Goal: Check status: Check status

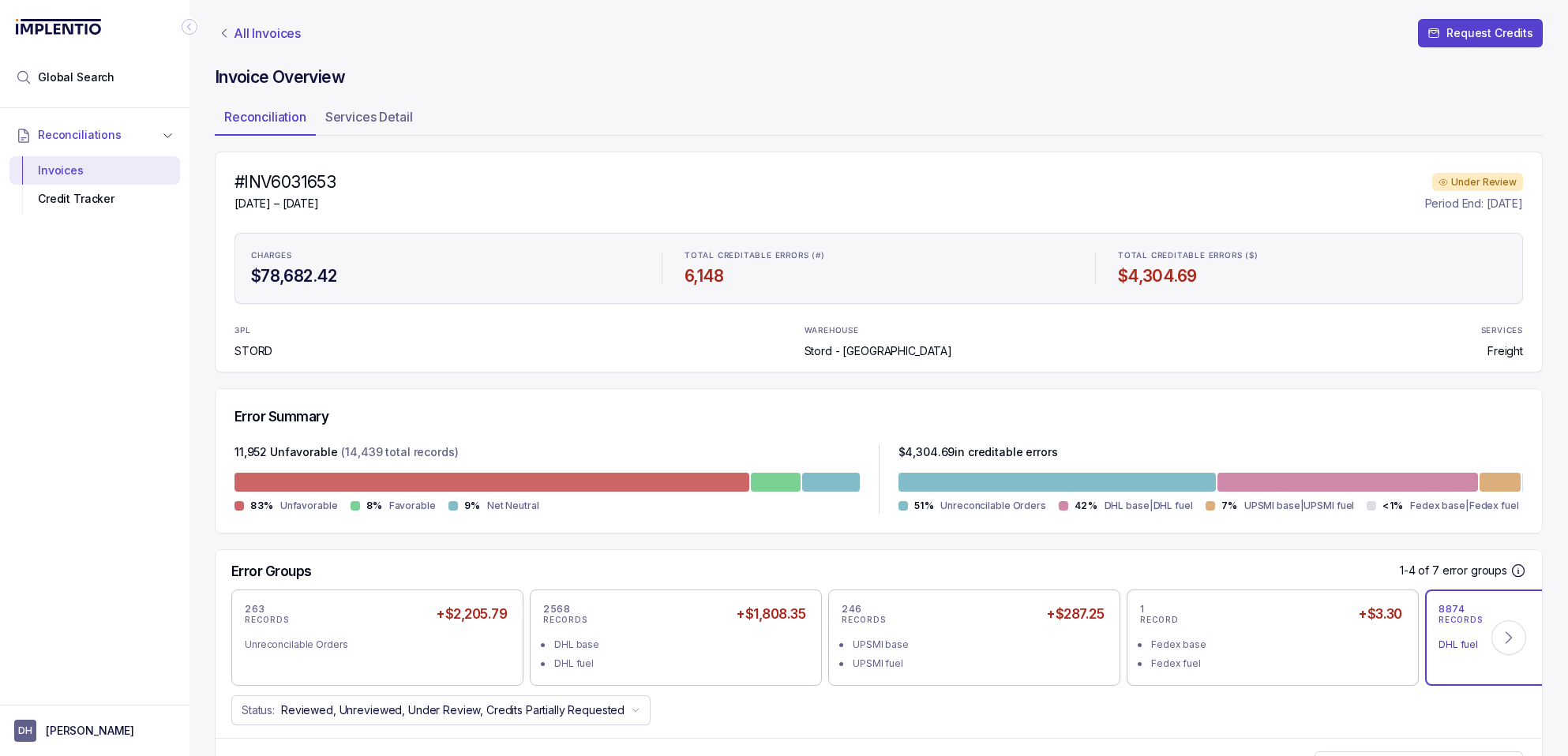
click at [246, 37] on p "All Invoices" at bounding box center [267, 33] width 67 height 16
click at [267, 34] on p "All Invoices" at bounding box center [267, 33] width 67 height 16
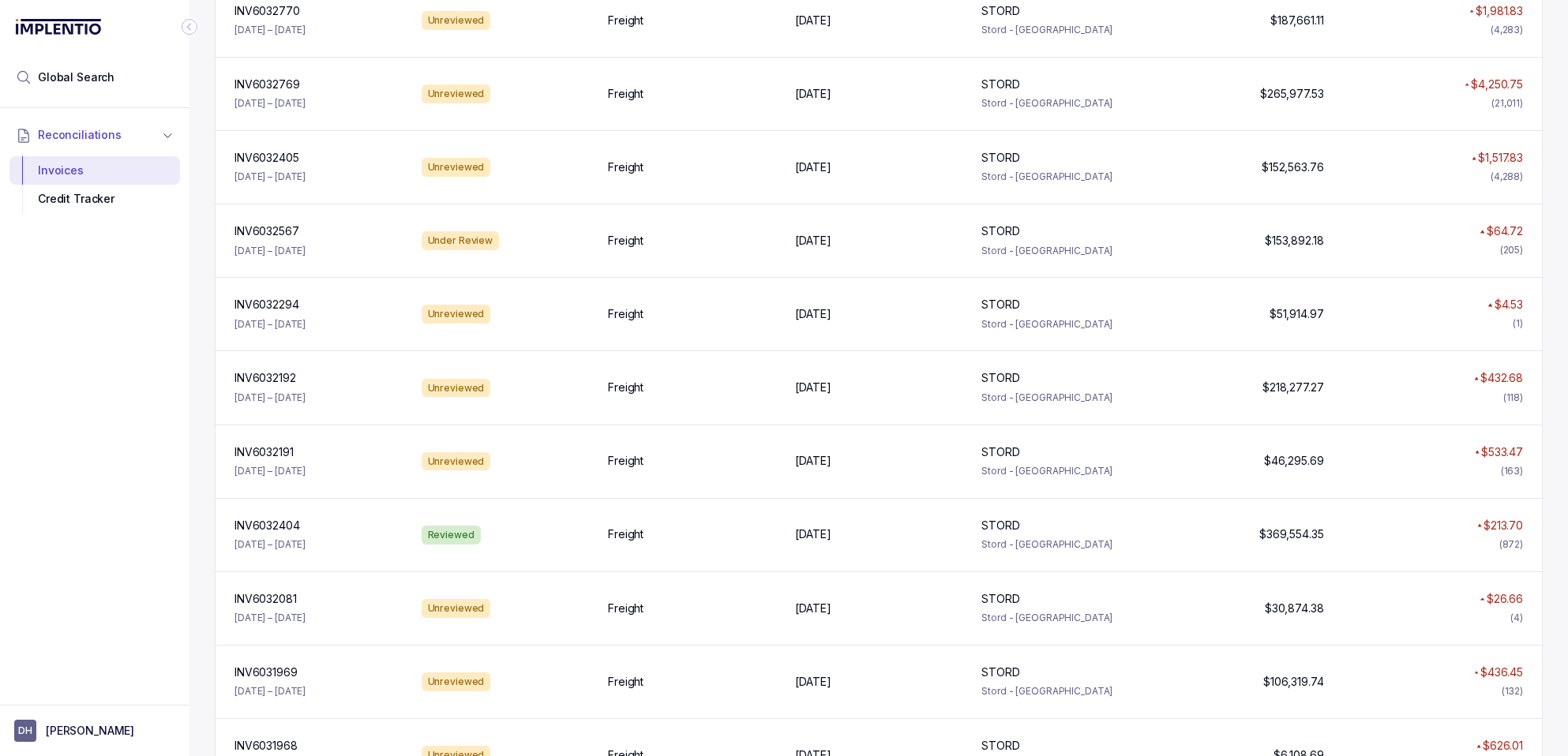
scroll to position [1760, 0]
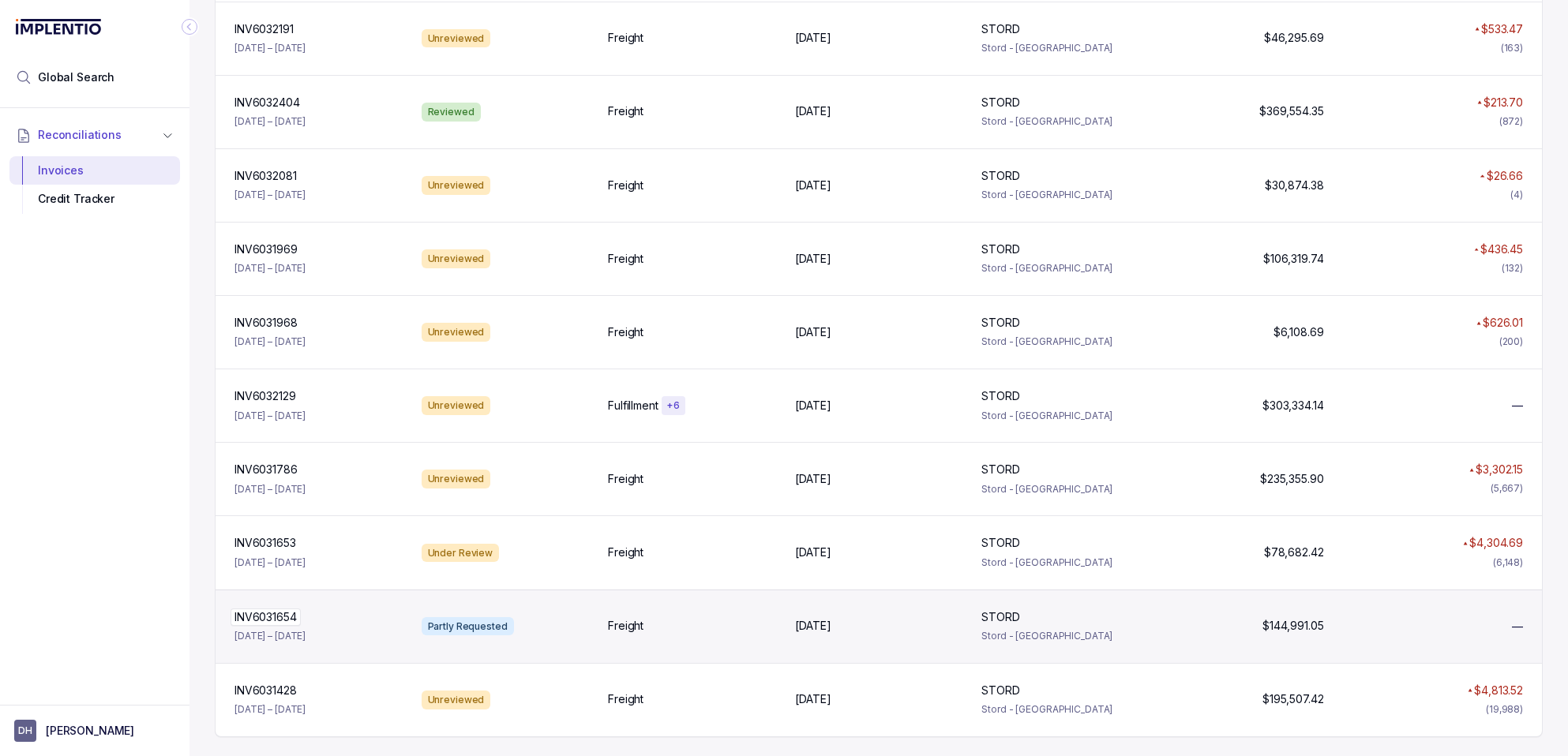
click at [264, 615] on p "INV6031654" at bounding box center [266, 617] width 70 height 18
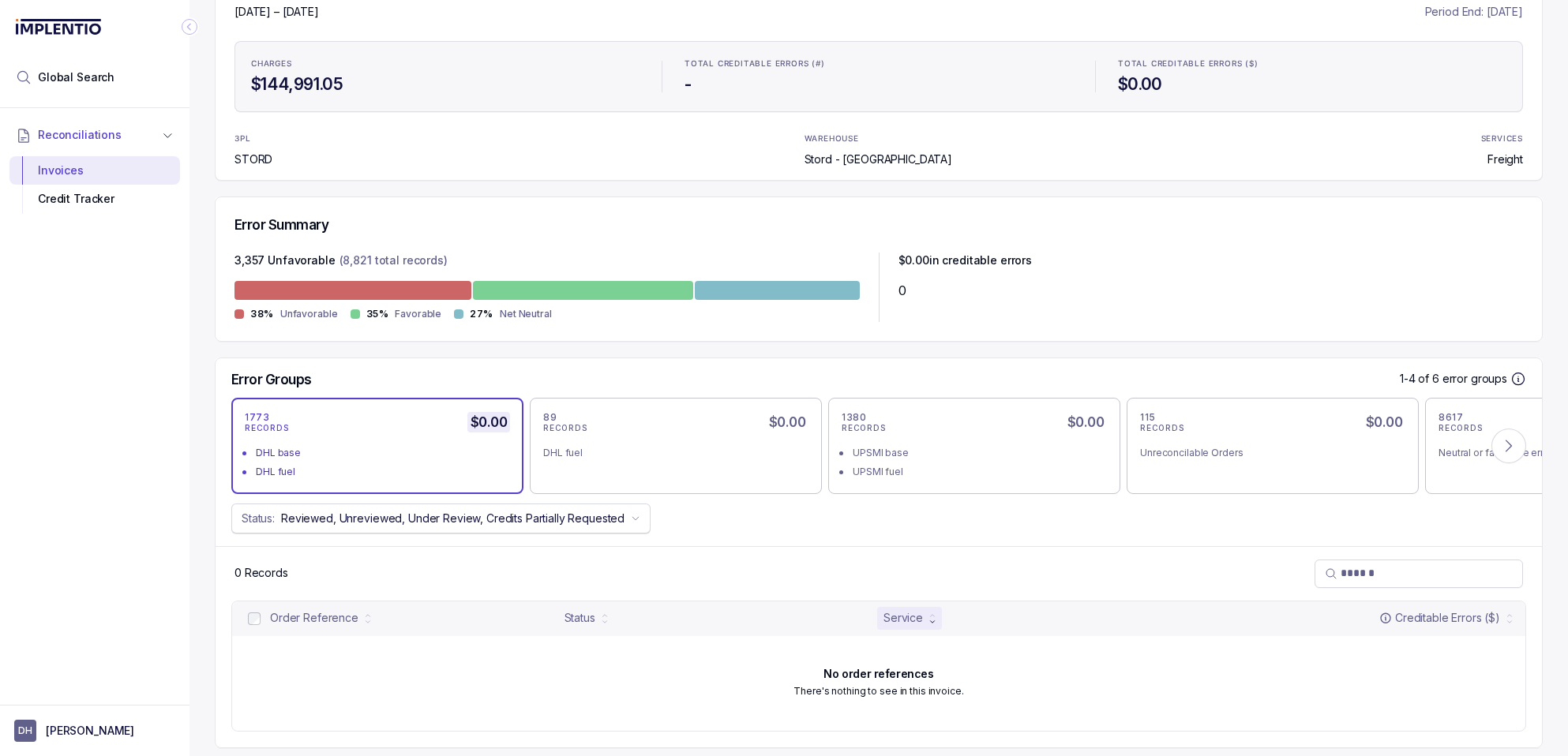
scroll to position [203, 0]
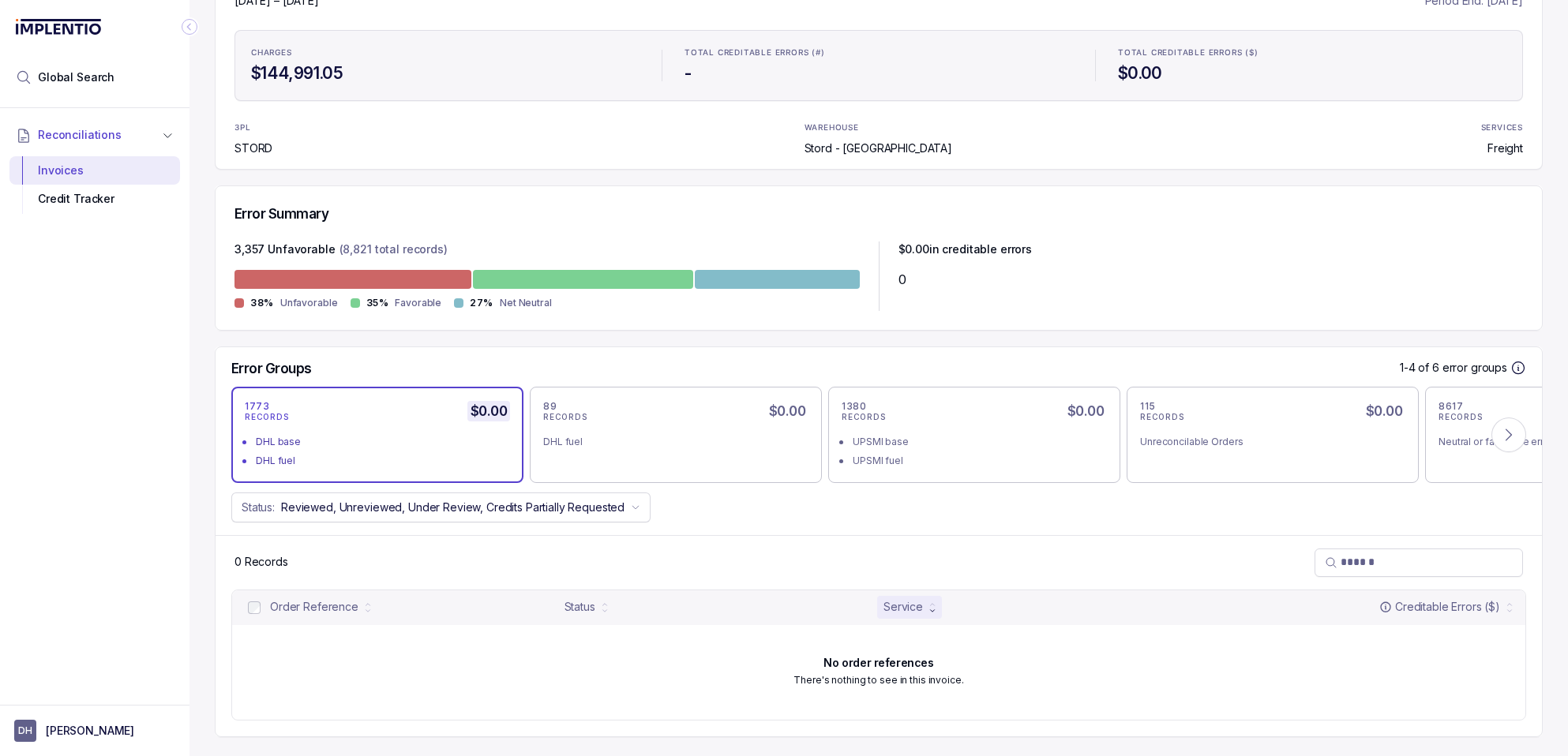
click at [348, 455] on div "DHL fuel" at bounding box center [382, 461] width 253 height 16
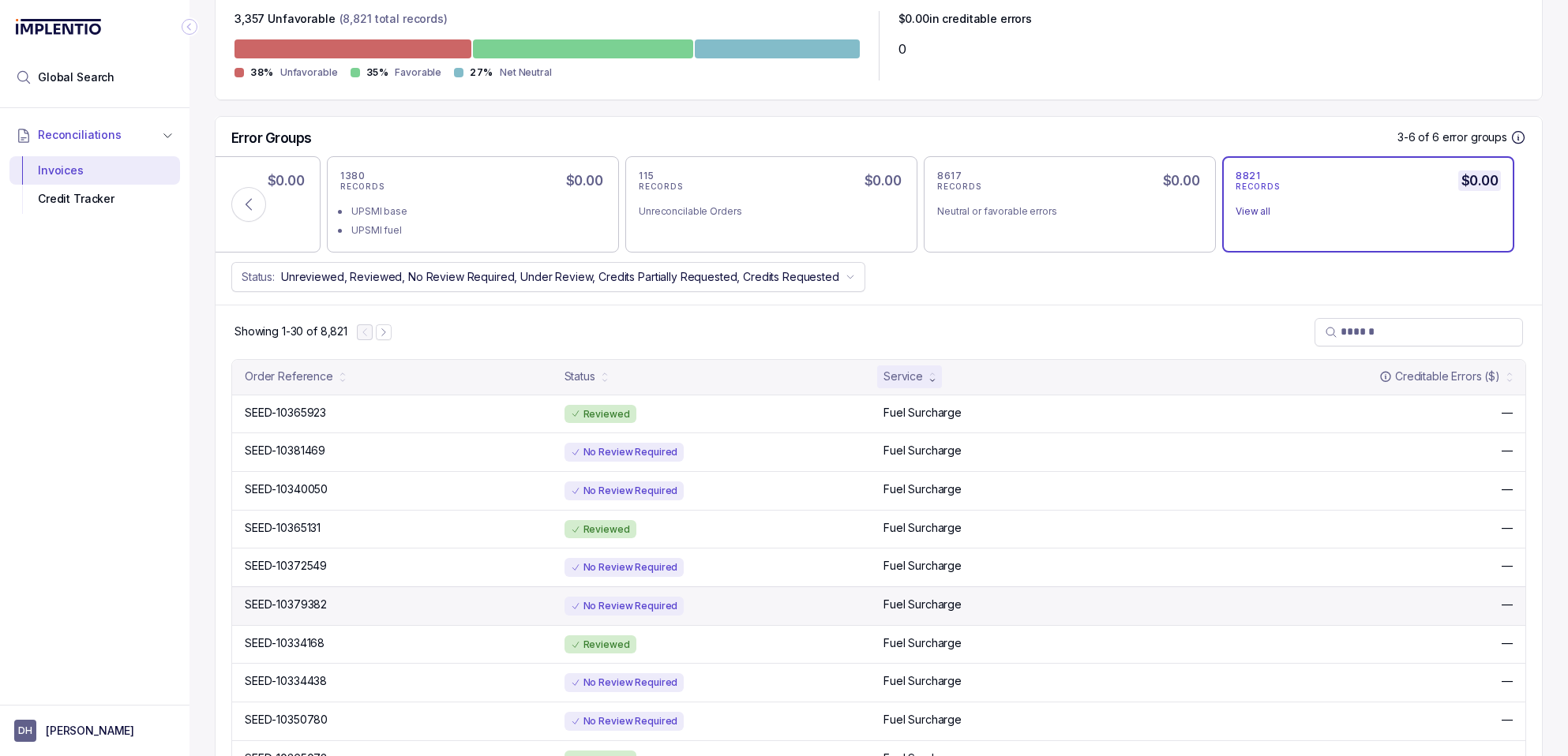
scroll to position [413, 0]
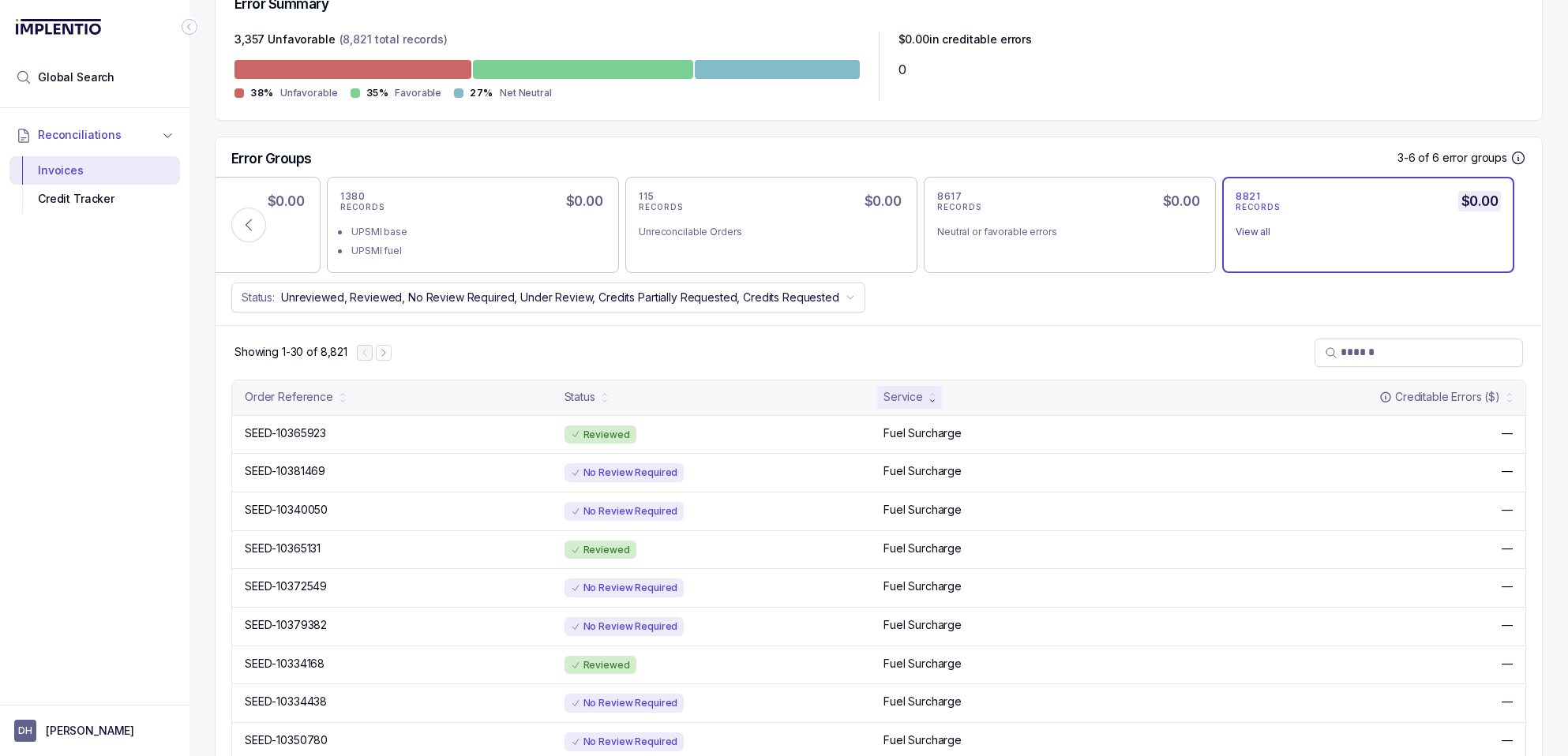
click at [908, 404] on div "Service" at bounding box center [902, 397] width 39 height 16
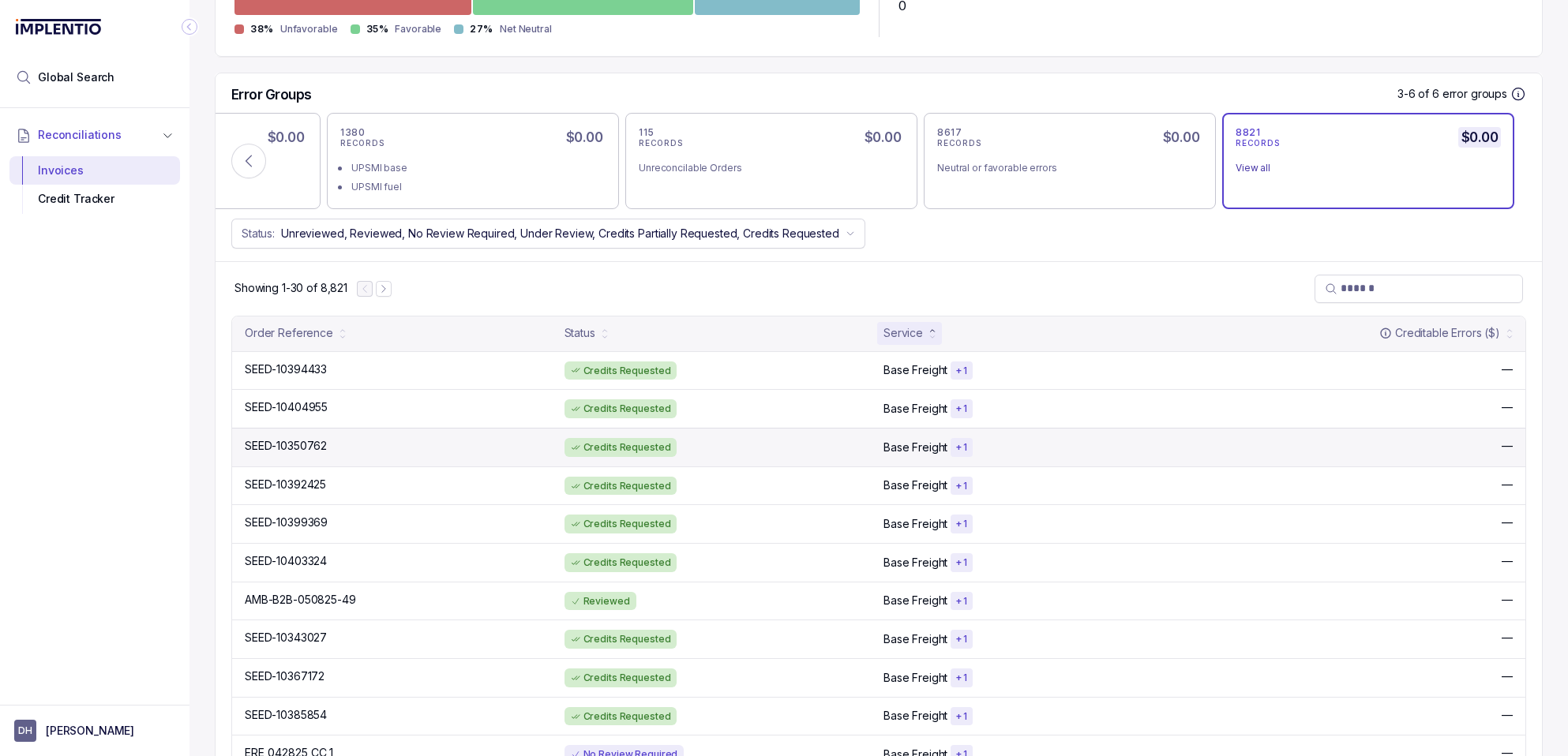
scroll to position [631, 0]
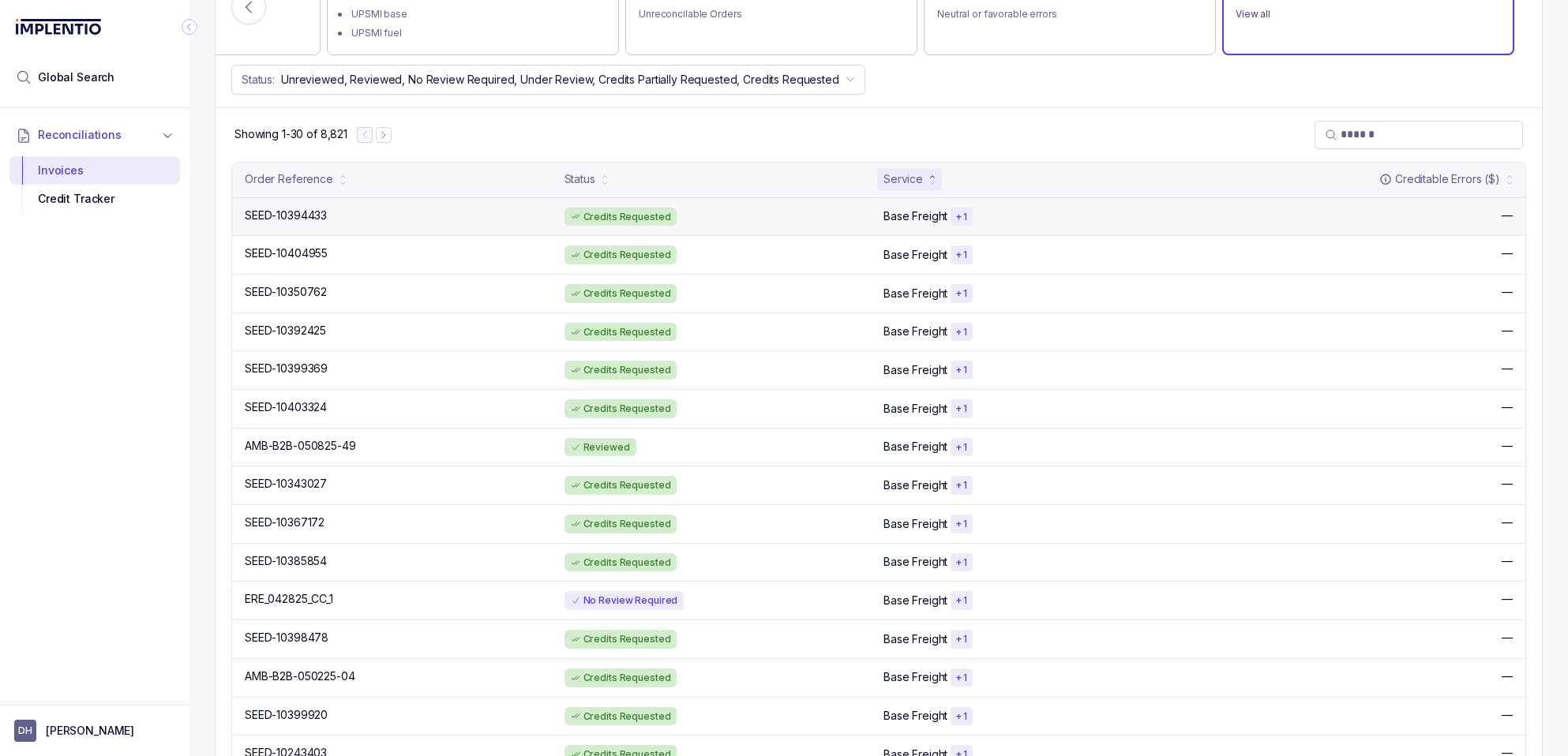
click at [906, 218] on p "Base Freight" at bounding box center [915, 216] width 64 height 16
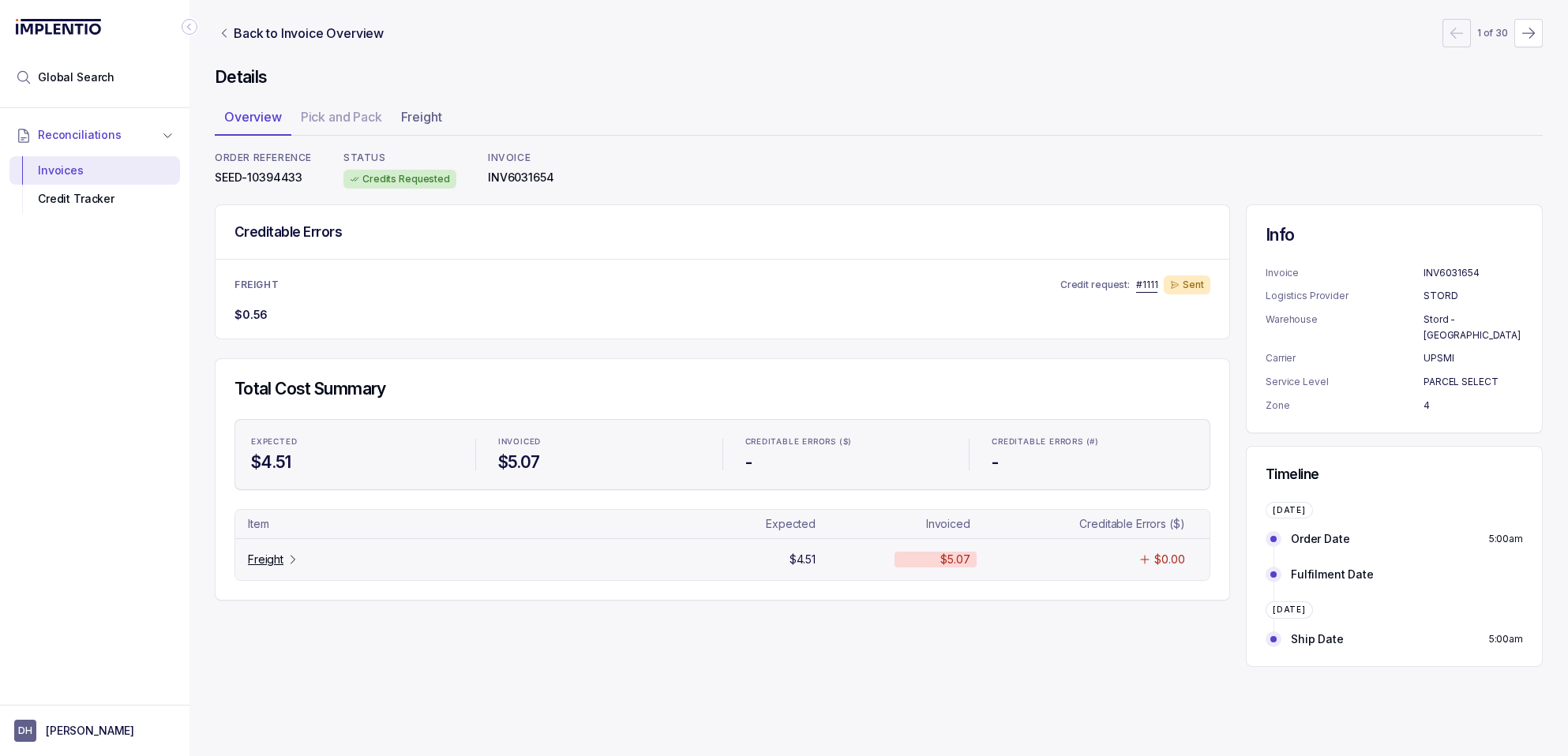
click at [277, 560] on p "Freight" at bounding box center [266, 560] width 36 height 16
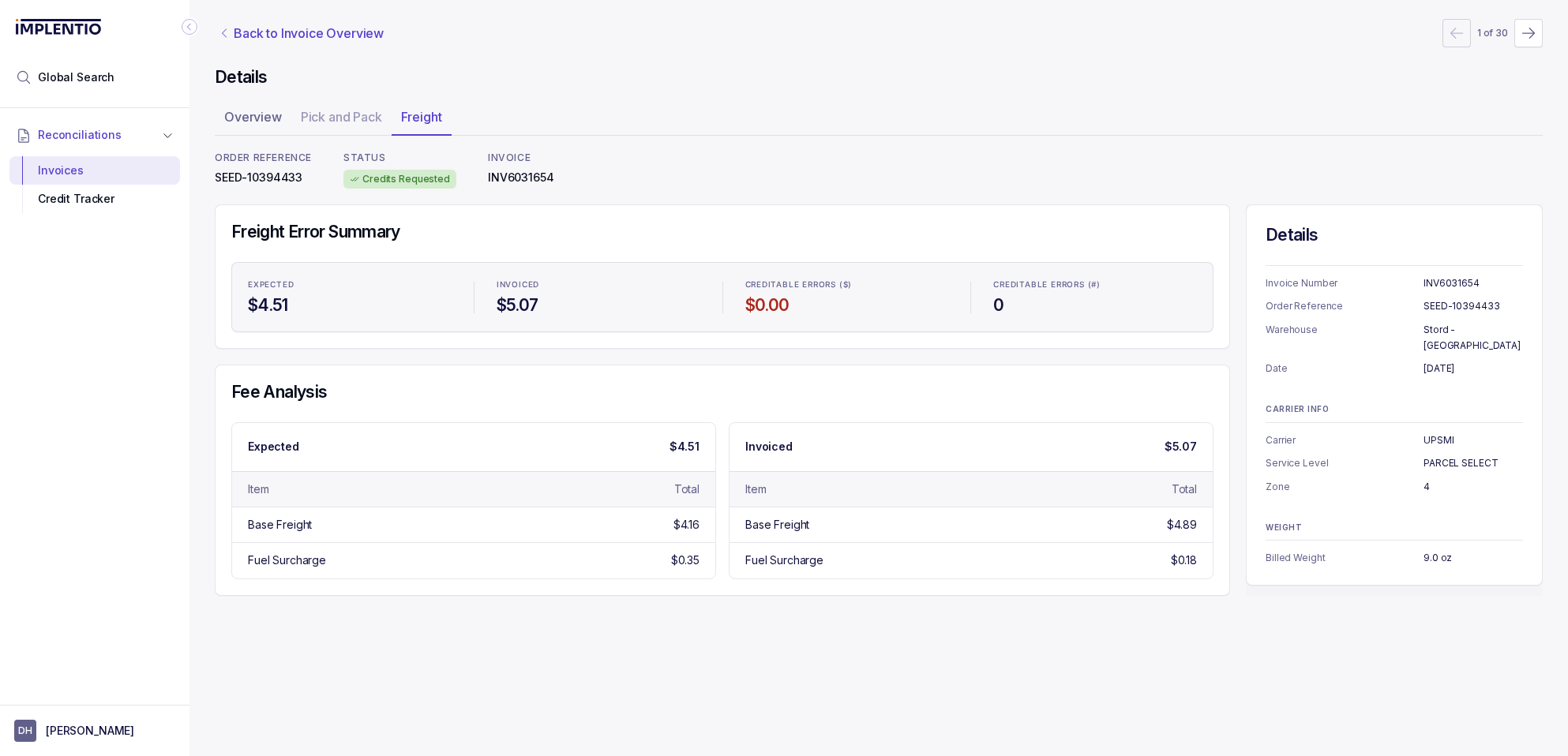
click at [235, 38] on p "Back to Invoice Overview" at bounding box center [309, 33] width 150 height 19
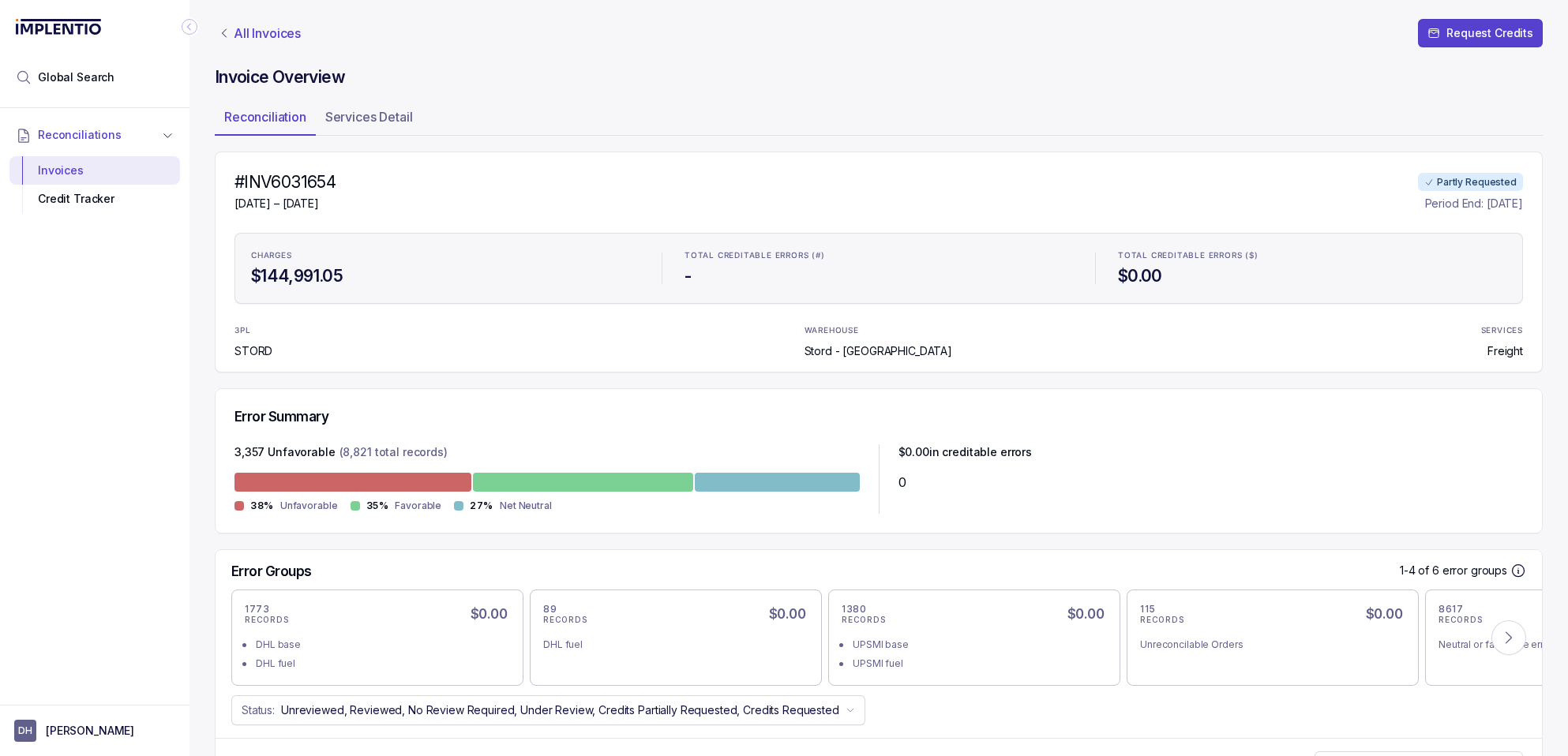
click at [248, 31] on p "All Invoices" at bounding box center [267, 33] width 67 height 16
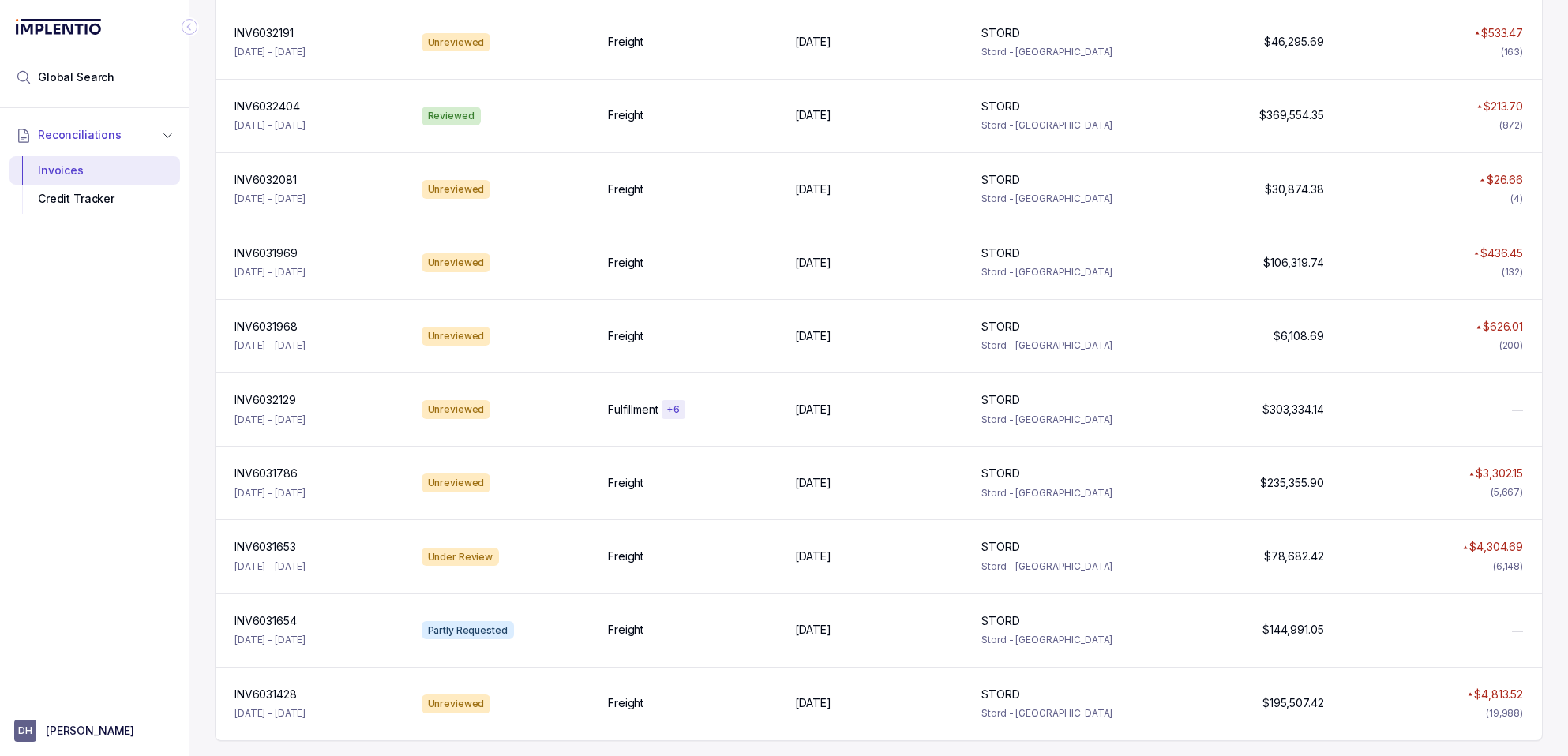
scroll to position [1760, 0]
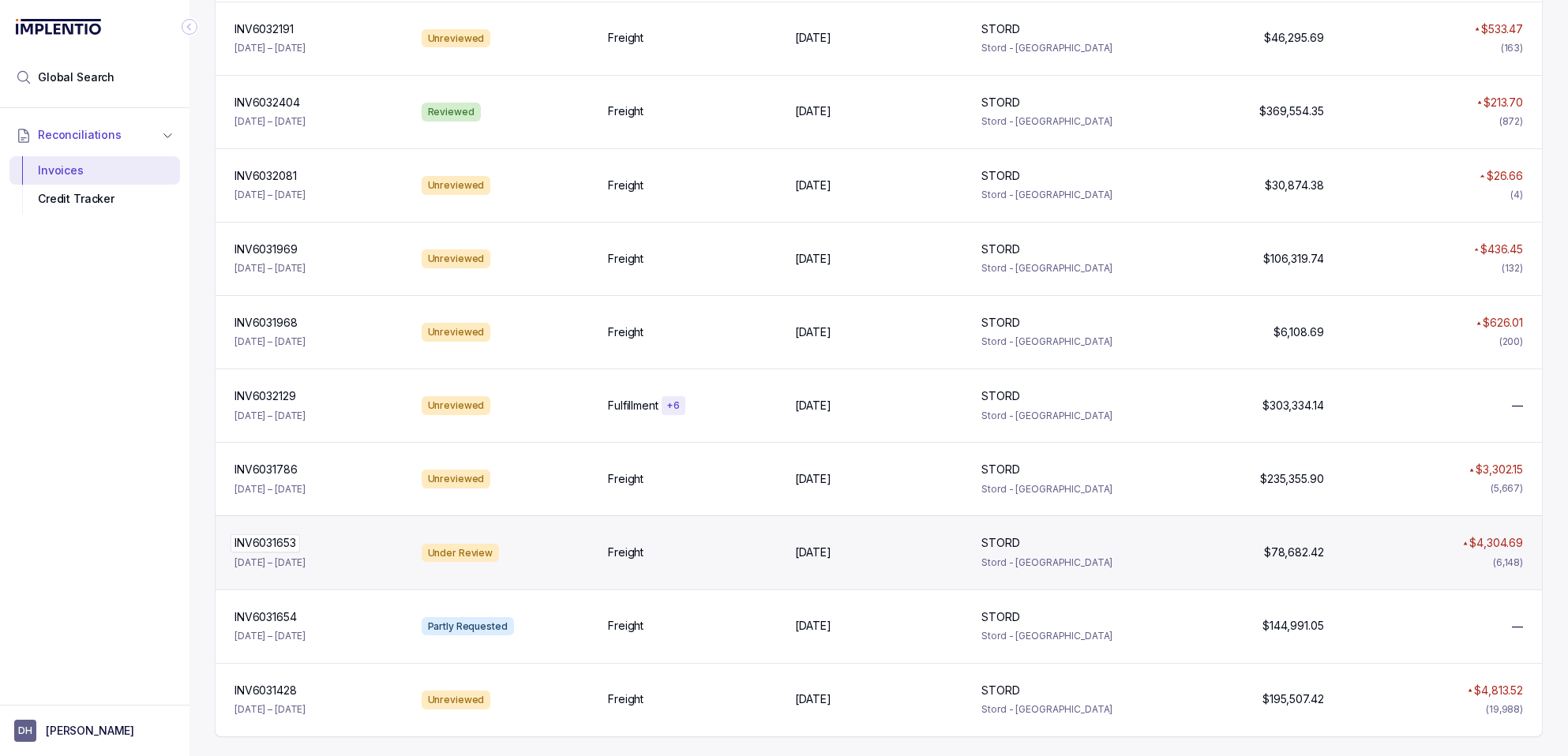
click at [270, 539] on p "INV6031653" at bounding box center [265, 543] width 69 height 18
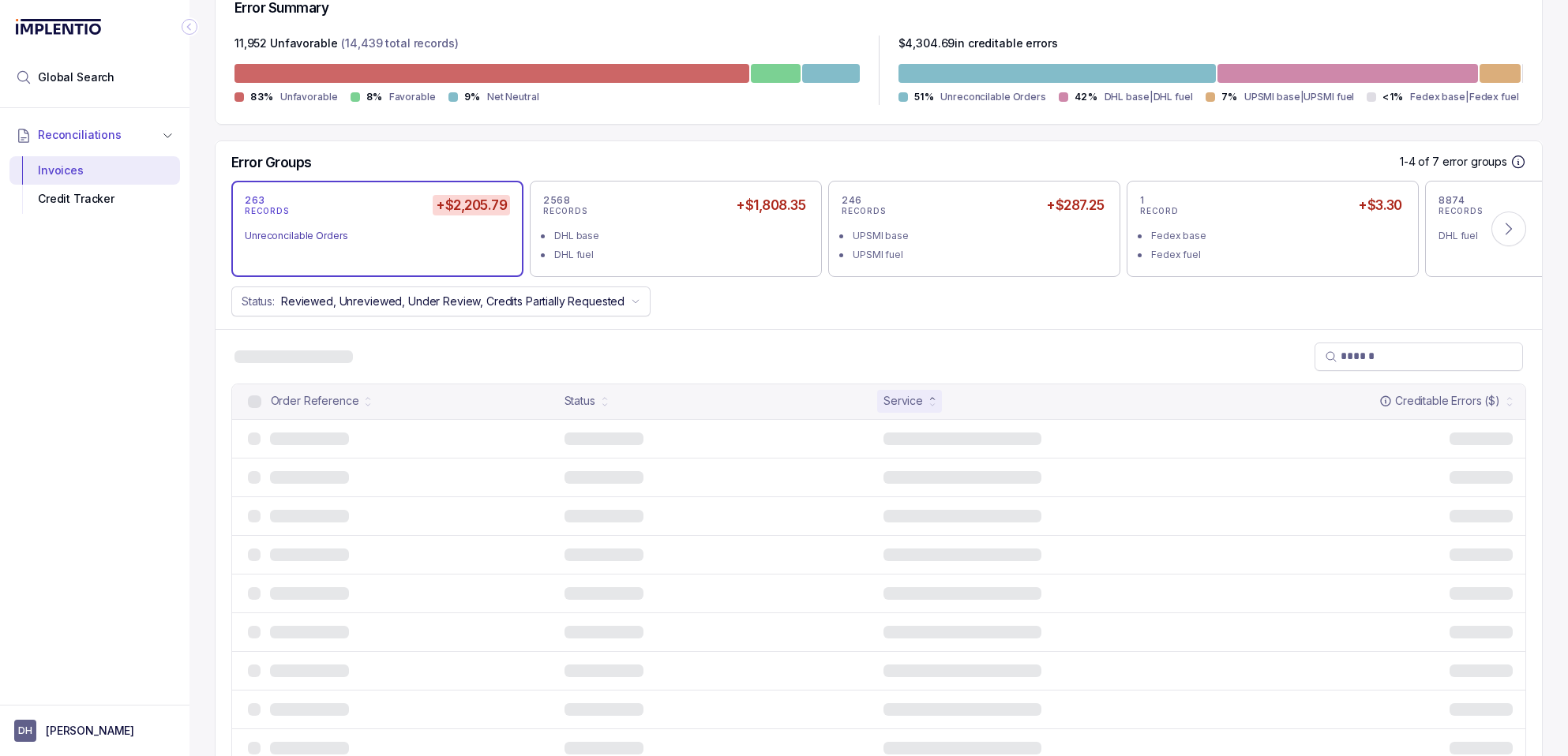
scroll to position [405, 0]
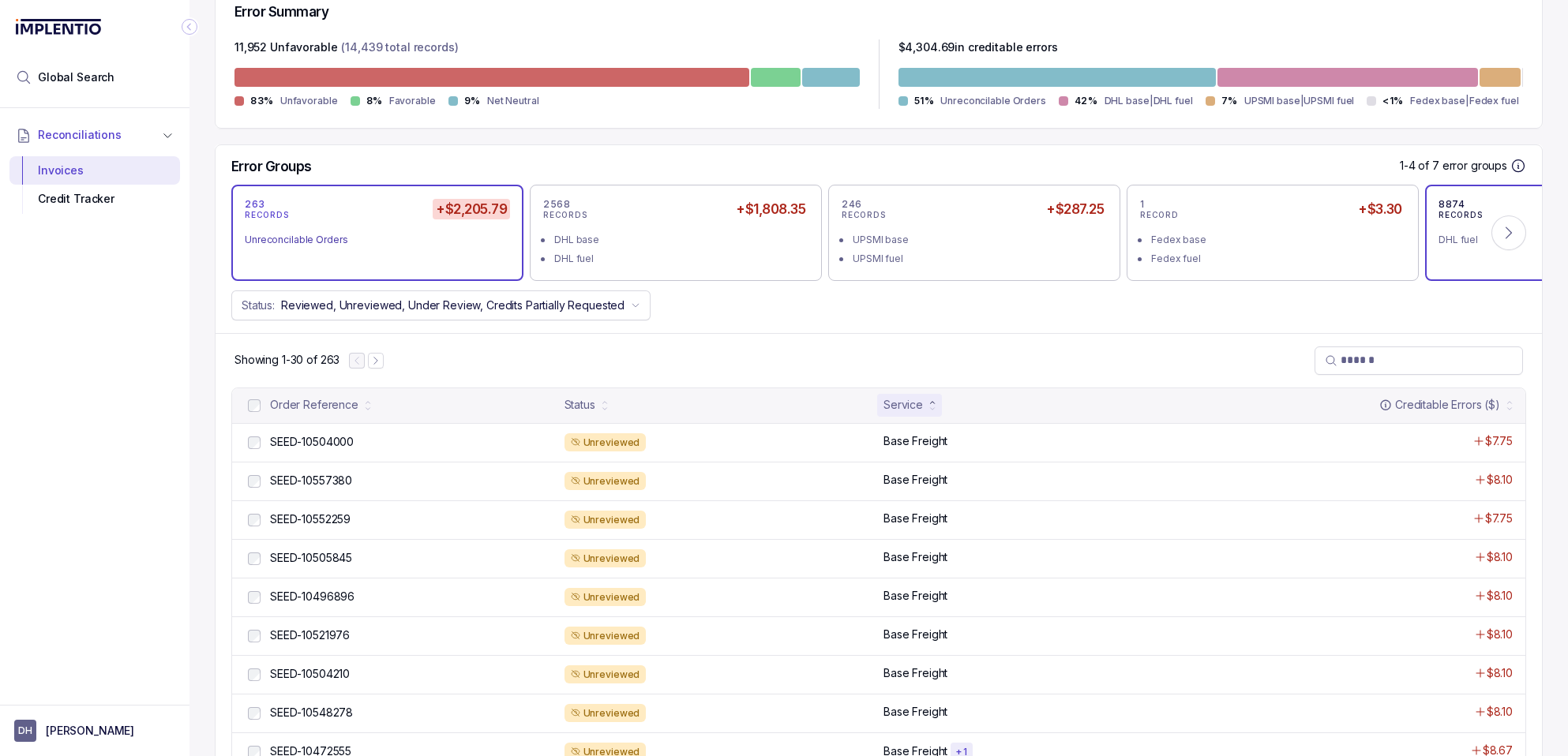
click at [1436, 252] on div "8874 RECORDS $0.00 DHL fuel" at bounding box center [1571, 233] width 292 height 96
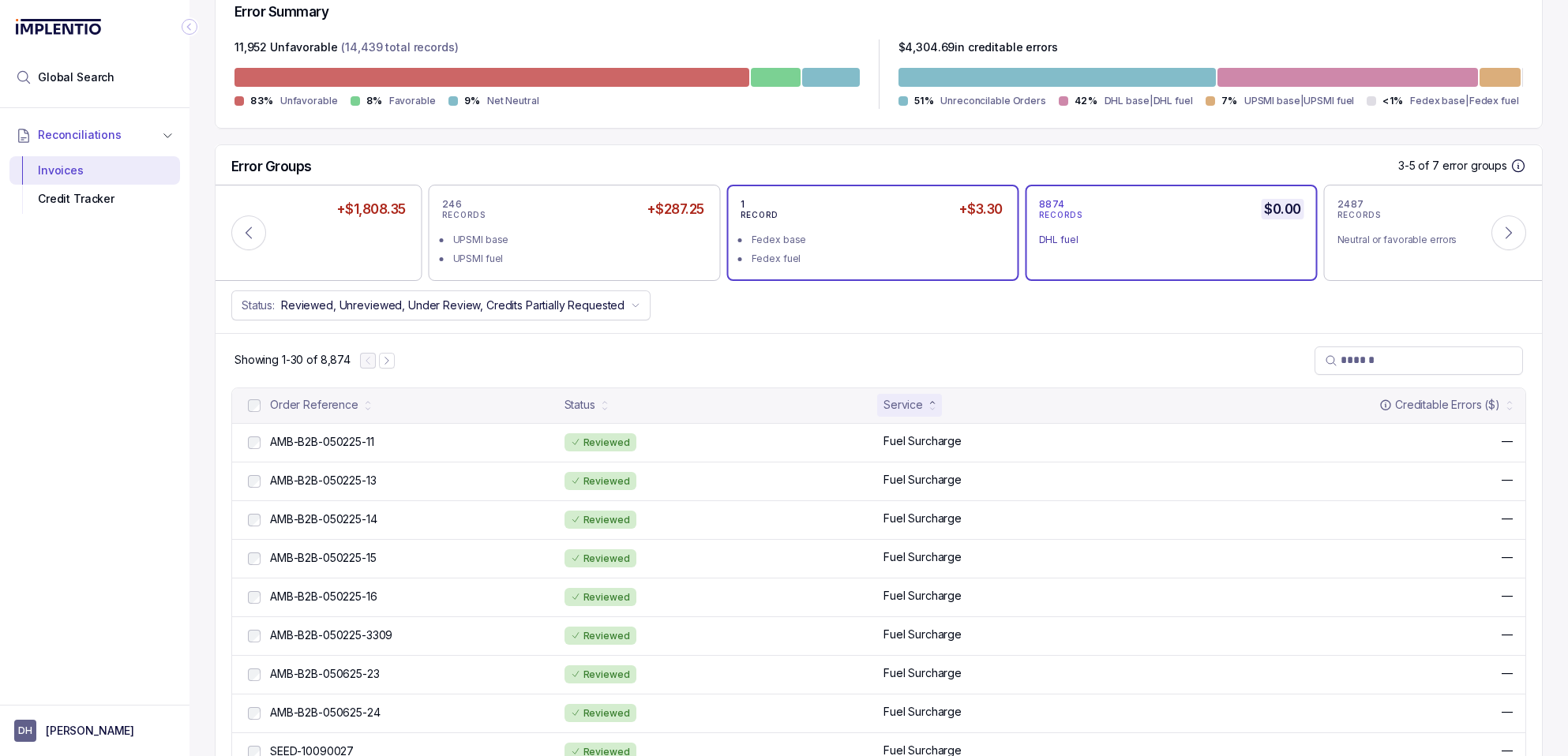
click at [902, 249] on li "Fedex fuel" at bounding box center [884, 258] width 266 height 19
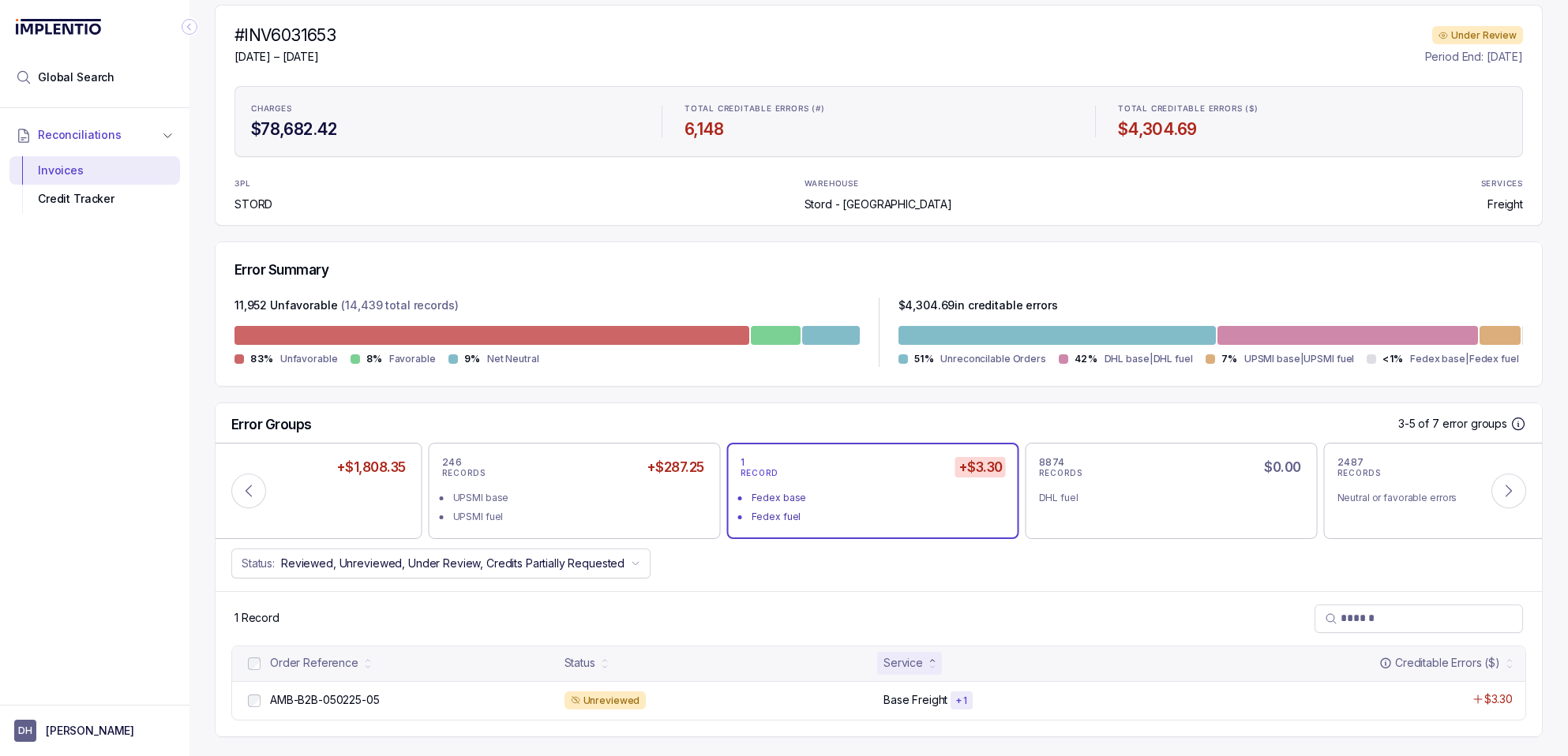
scroll to position [147, 0]
click at [513, 506] on li "UPSMI fuel" at bounding box center [586, 516] width 266 height 19
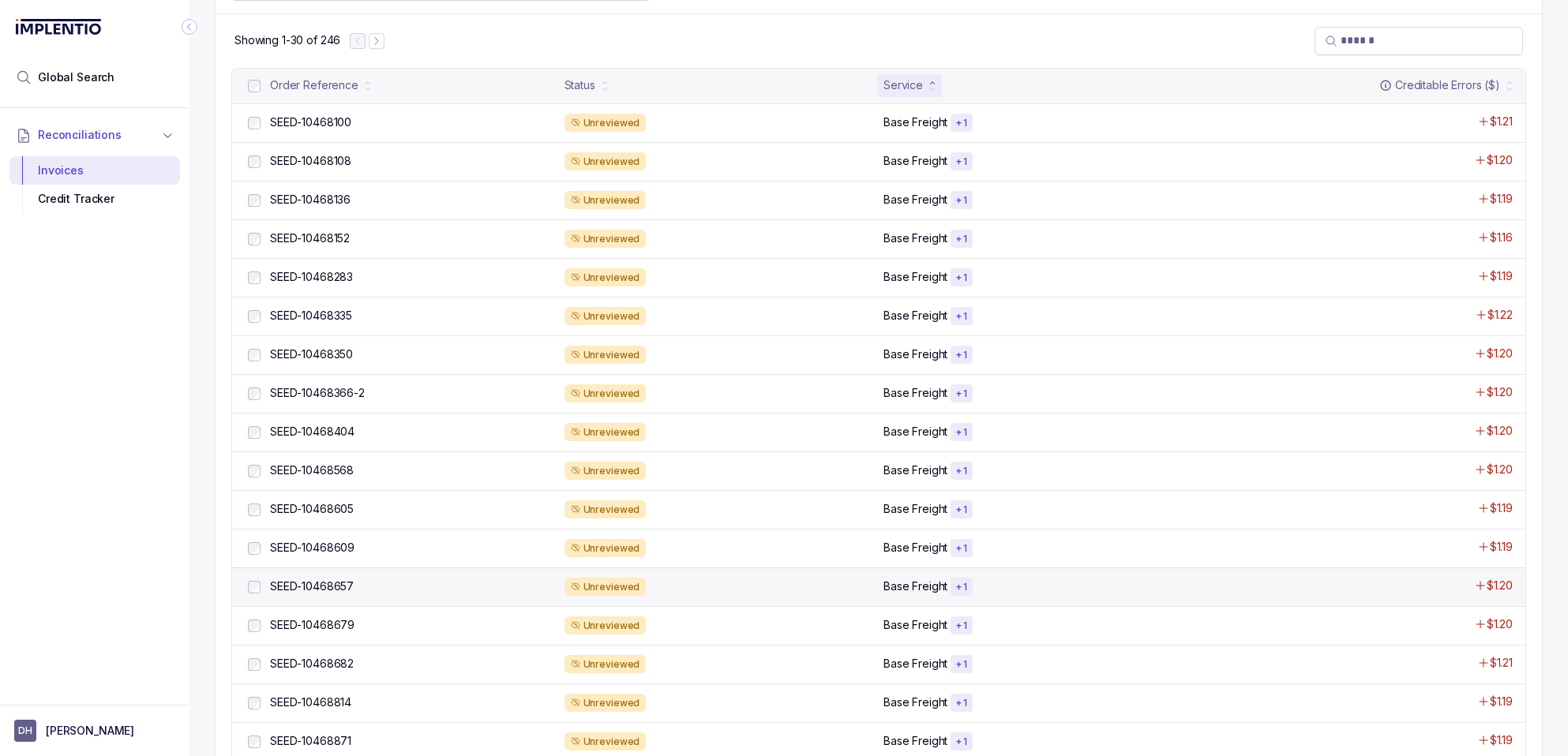
scroll to position [571, 0]
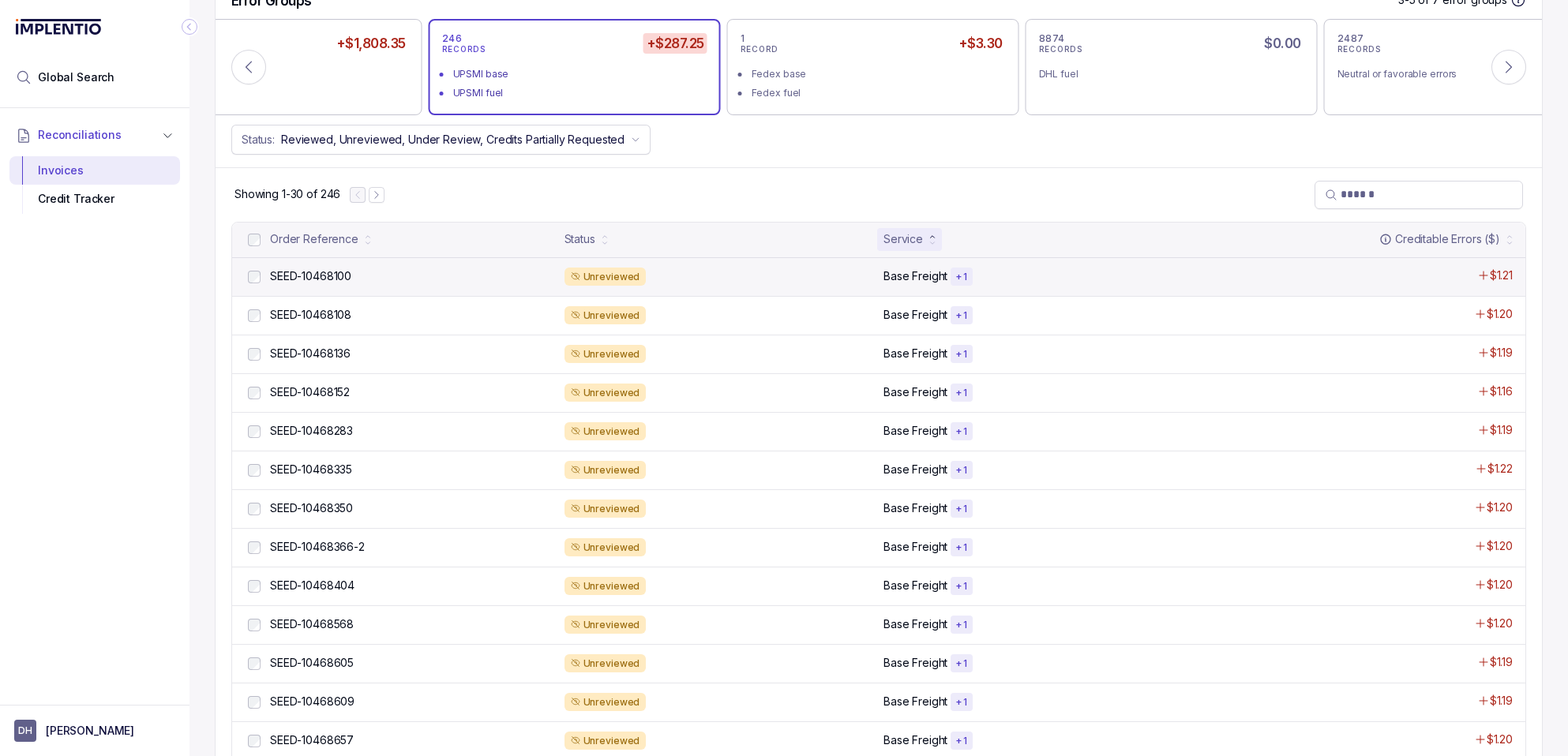
click at [899, 274] on p "Base Freight" at bounding box center [915, 276] width 64 height 16
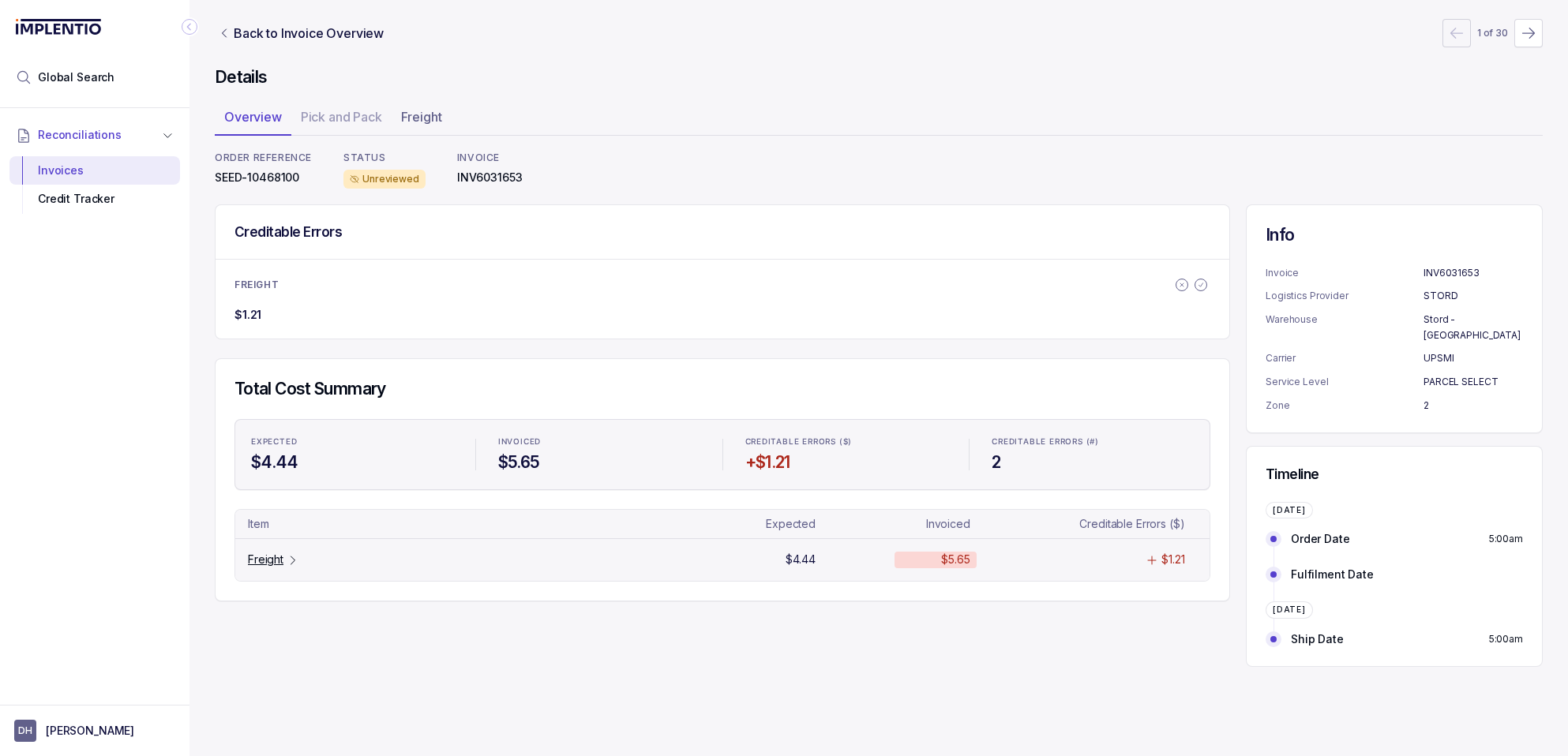
click at [267, 566] on p "Freight" at bounding box center [266, 560] width 36 height 16
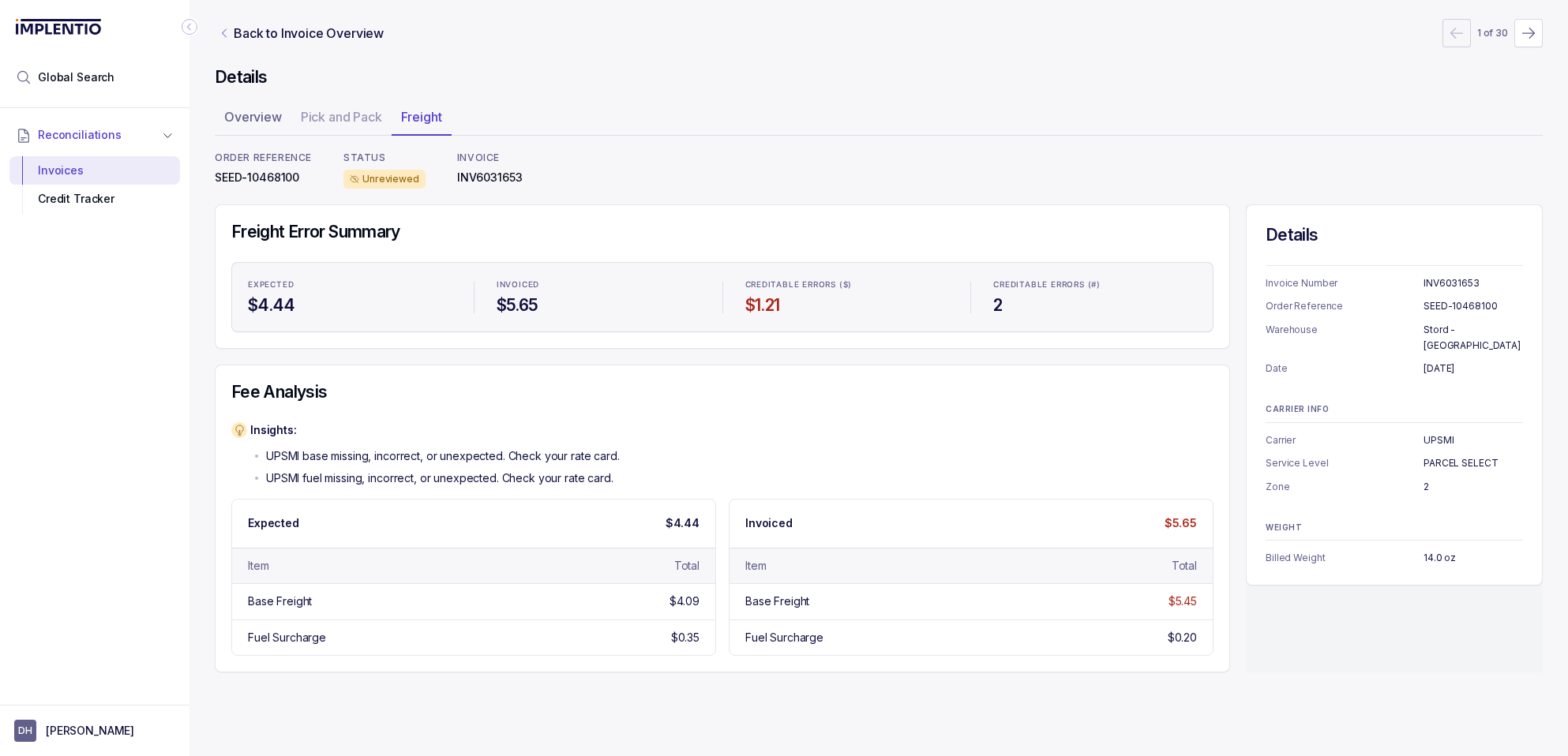
click at [223, 34] on icon "Link Back to Invoice Overview" at bounding box center [224, 33] width 13 height 13
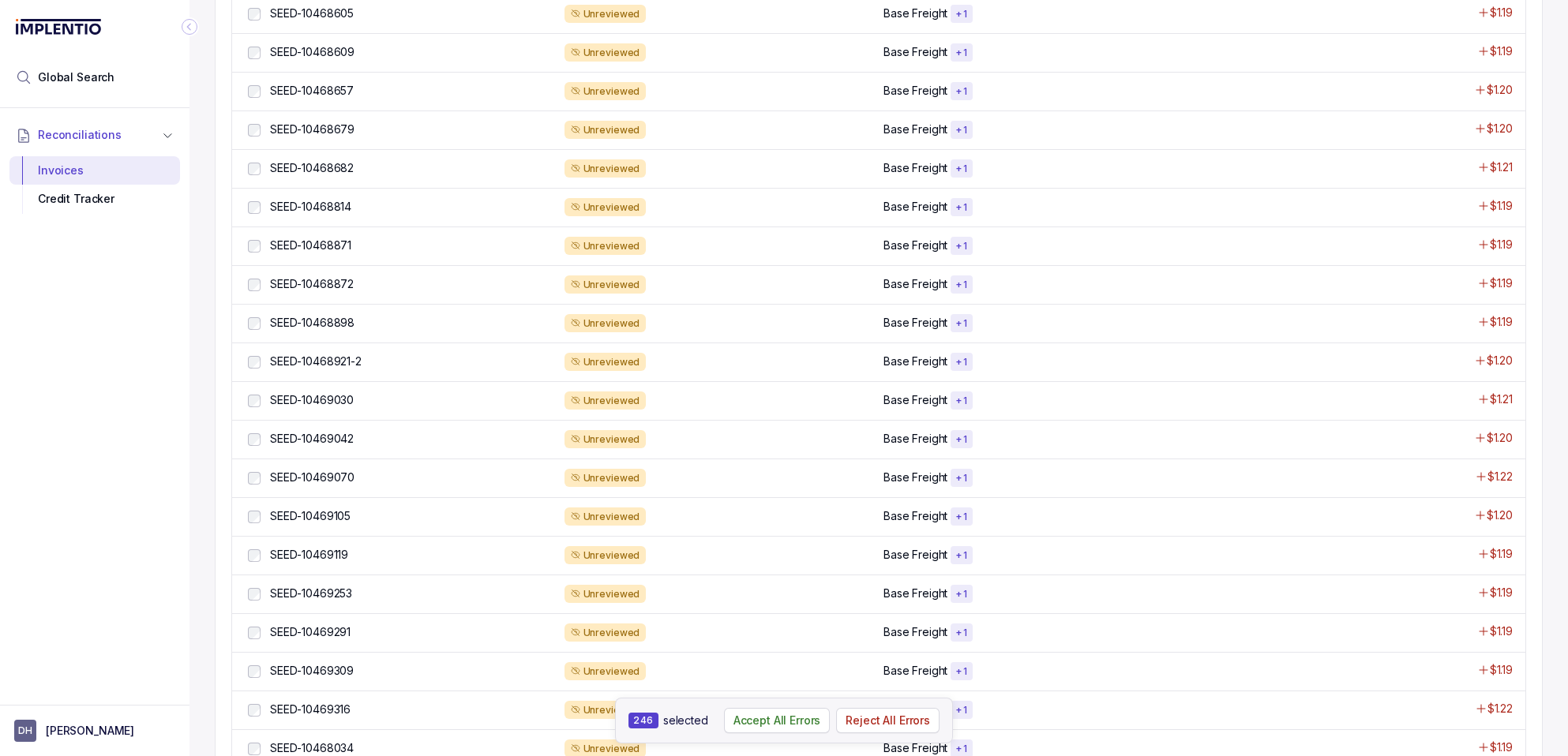
scroll to position [1268, 0]
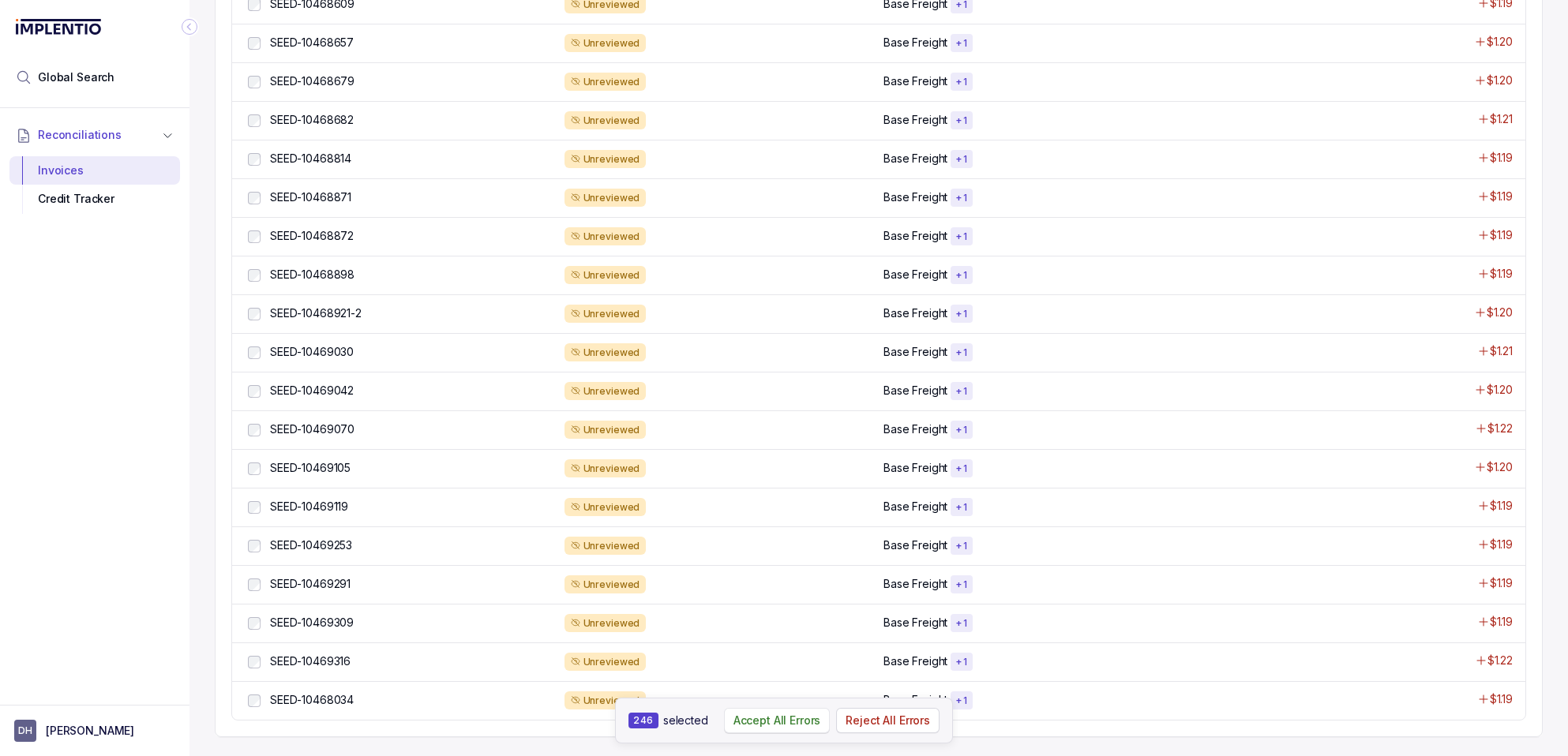
click at [768, 717] on p "Accept All Errors" at bounding box center [777, 721] width 88 height 16
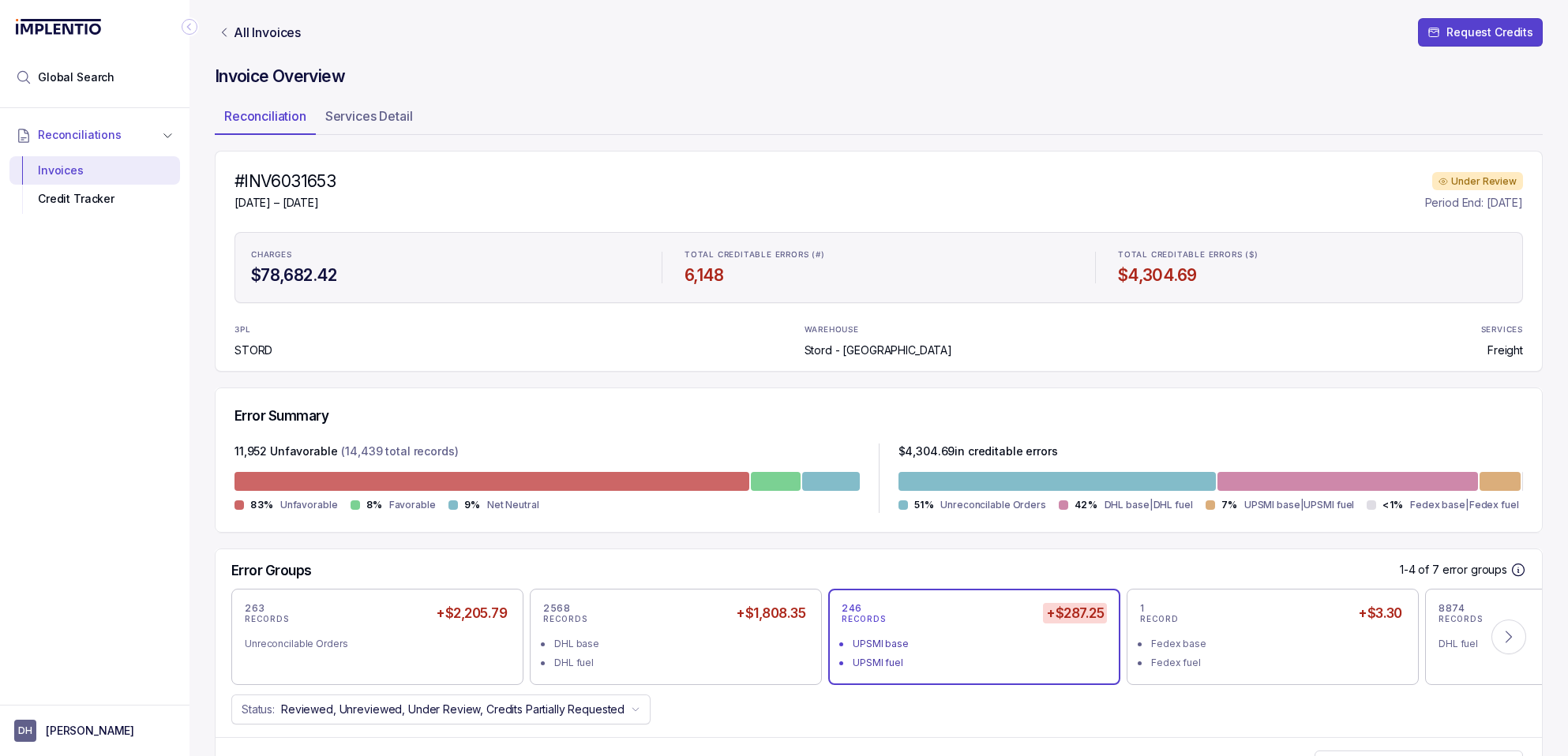
scroll to position [0, 0]
click at [1464, 38] on p "Request Credits" at bounding box center [1490, 33] width 87 height 16
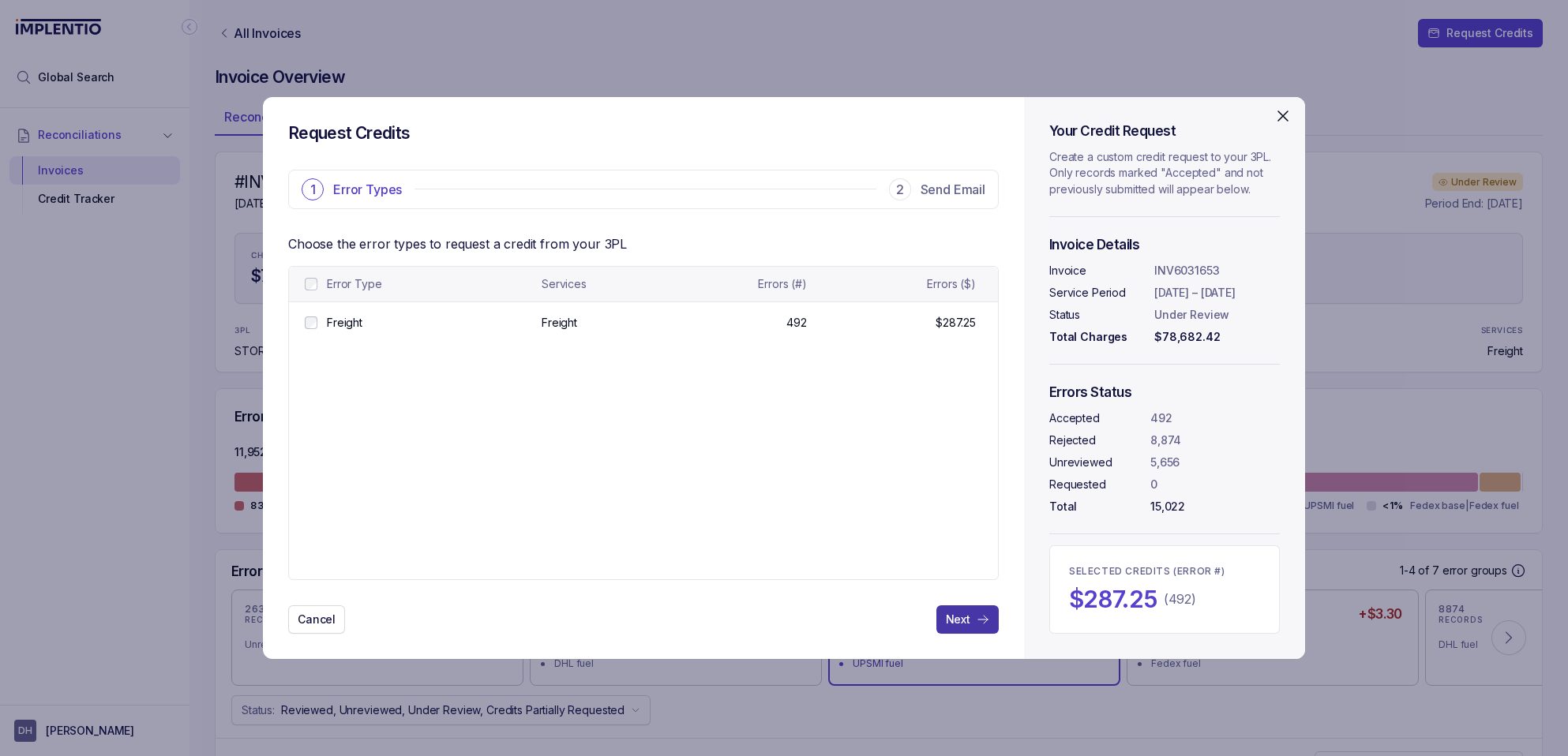
click at [956, 620] on p "Next" at bounding box center [958, 620] width 25 height 16
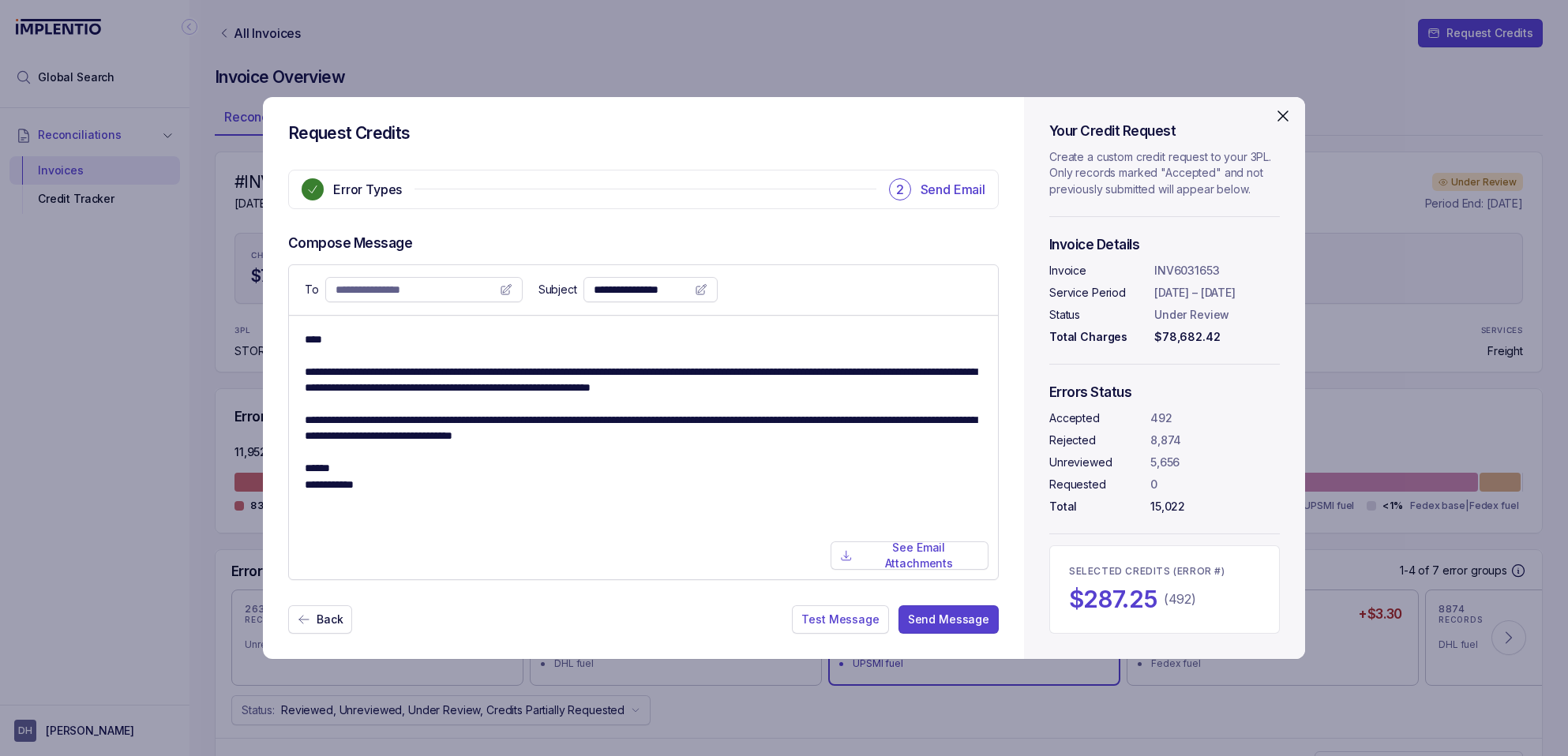
click at [398, 290] on input "**********" at bounding box center [415, 289] width 158 height 16
click at [500, 291] on icon at bounding box center [506, 289] width 13 height 13
click at [409, 286] on input "**********" at bounding box center [415, 289] width 158 height 16
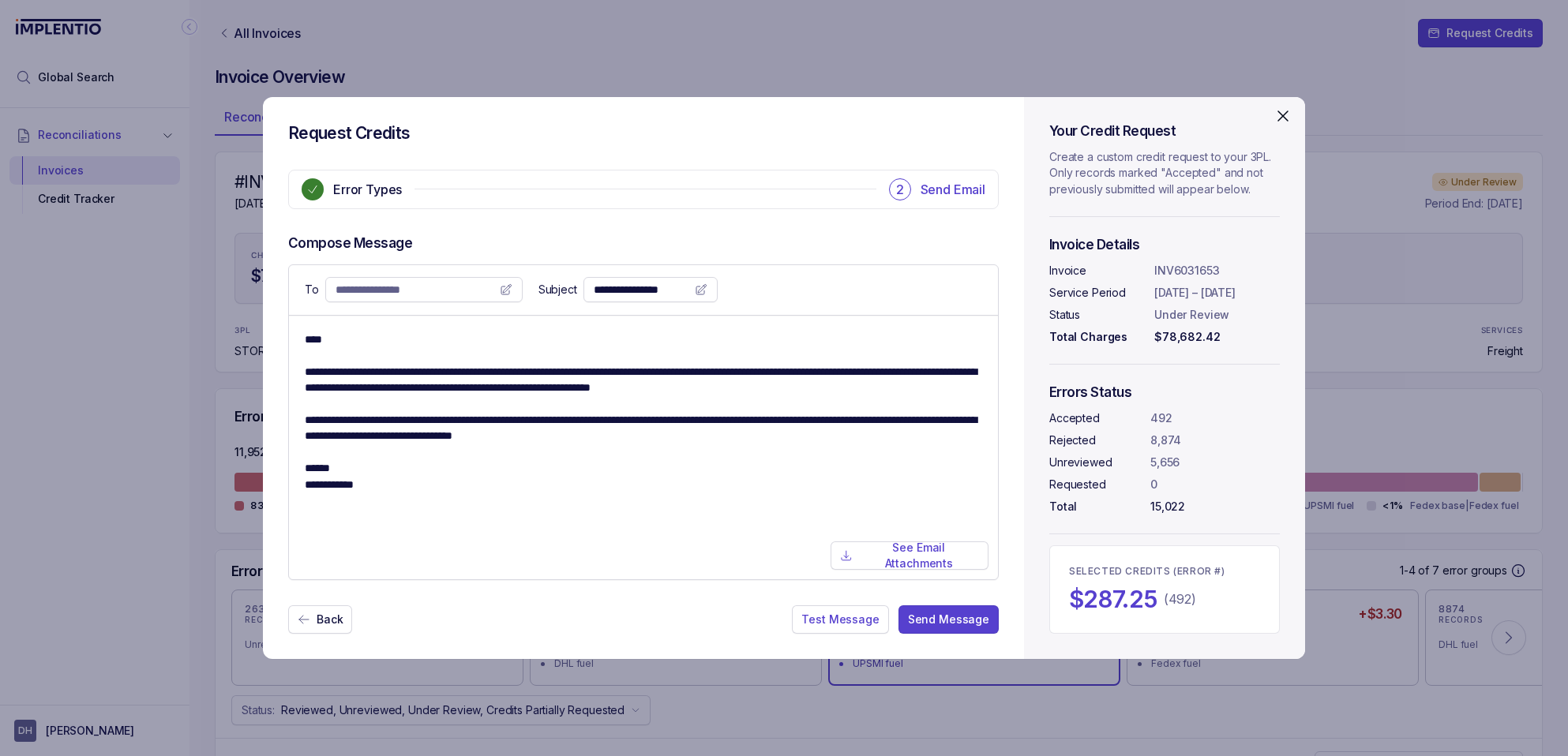
click at [409, 286] on input "**********" at bounding box center [415, 289] width 158 height 16
type input "**********"
click at [950, 616] on p "Send Message" at bounding box center [949, 620] width 81 height 16
click at [851, 619] on p "Test Message" at bounding box center [845, 620] width 77 height 16
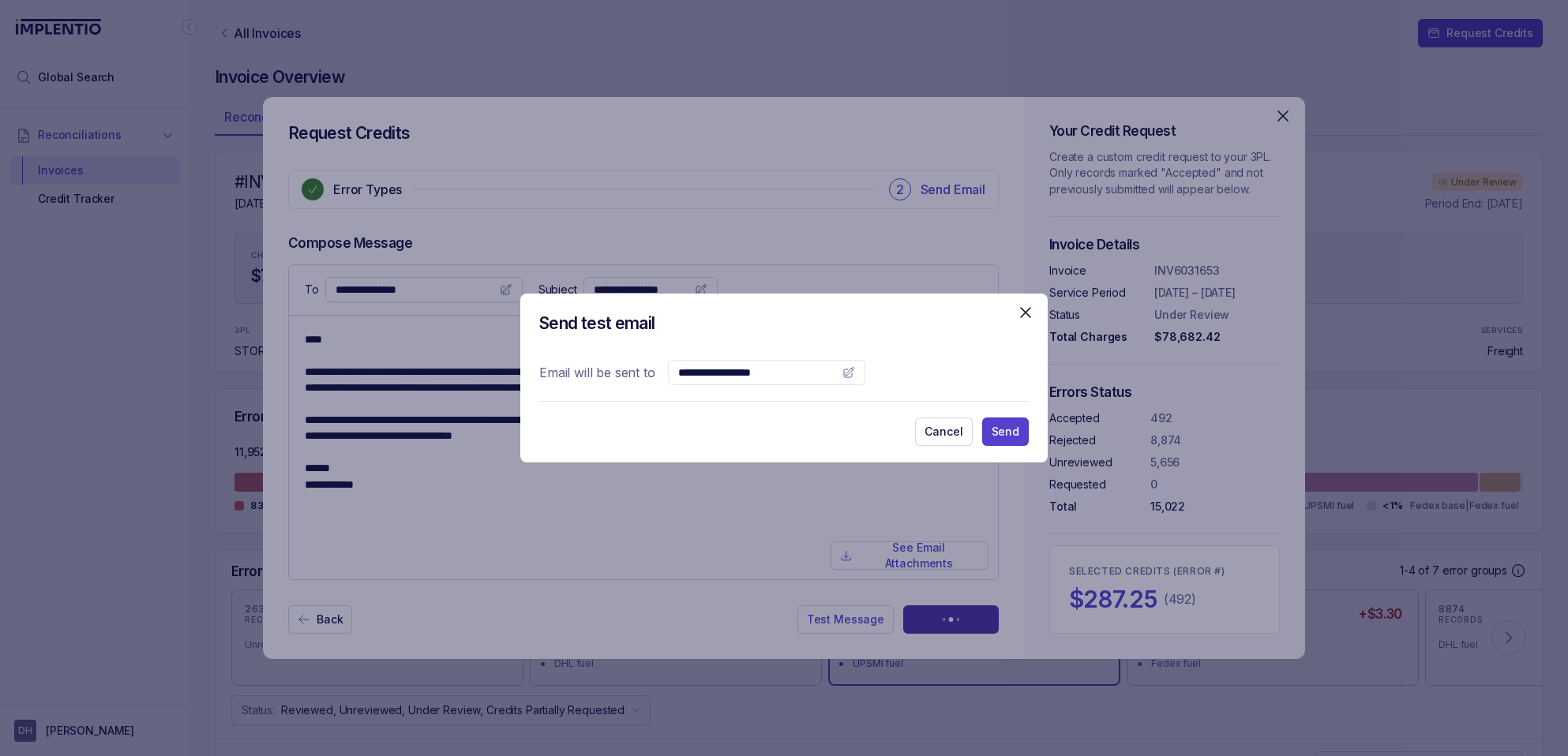
click at [843, 373] on icon at bounding box center [849, 372] width 13 height 13
click at [727, 369] on input "text" at bounding box center [757, 372] width 158 height 16
type input "**********"
click at [740, 376] on input "**********" at bounding box center [757, 372] width 158 height 16
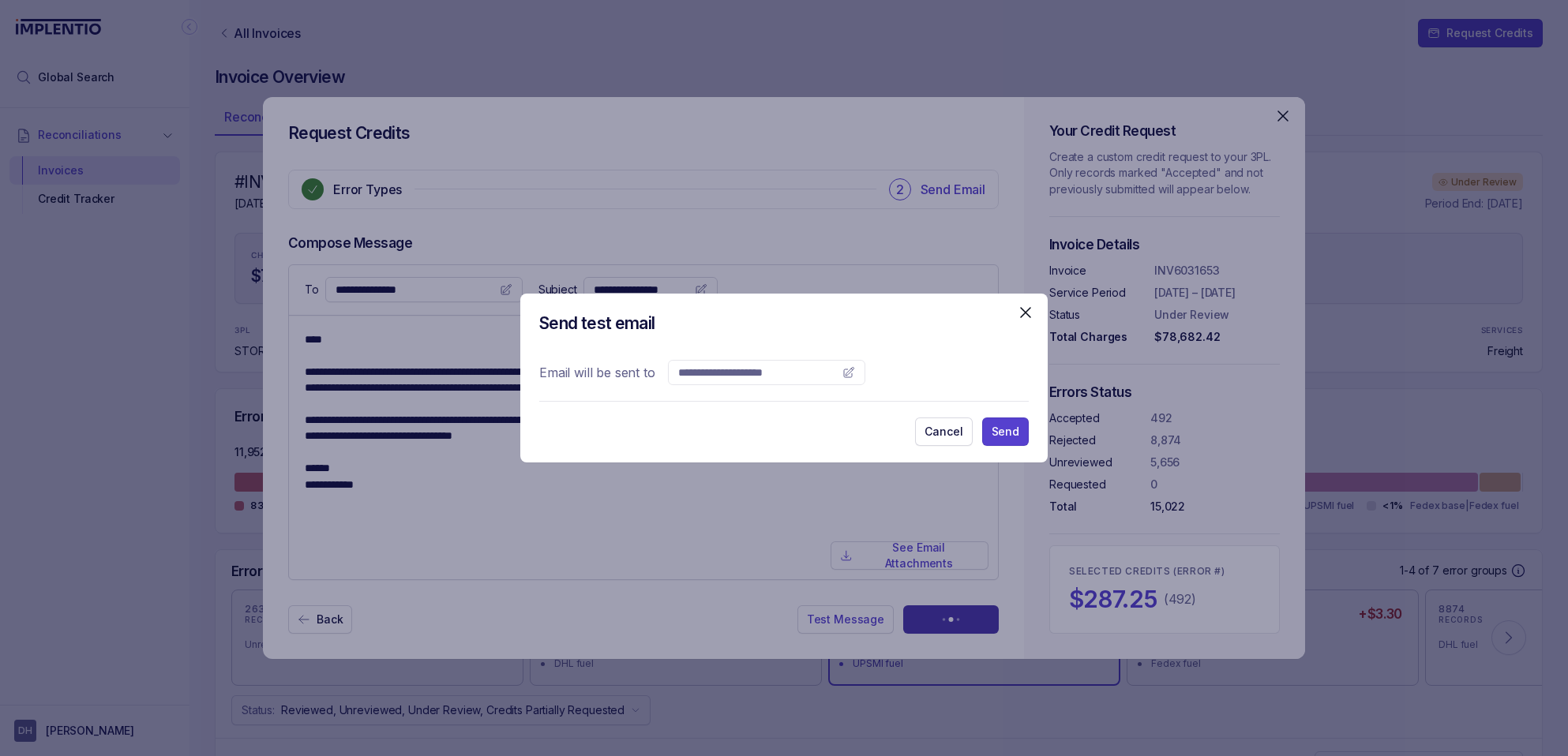
click at [740, 376] on input "**********" at bounding box center [757, 372] width 158 height 16
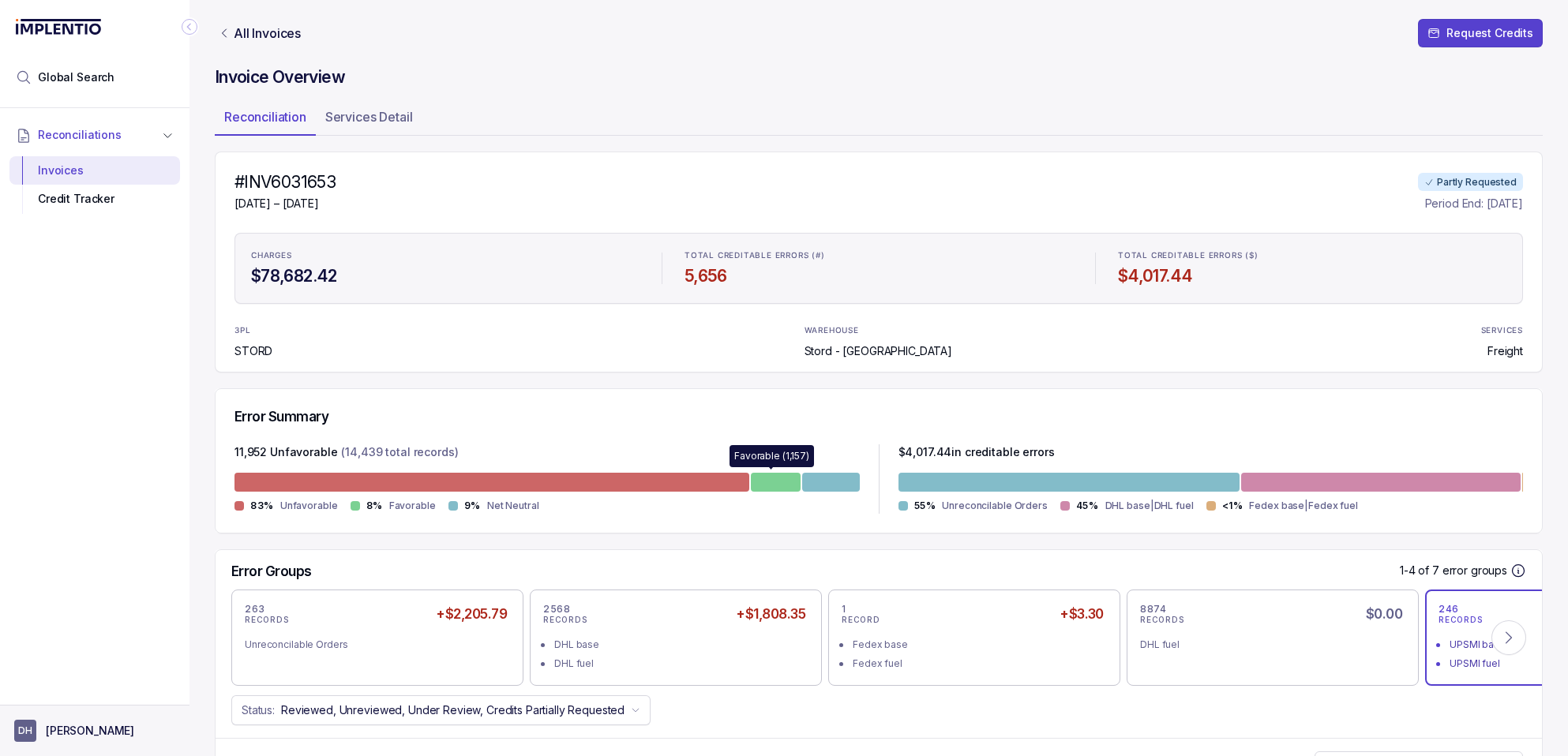
click at [81, 734] on p "[PERSON_NAME]" at bounding box center [89, 731] width 89 height 16
click at [20, 736] on span "DH" at bounding box center [26, 731] width 22 height 22
click at [1447, 26] on p "Request Credits" at bounding box center [1490, 33] width 87 height 16
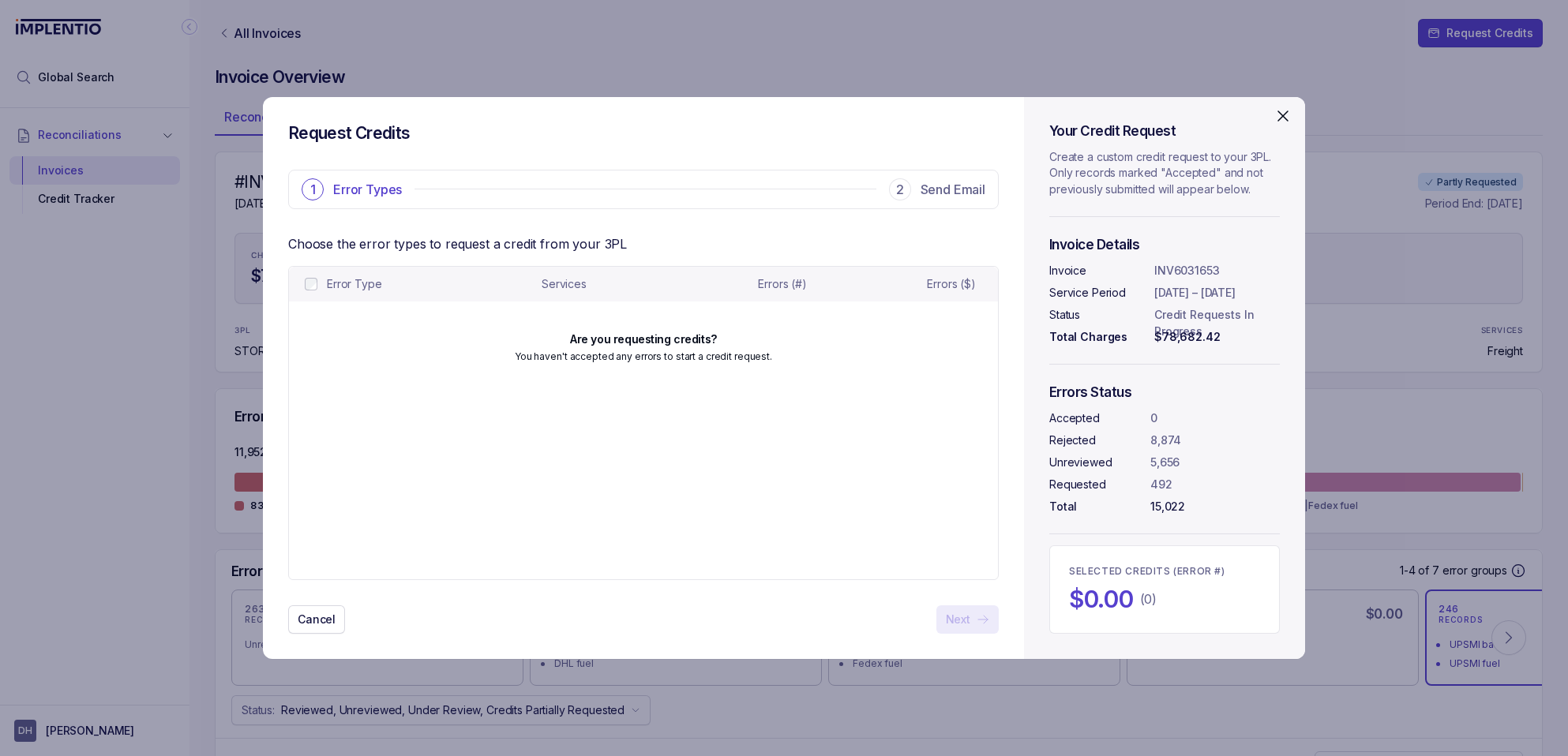
click at [1281, 115] on icon "Close" at bounding box center [1283, 116] width 19 height 19
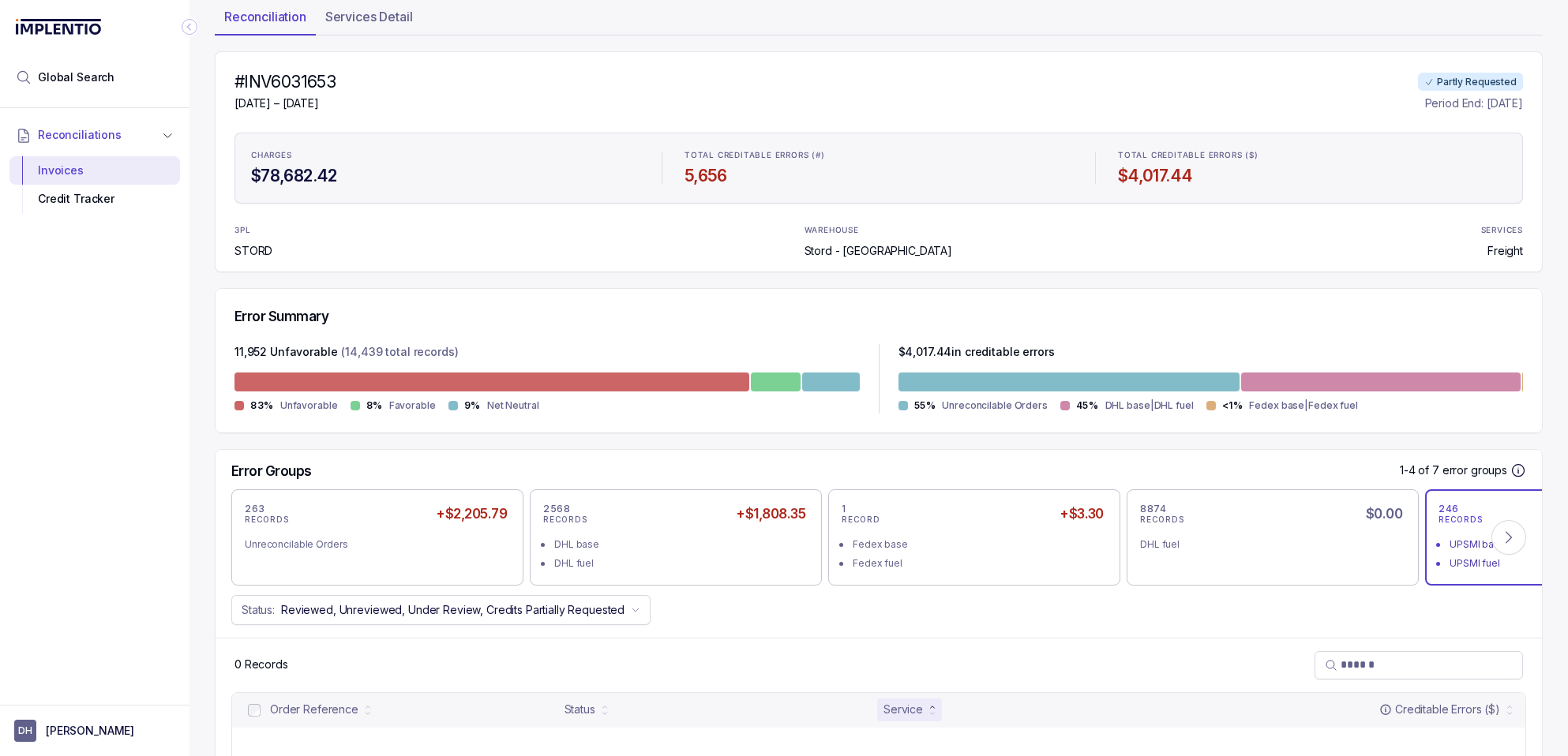
scroll to position [203, 0]
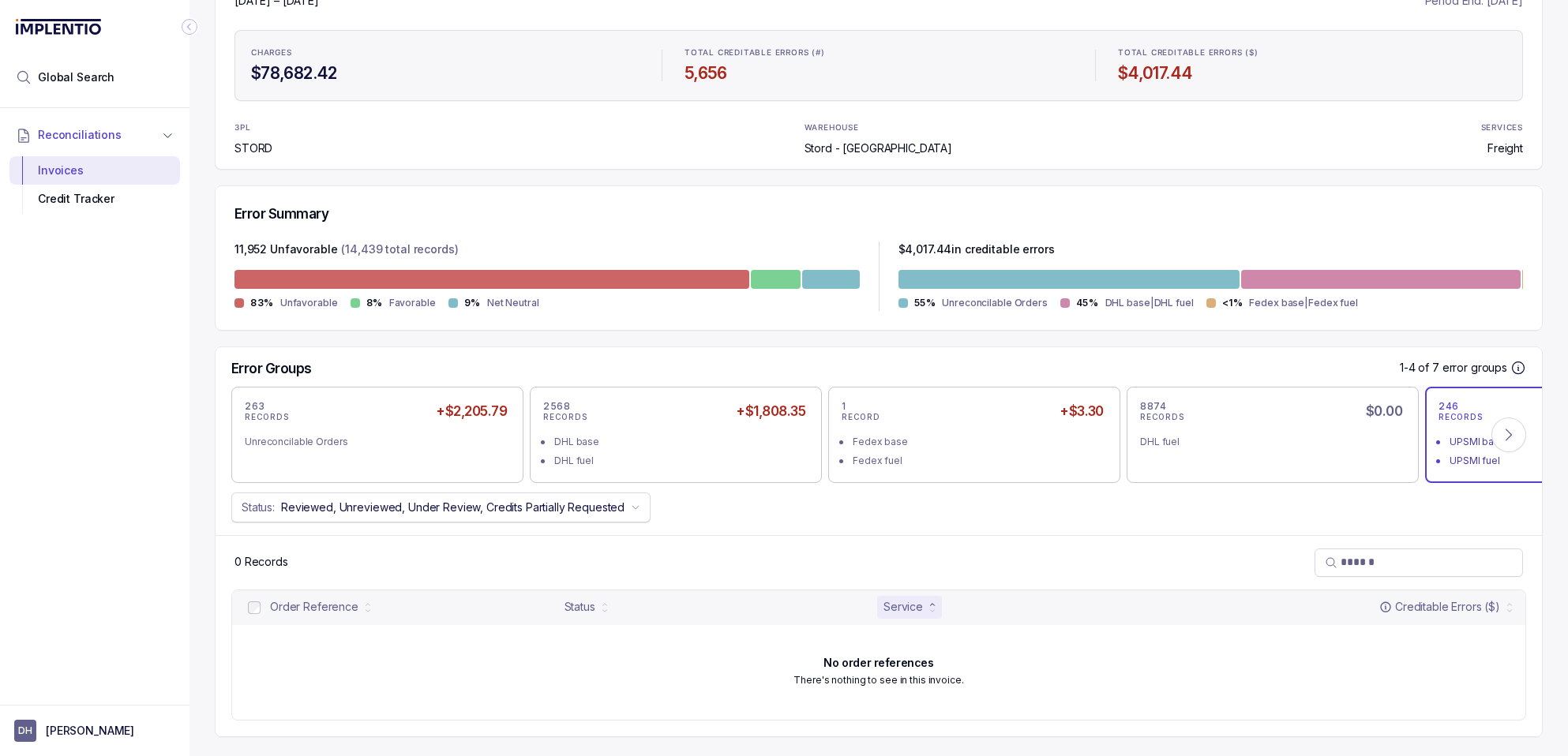
click at [620, 513] on p "Reviewed, Unreviewed, Under Review, Credits Partially Requested" at bounding box center [452, 507] width 343 height 16
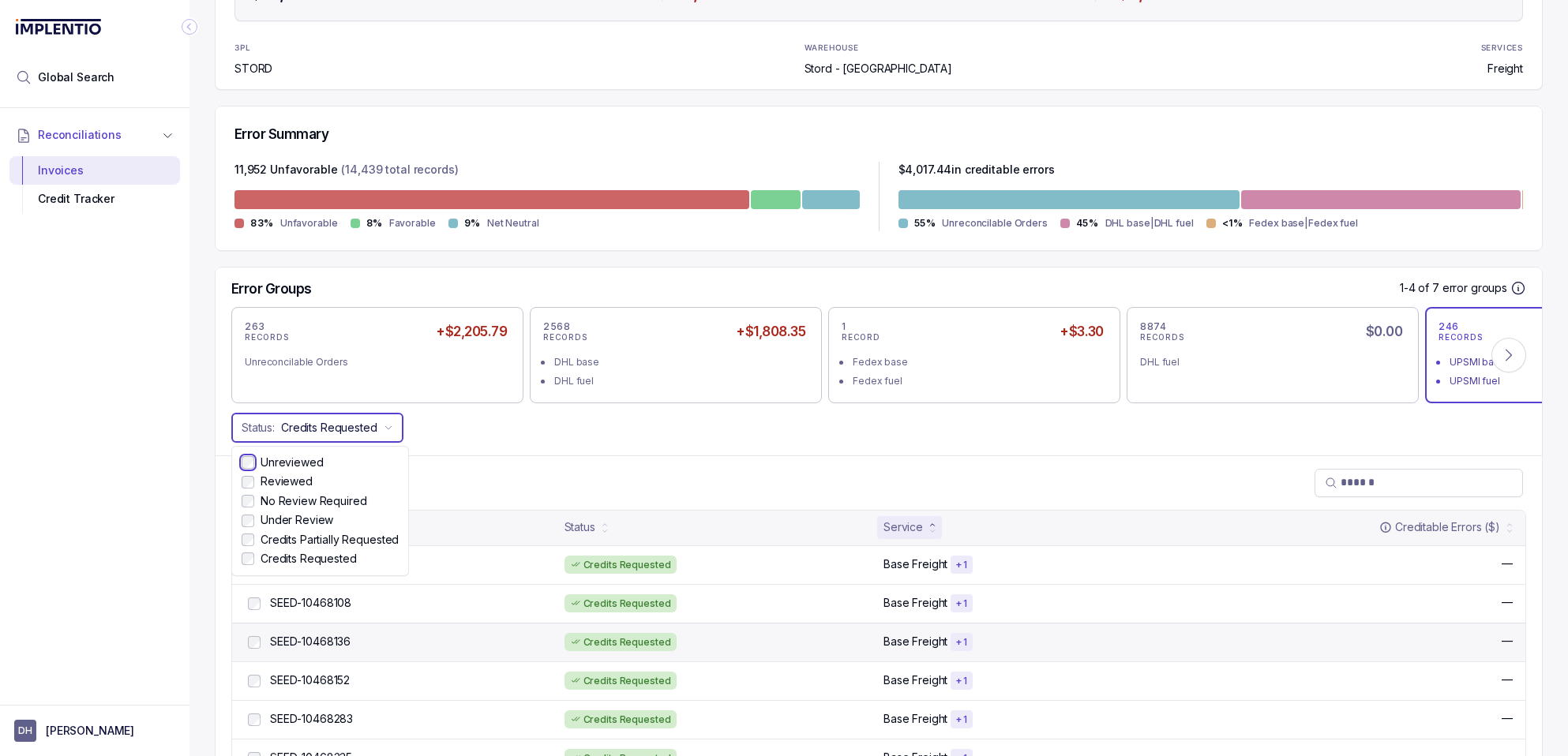
scroll to position [285, 0]
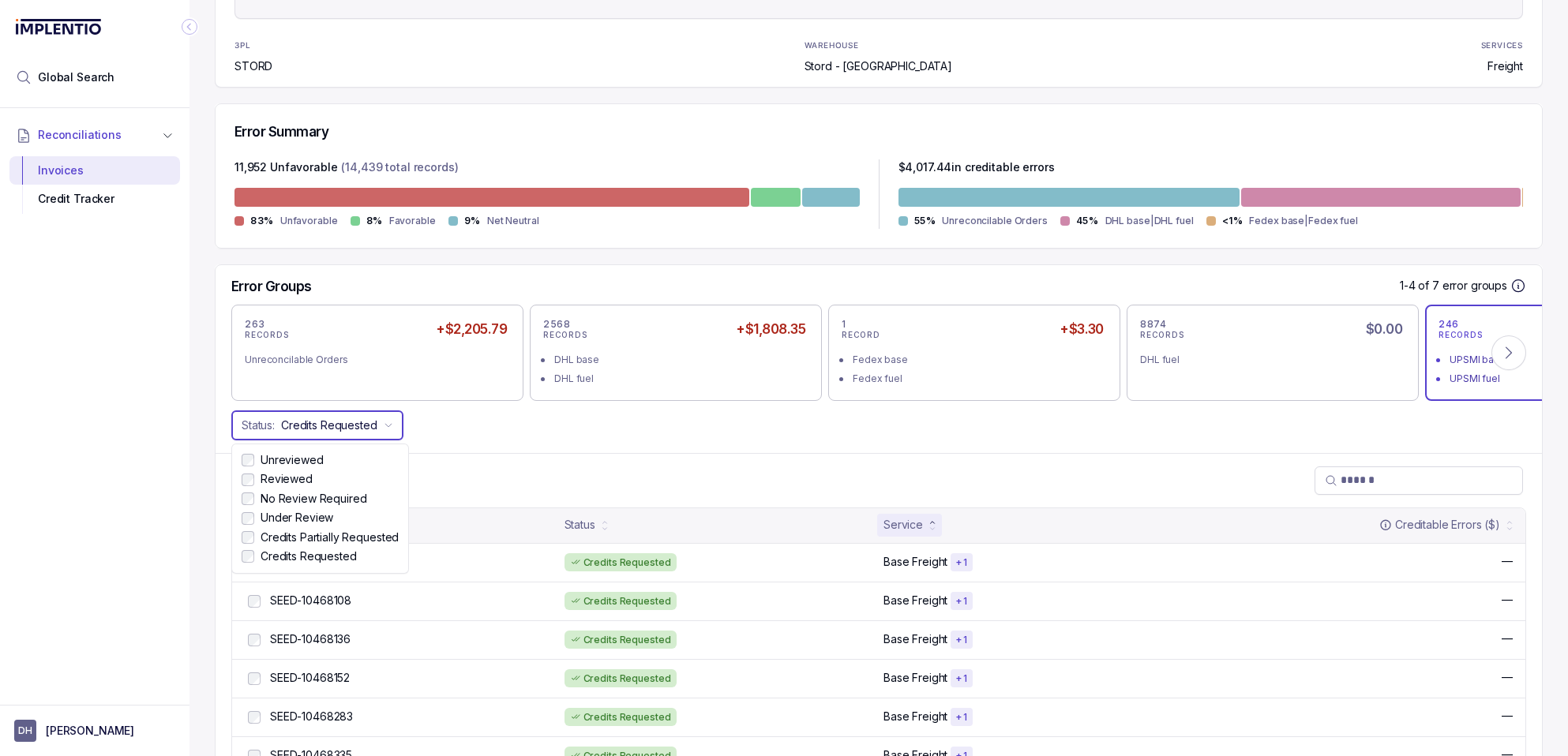
click at [907, 437] on div "Status: Credits Requested" at bounding box center [879, 426] width 1327 height 30
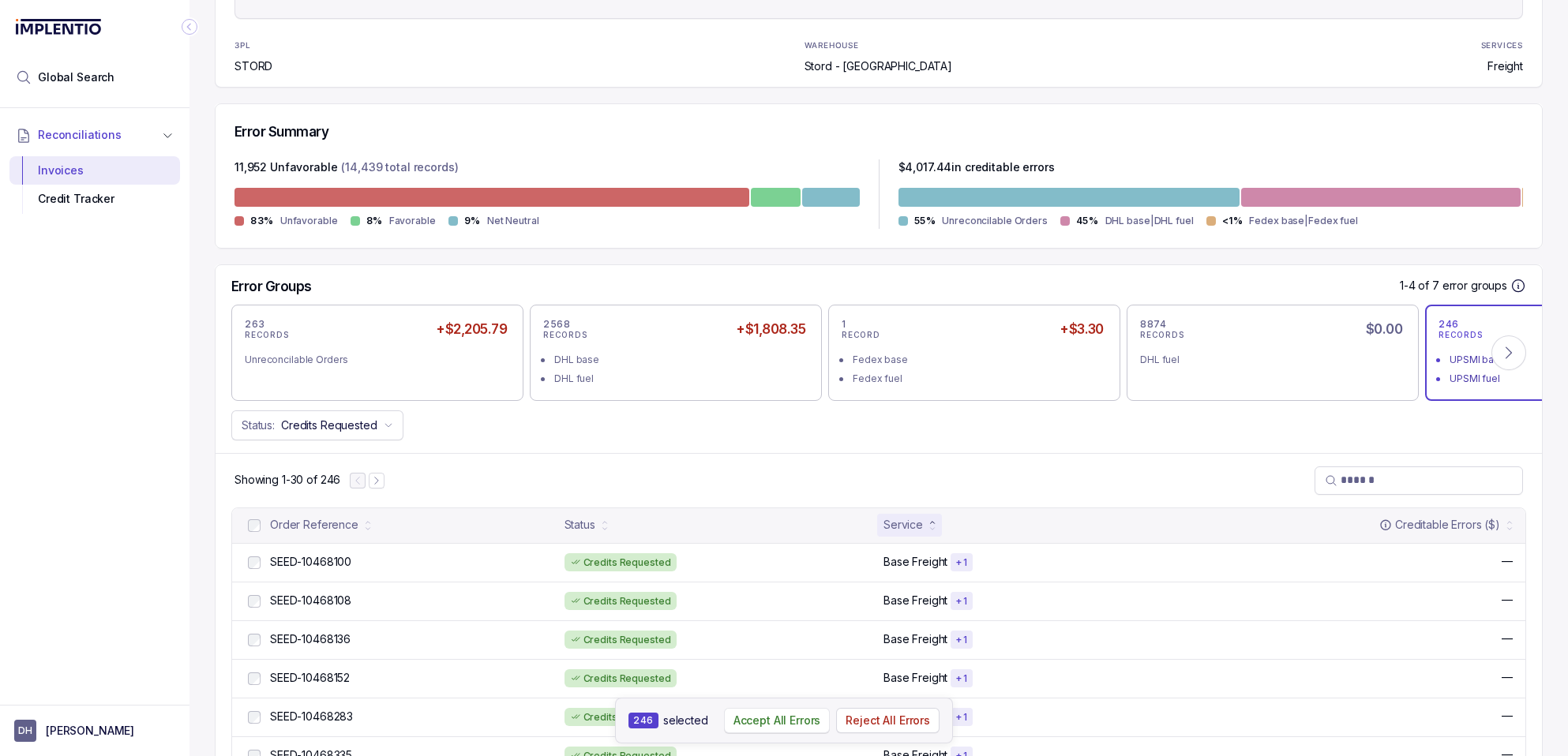
click at [766, 719] on p "Accept All Errors" at bounding box center [777, 721] width 88 height 16
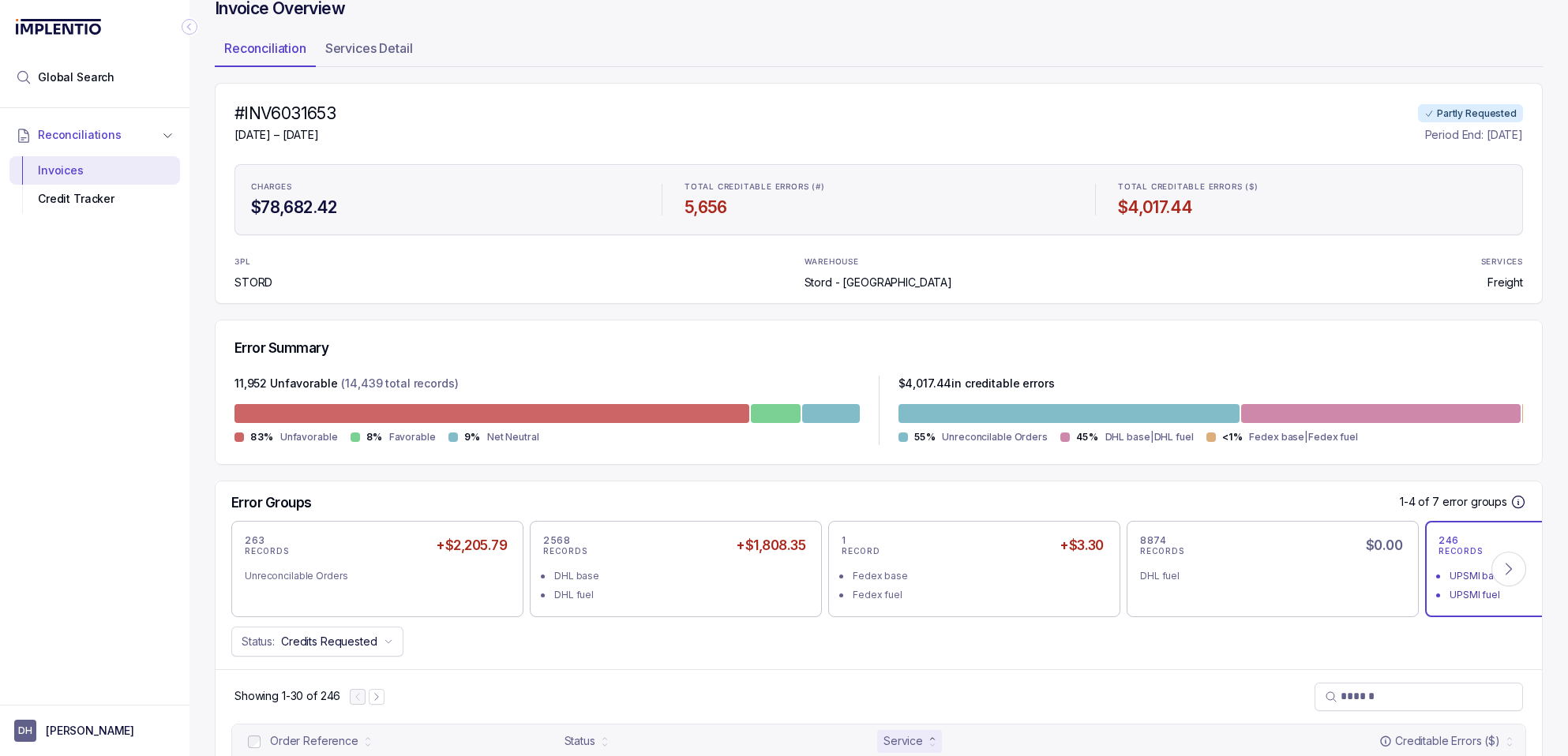
scroll to position [0, 0]
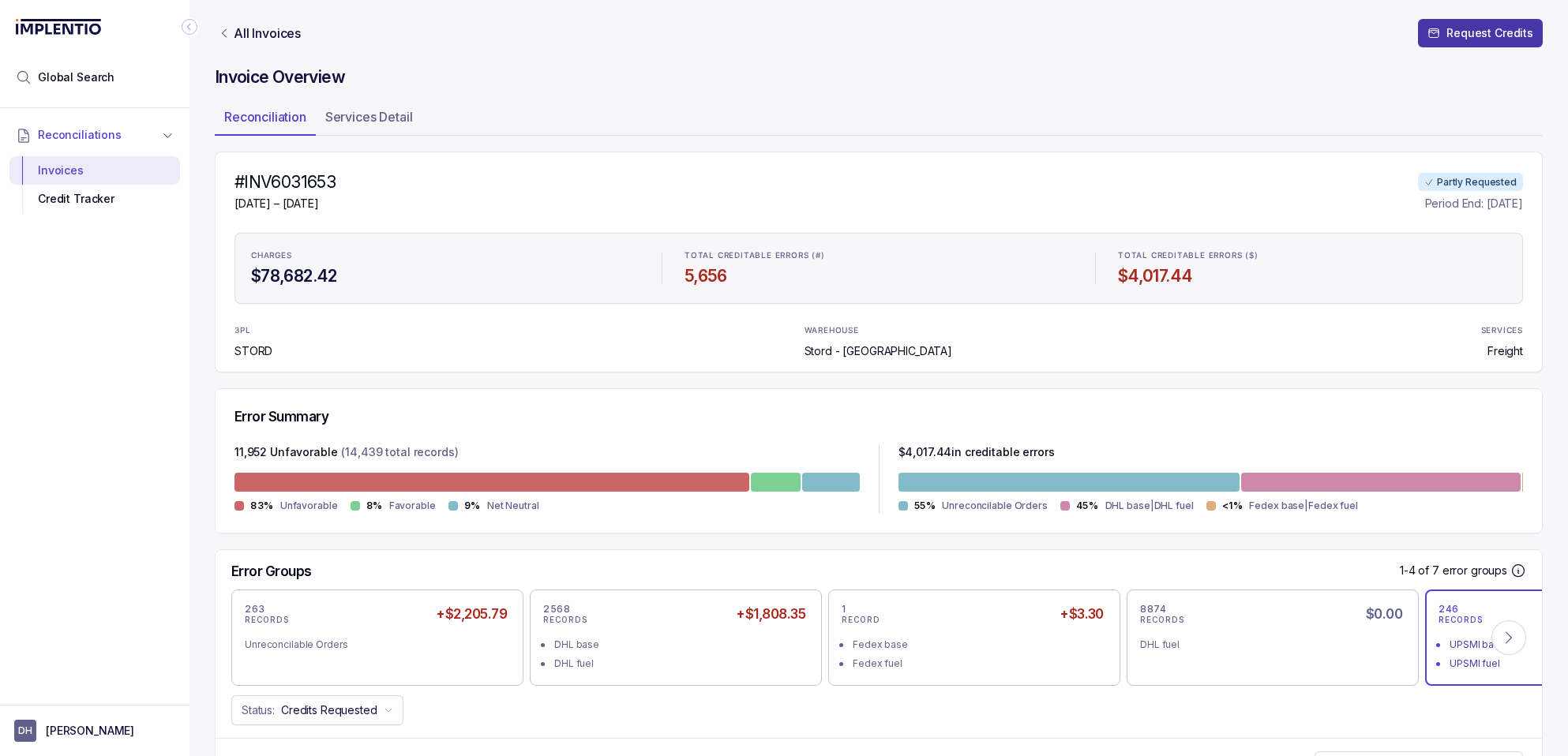
click at [1447, 38] on p "Request Credits" at bounding box center [1490, 33] width 87 height 16
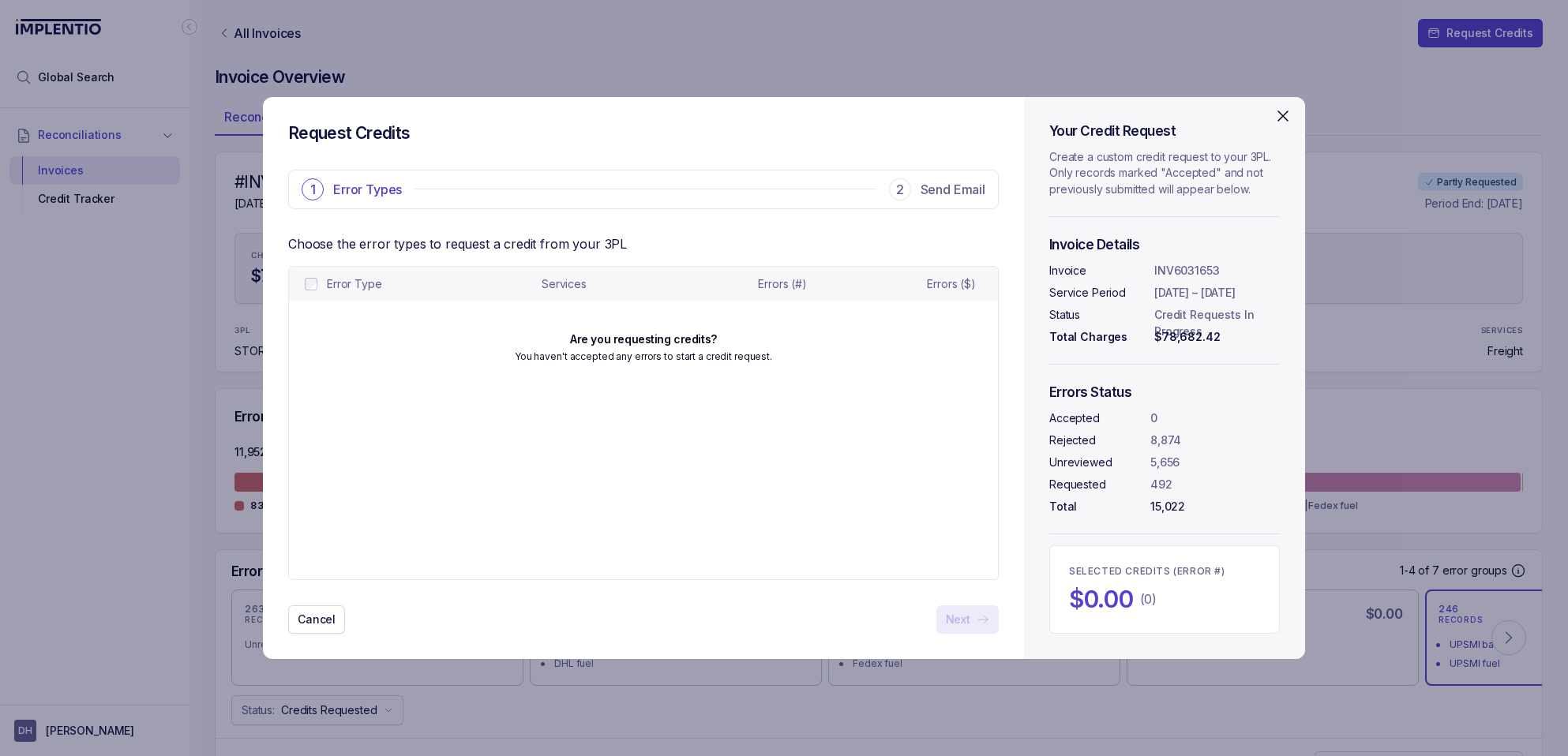
click at [1284, 114] on icon "Close" at bounding box center [1283, 116] width 19 height 19
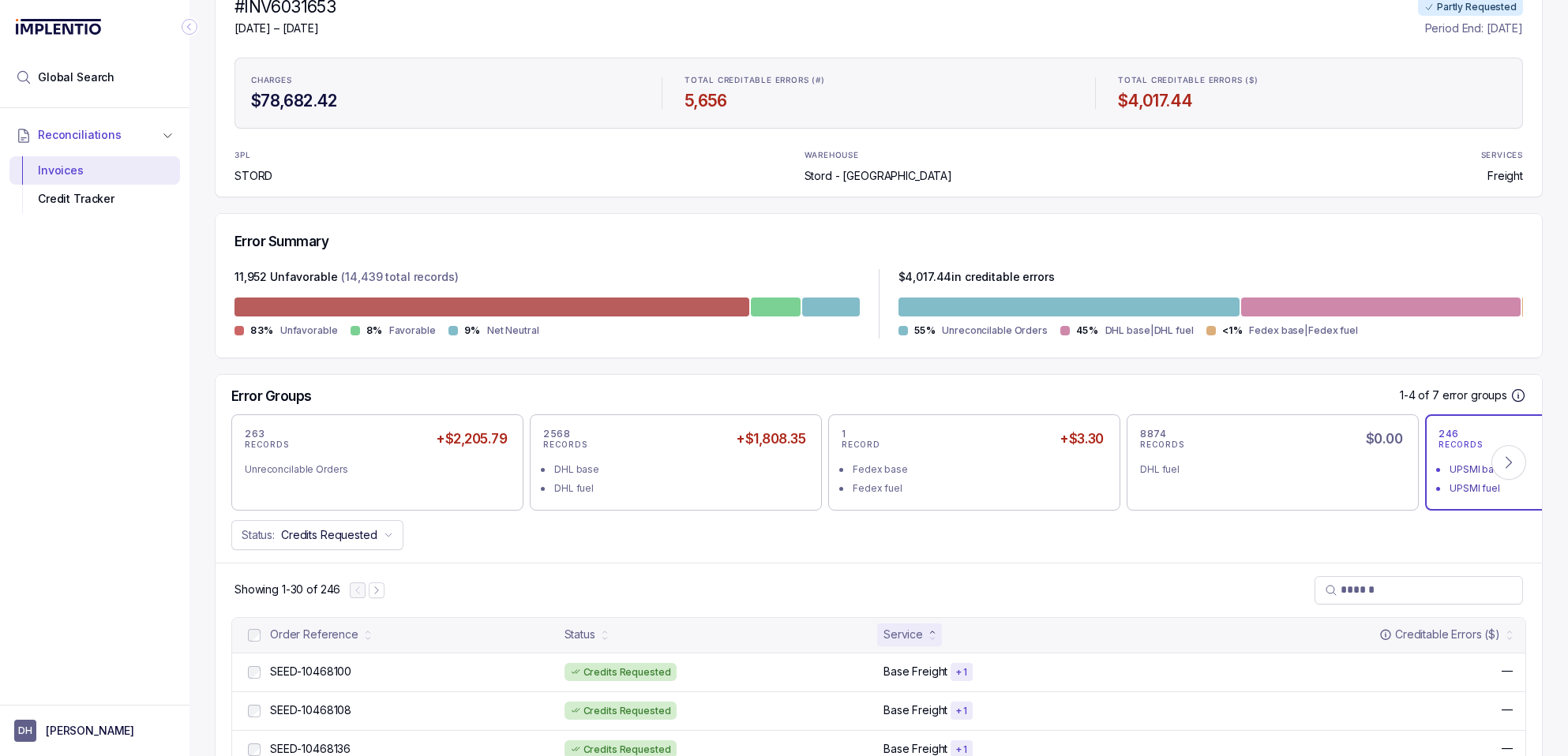
scroll to position [249, 0]
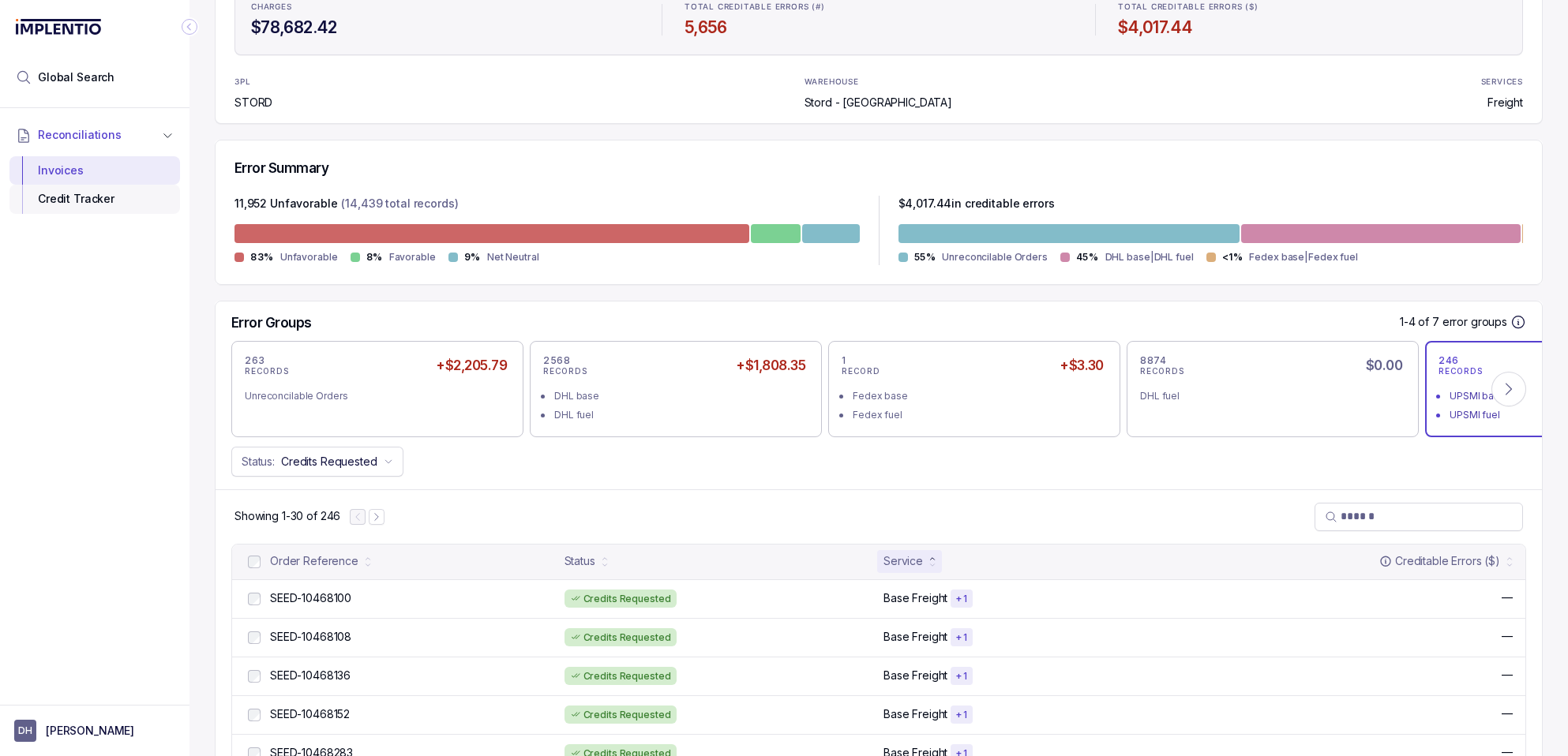
click at [64, 203] on div "Credit Tracker" at bounding box center [95, 199] width 145 height 29
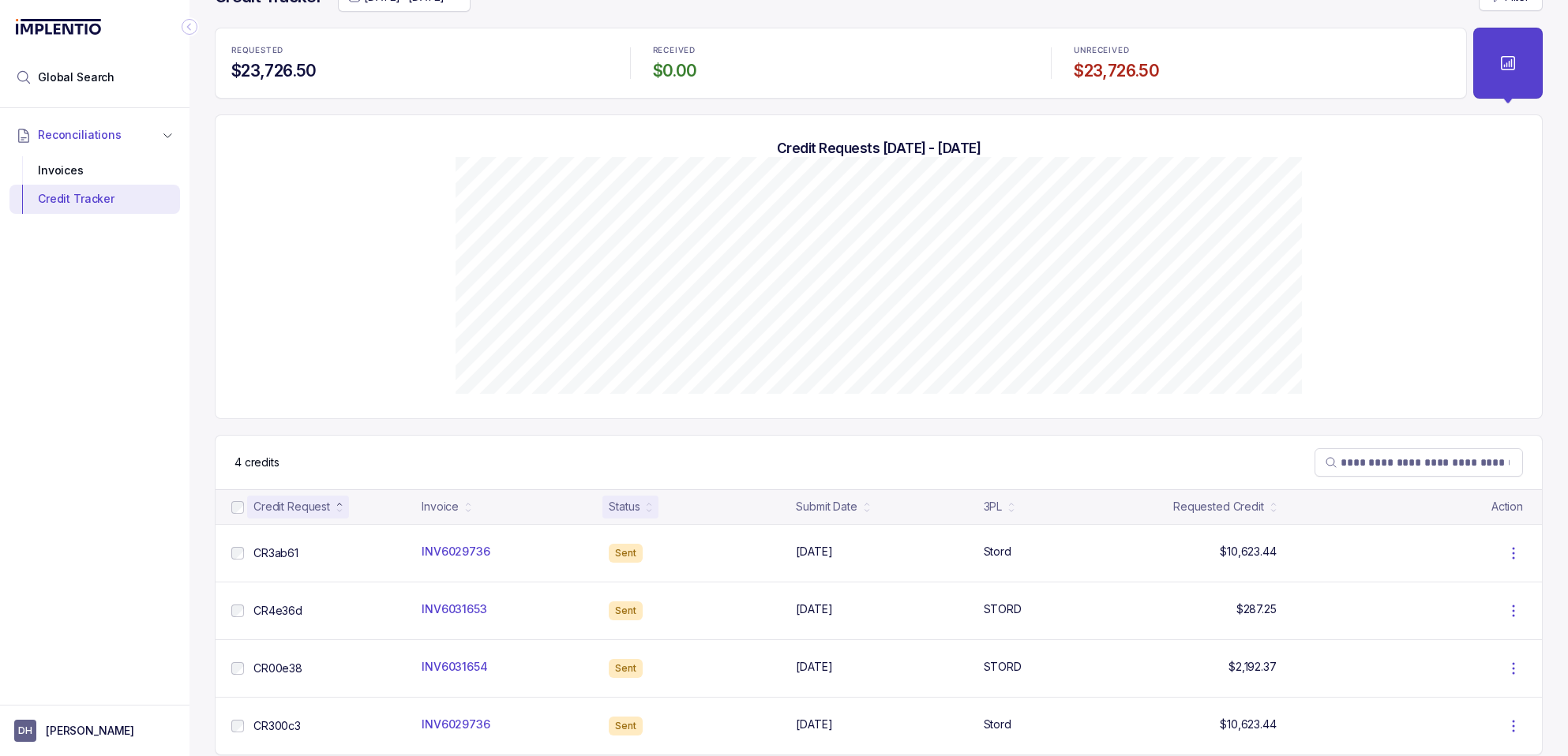
scroll to position [55, 0]
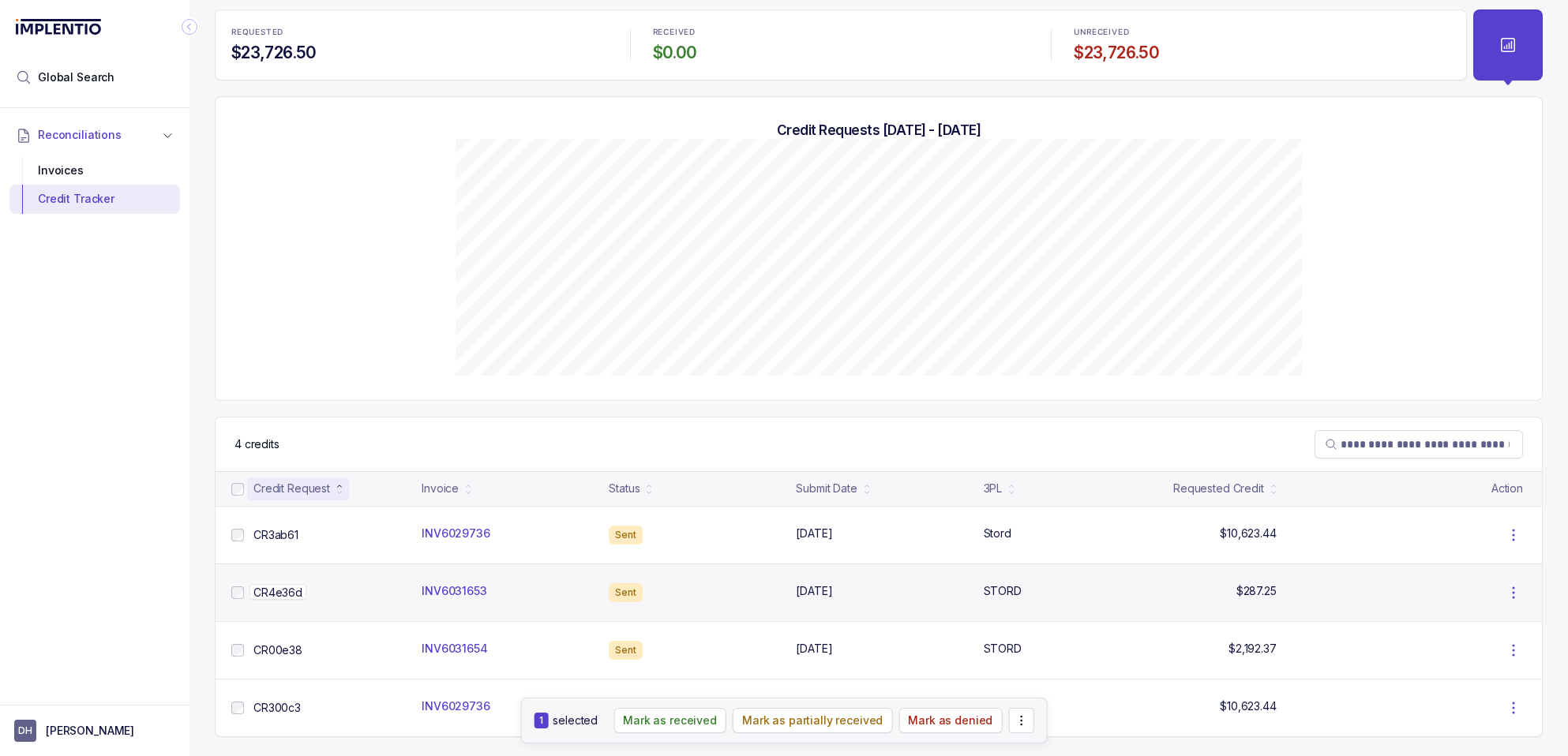
click at [274, 593] on p "CR4e36d" at bounding box center [278, 592] width 57 height 16
click at [436, 586] on p "INV6031653" at bounding box center [455, 590] width 73 height 16
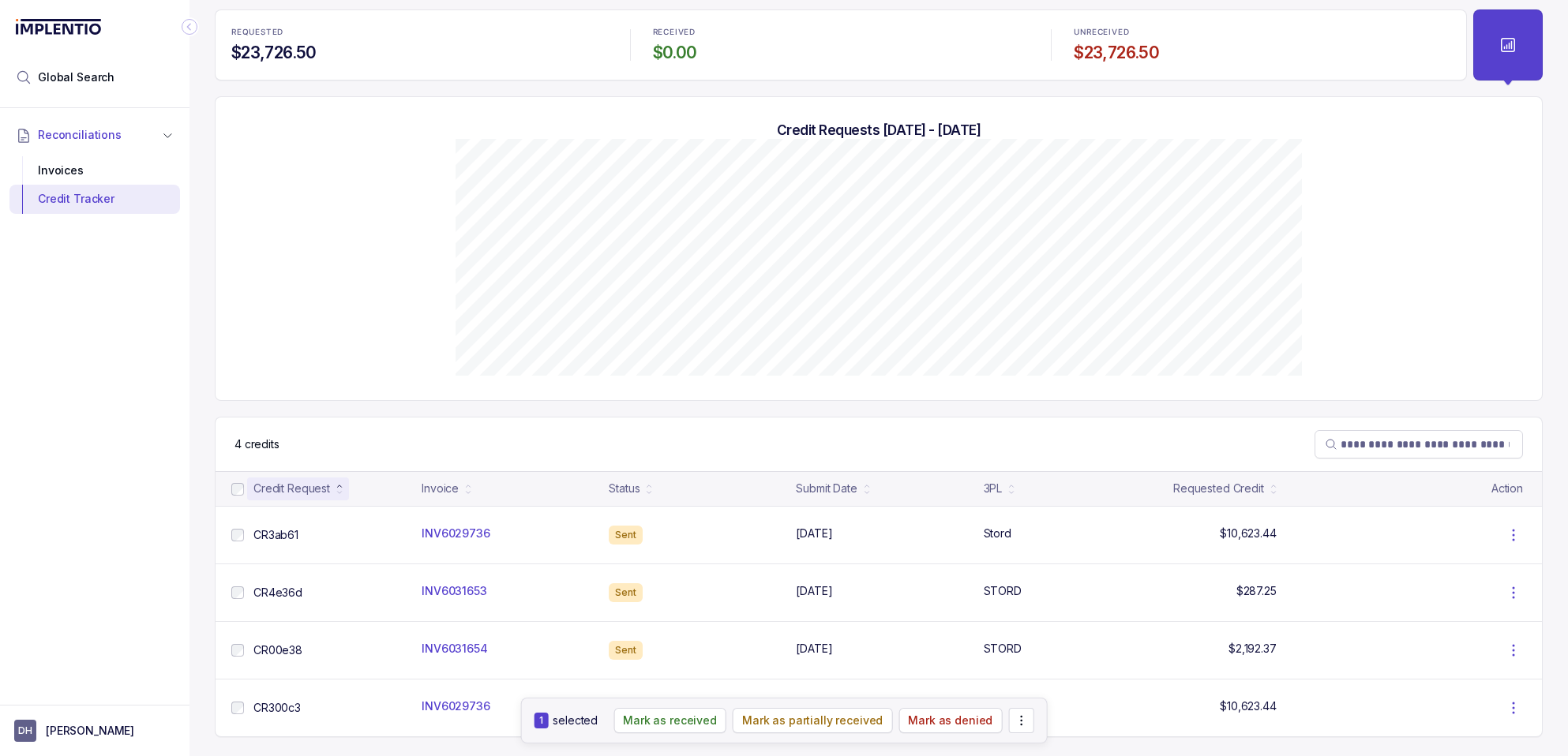
click at [1020, 715] on div "Action List Items" at bounding box center [1021, 721] width 26 height 26
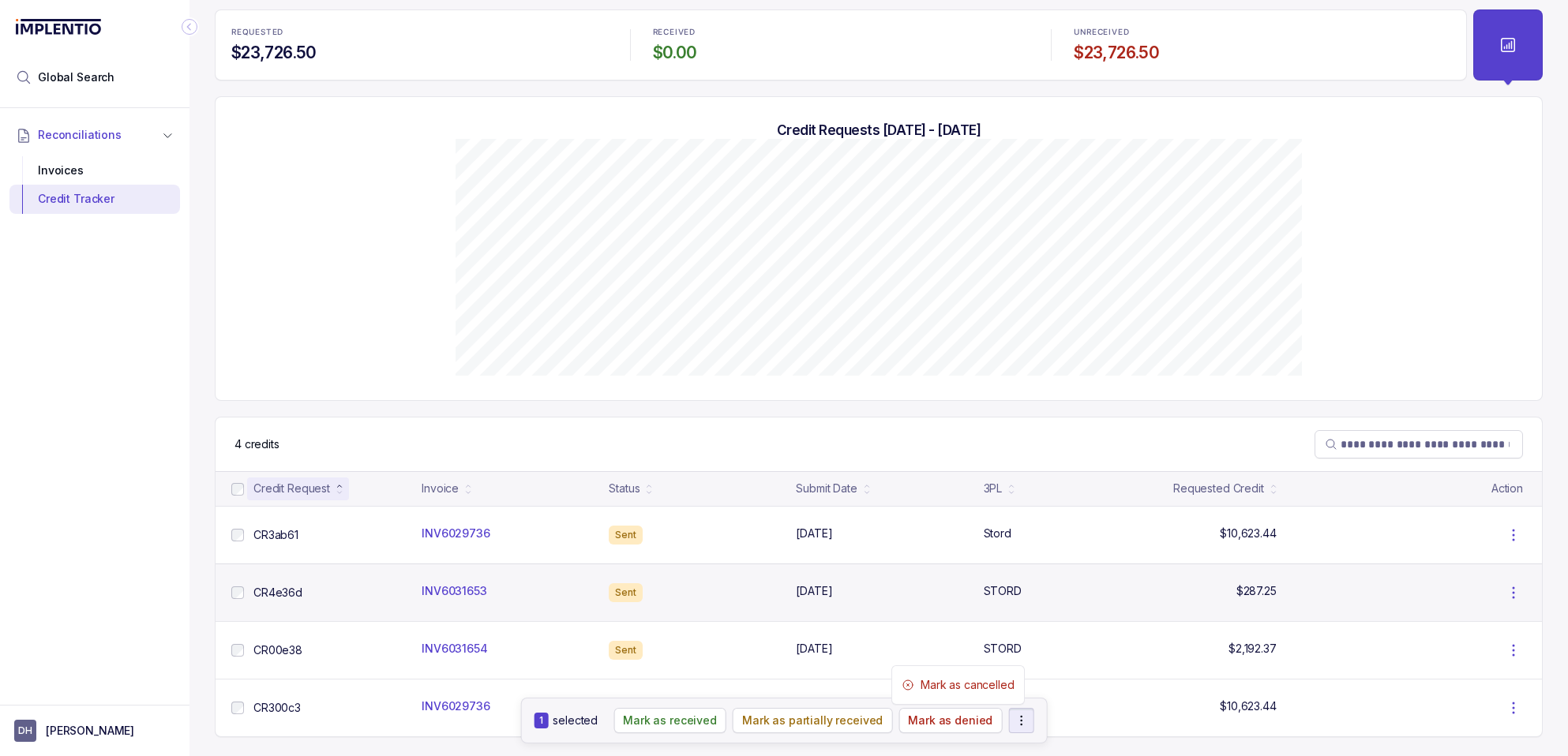
click at [1509, 597] on icon at bounding box center [1514, 593] width 19 height 19
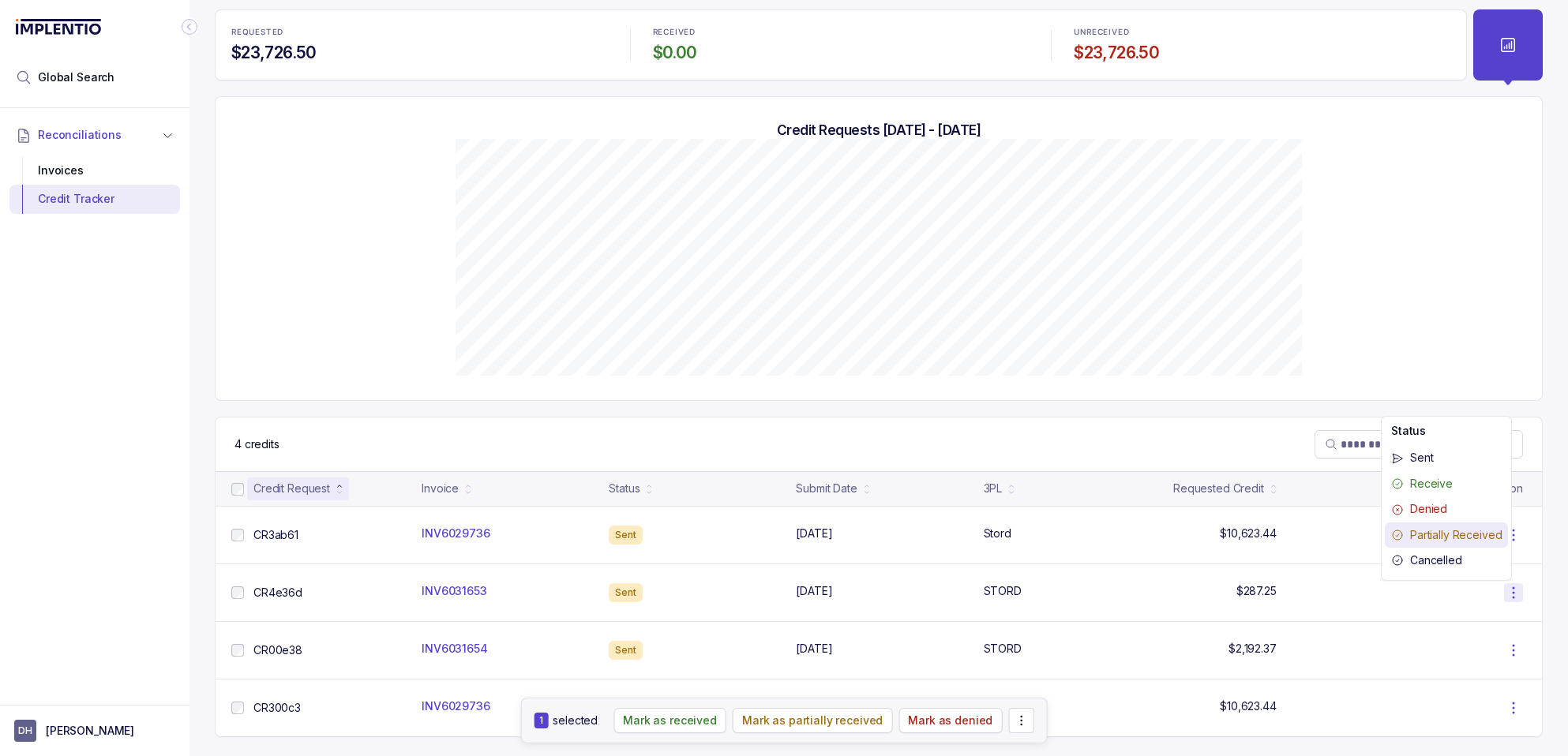
click at [1469, 532] on p "Partially Received" at bounding box center [1456, 535] width 92 height 16
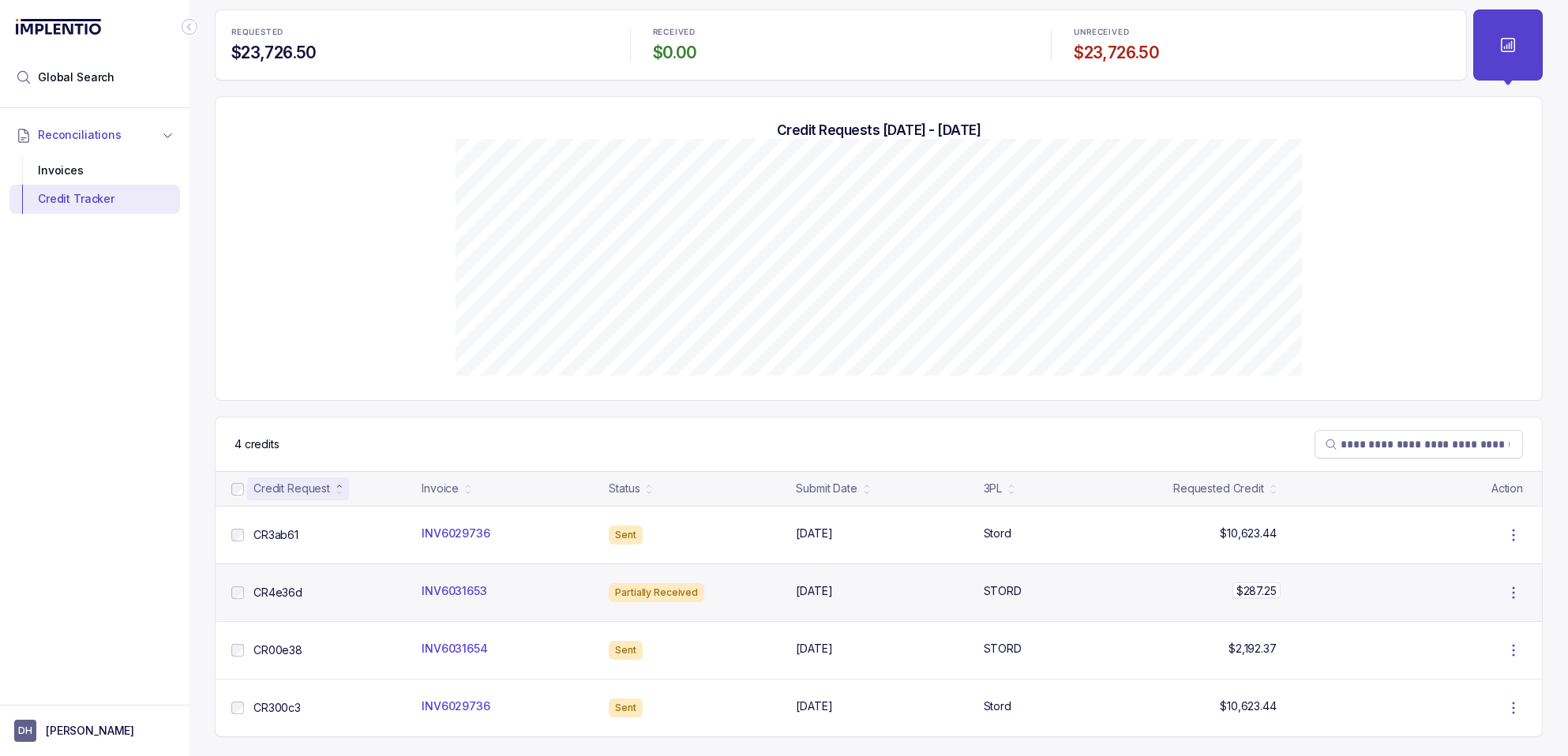
click at [1233, 592] on p "$287.25" at bounding box center [1257, 590] width 48 height 16
click at [1379, 604] on tbody "CR4e36d CR4e36d INV6031653 INV6031653 Partially Received [DATE] [DATE] STORD ST…" at bounding box center [879, 593] width 1327 height 57
click at [1513, 592] on icon at bounding box center [1514, 593] width 2 height 11
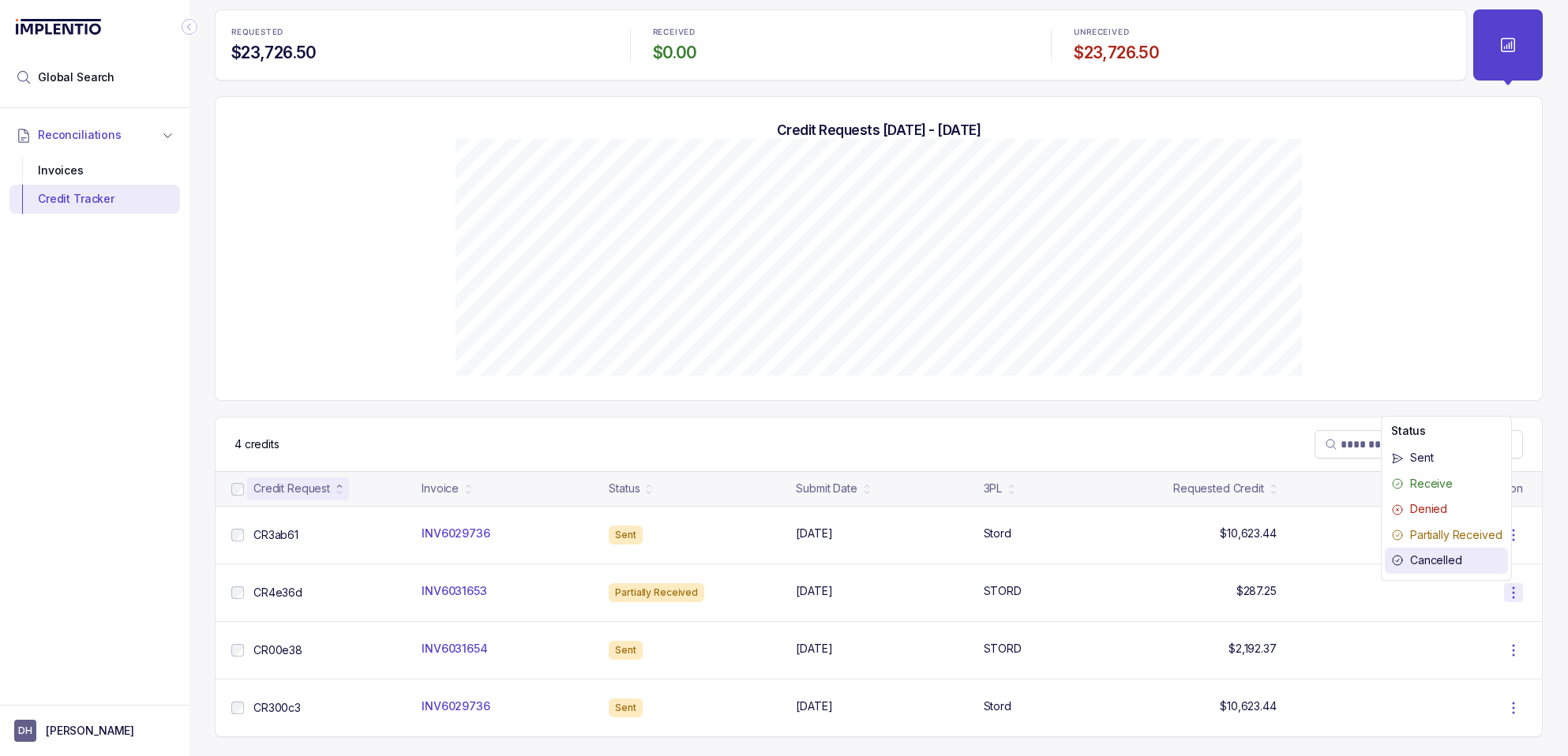
click at [1444, 561] on p "Cancelled" at bounding box center [1456, 561] width 92 height 16
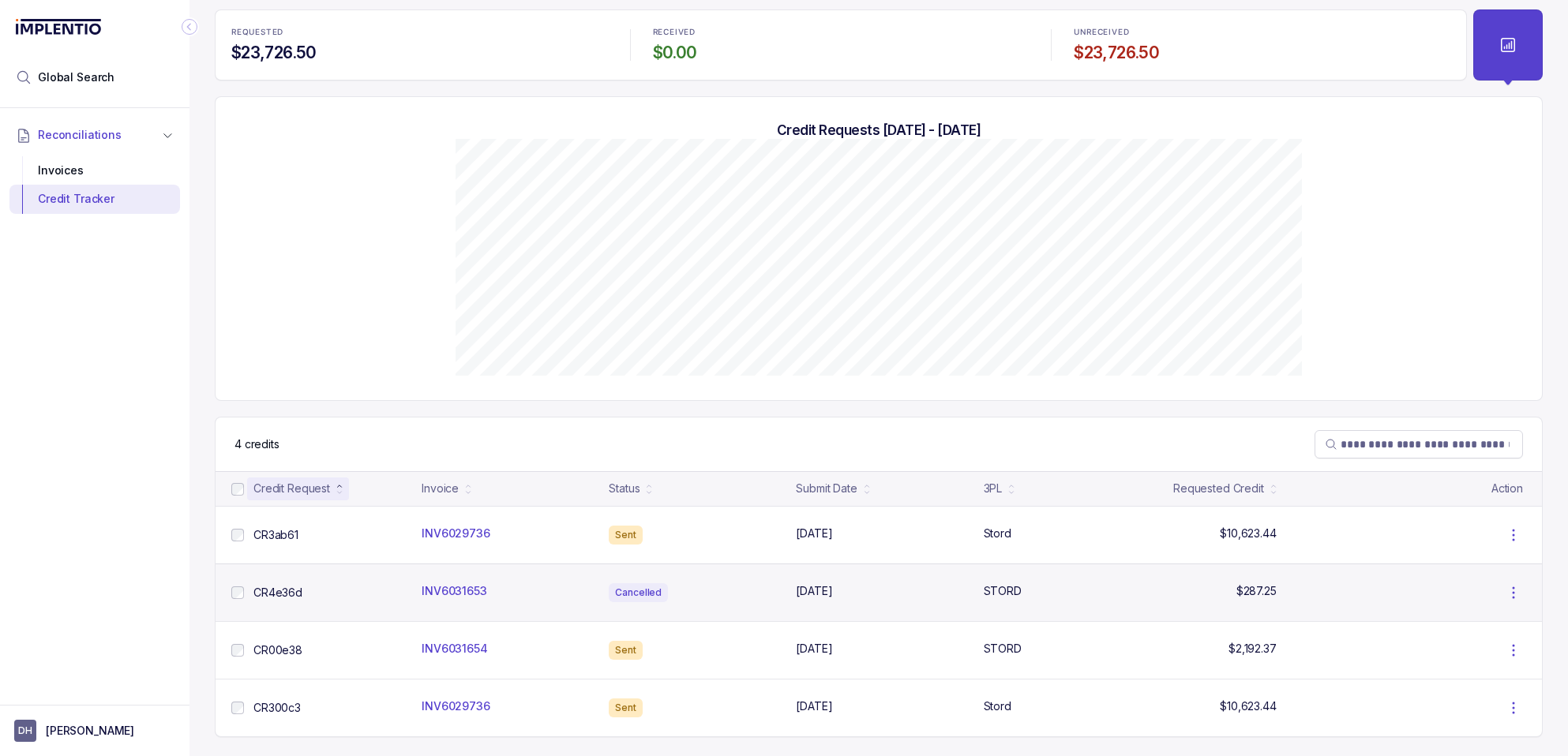
click at [1504, 594] on icon at bounding box center [1514, 593] width 19 height 19
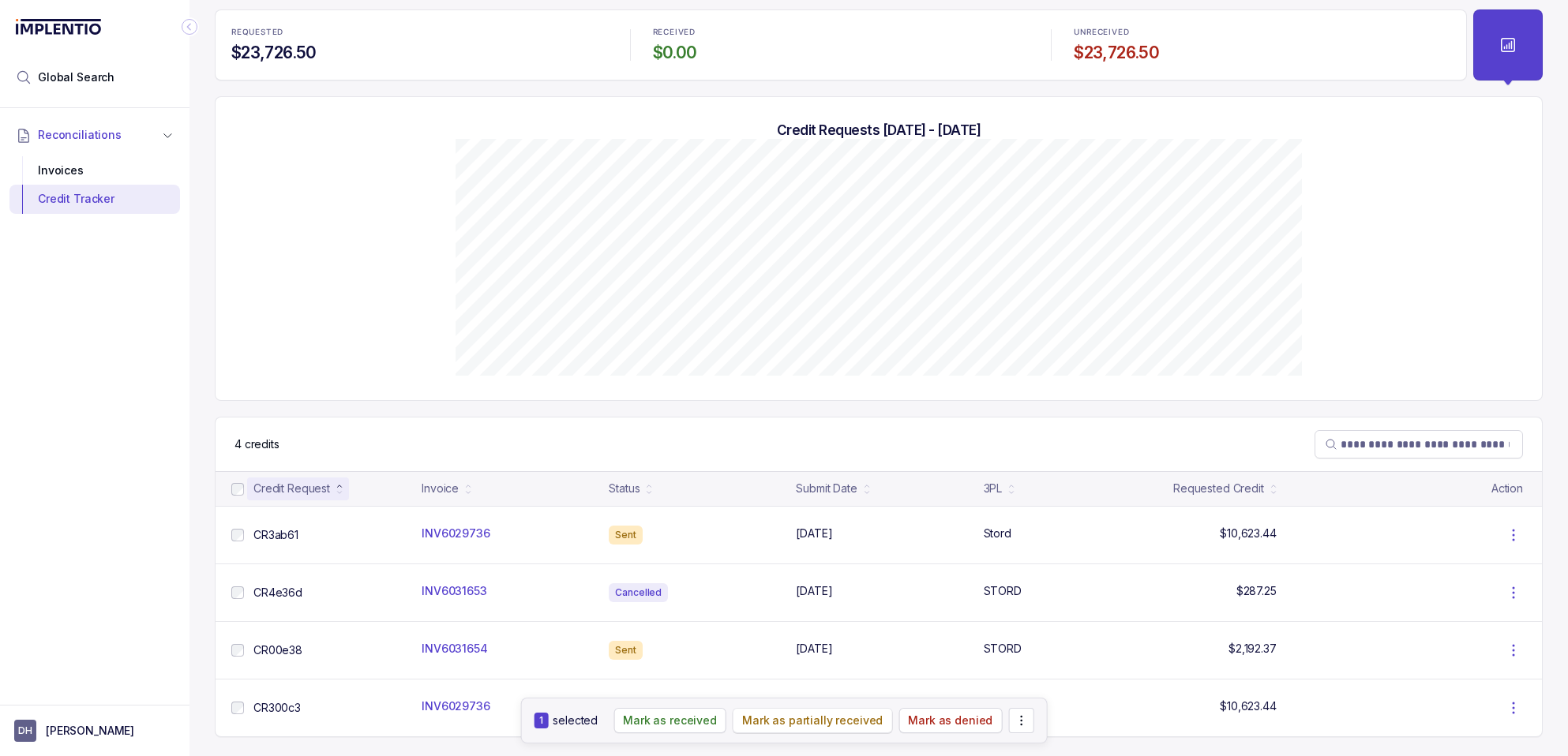
click at [821, 720] on p "Mark as partially received" at bounding box center [812, 721] width 140 height 16
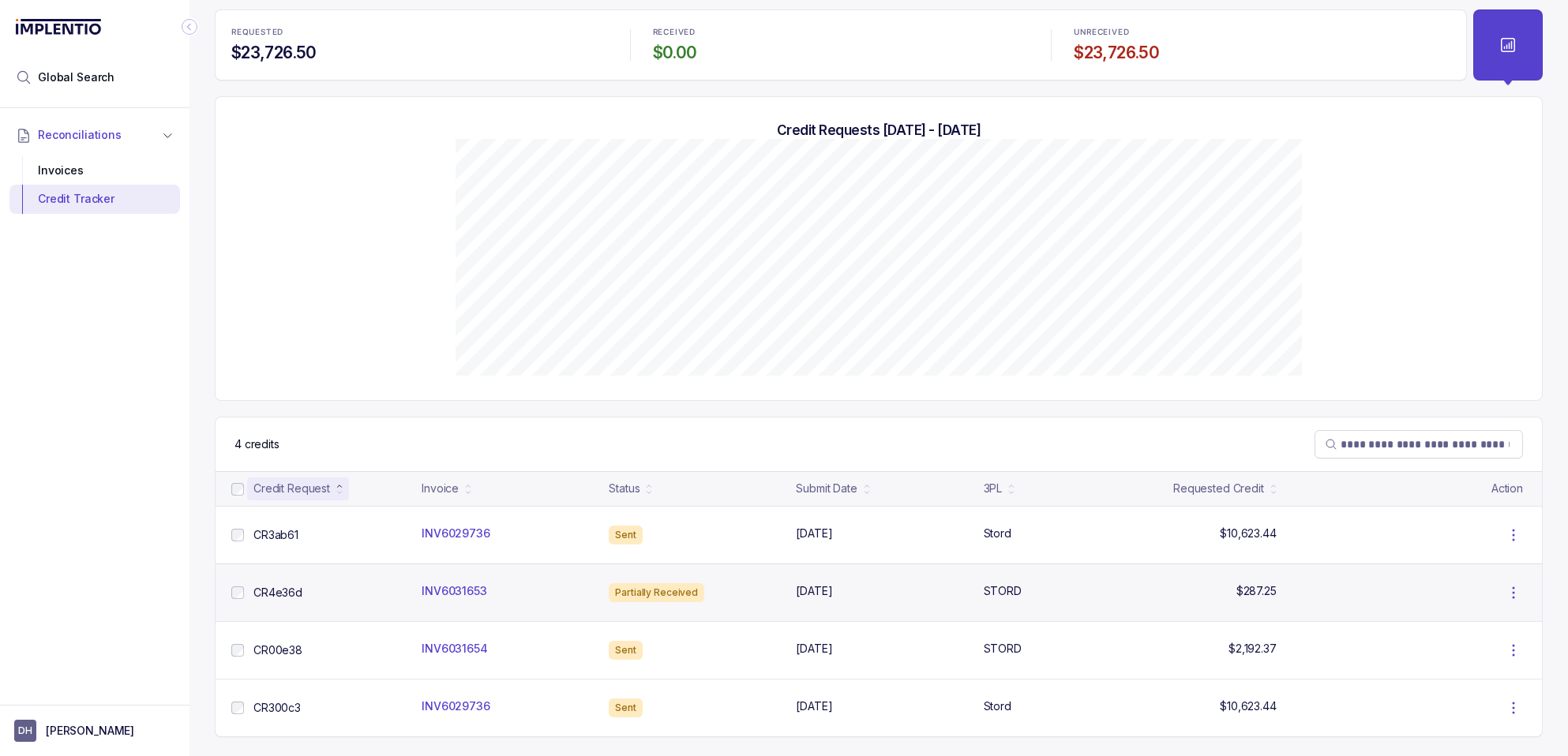
click at [1506, 599] on icon at bounding box center [1514, 593] width 19 height 19
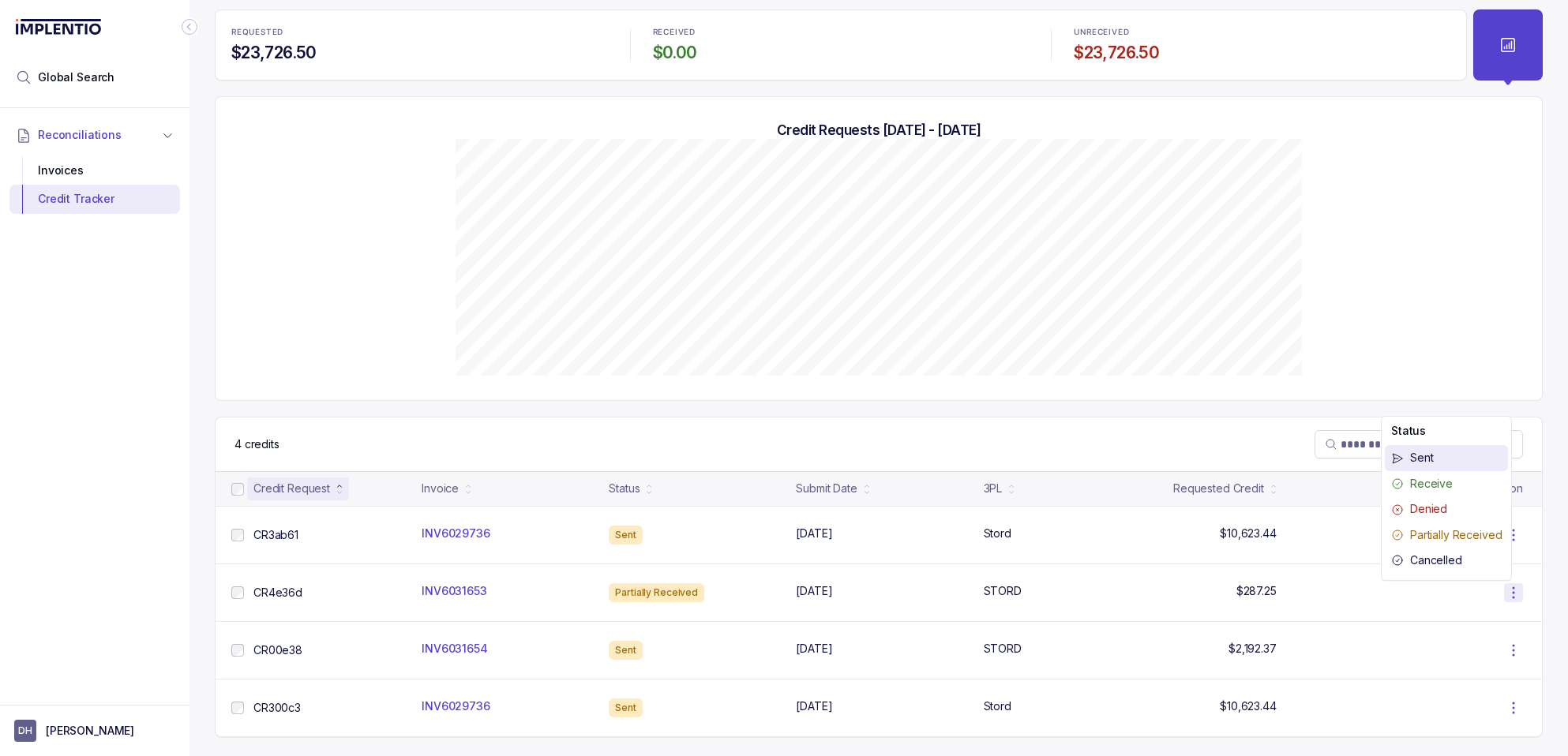
click at [1440, 457] on p "Sent" at bounding box center [1456, 458] width 92 height 16
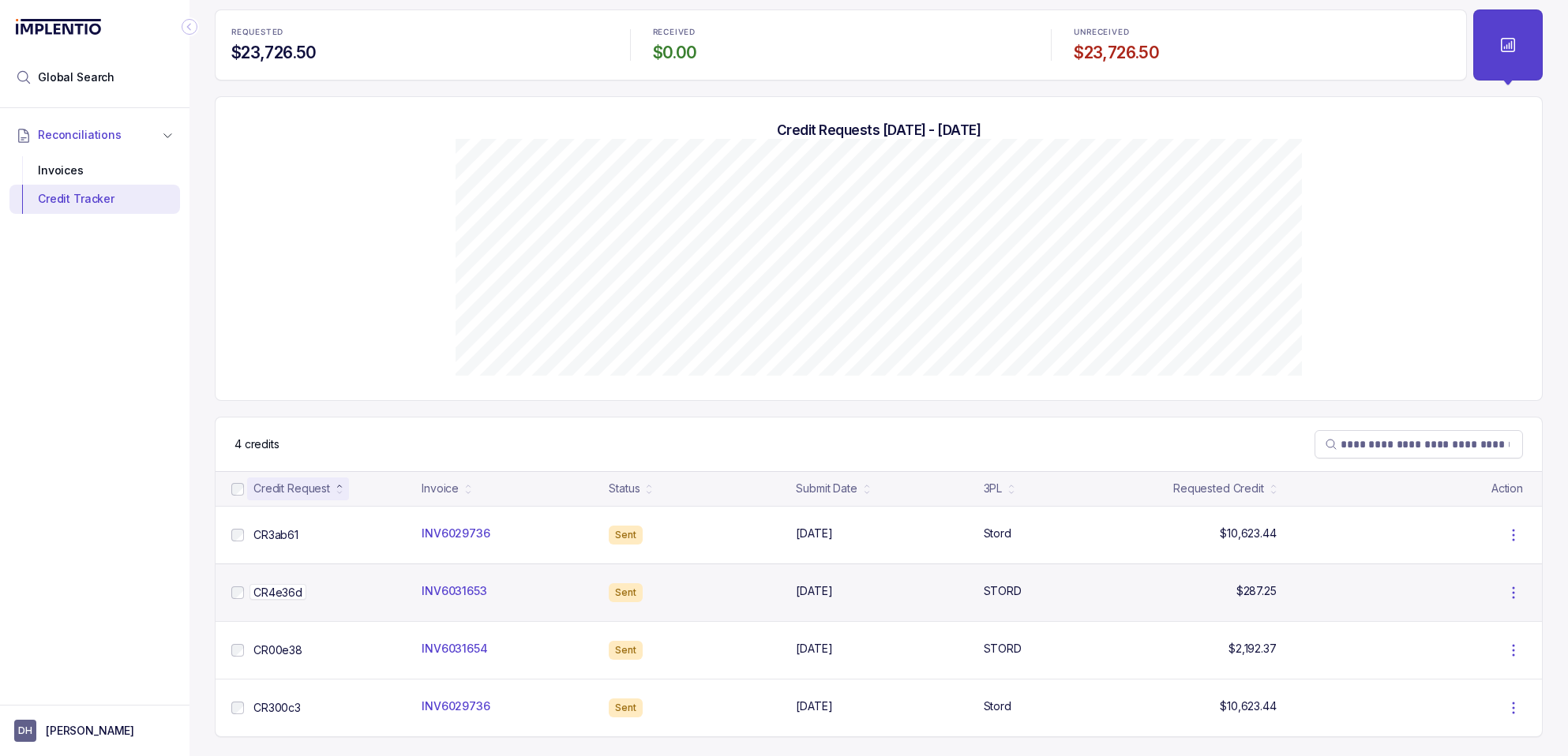
click at [278, 593] on p "CR4e36d" at bounding box center [278, 592] width 57 height 16
click at [460, 590] on p "INV6031653" at bounding box center [455, 590] width 73 height 16
click at [1515, 592] on div at bounding box center [1440, 593] width 178 height 19
click at [1504, 595] on icon at bounding box center [1514, 593] width 19 height 19
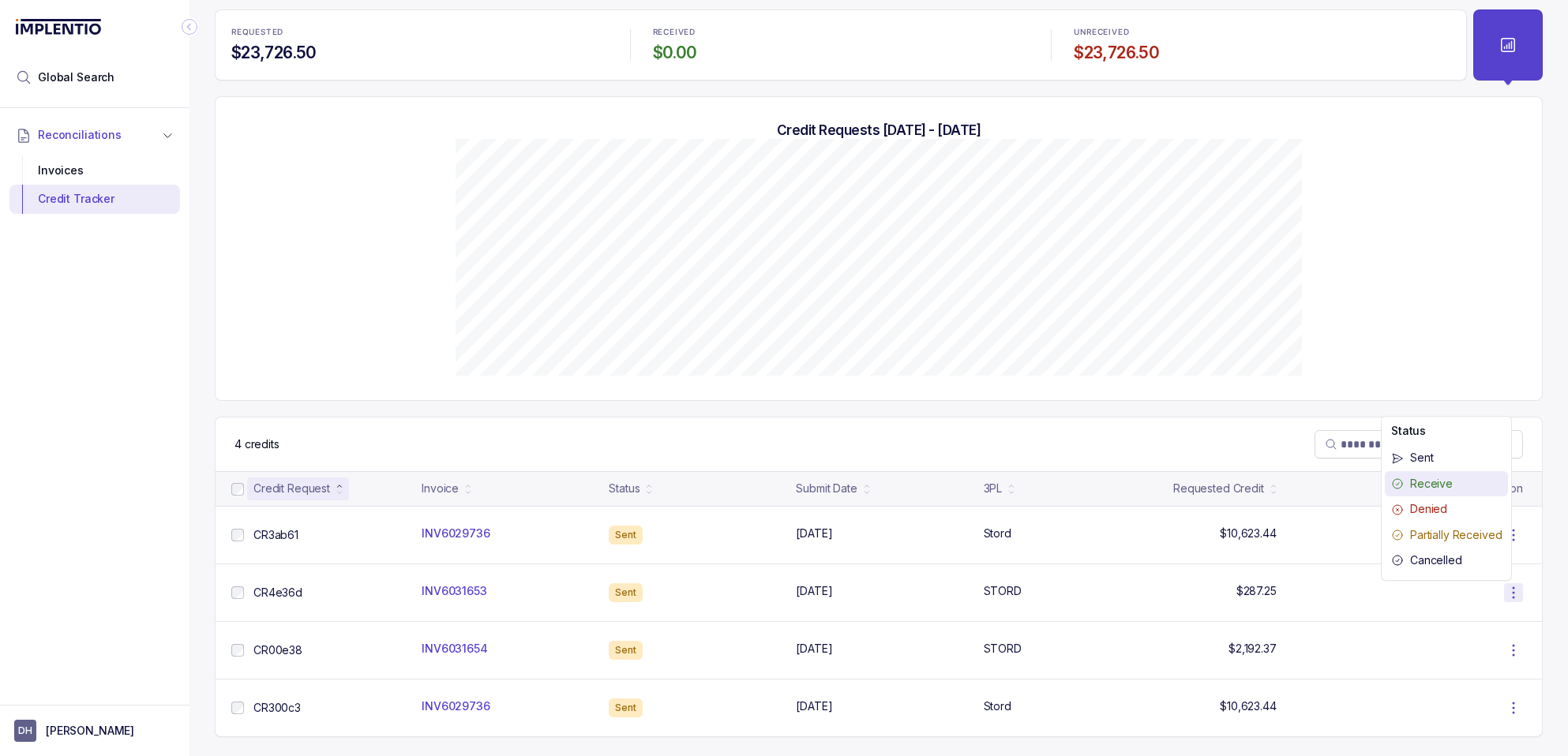
click at [1450, 490] on p "Receive" at bounding box center [1456, 484] width 92 height 16
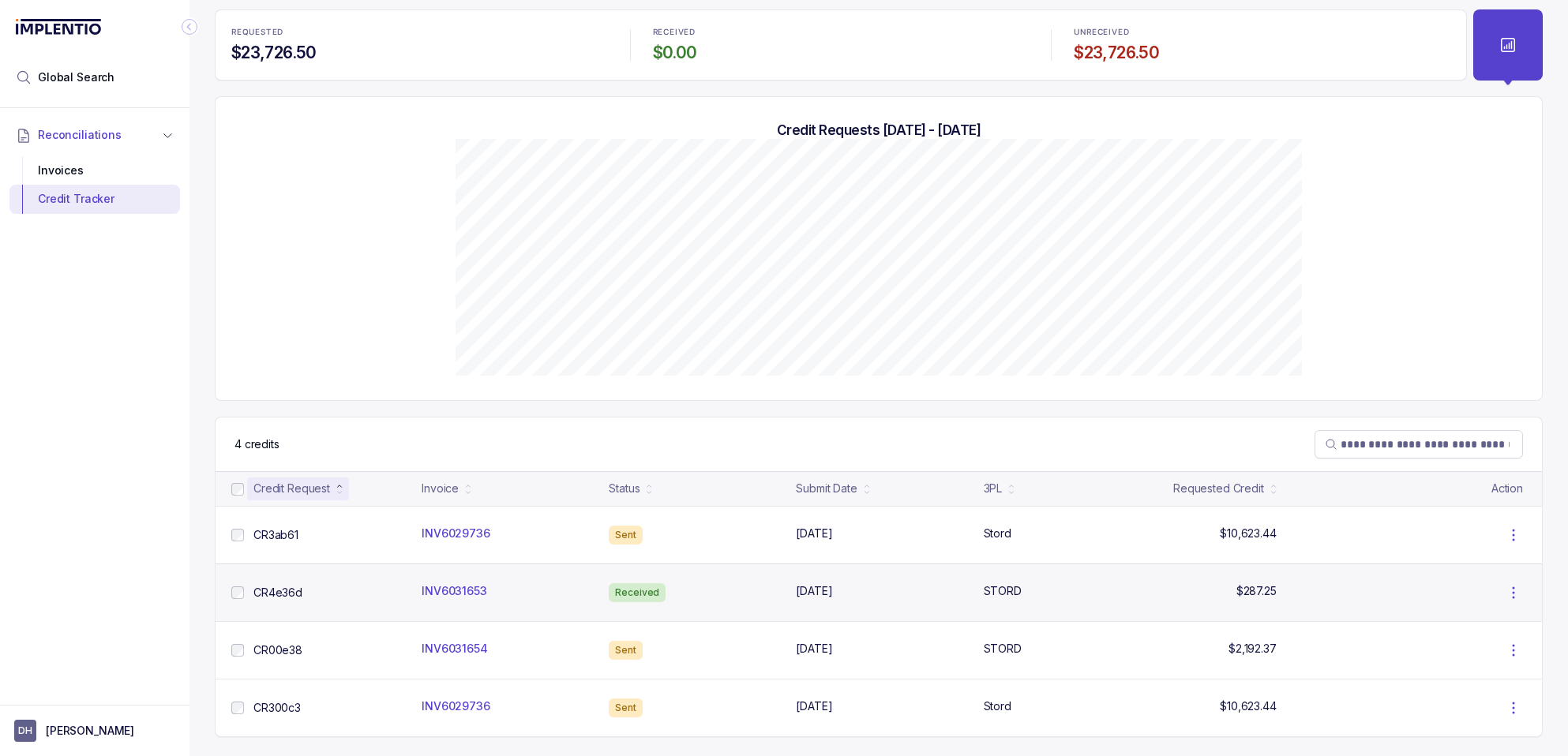
click at [1504, 593] on icon at bounding box center [1514, 593] width 19 height 19
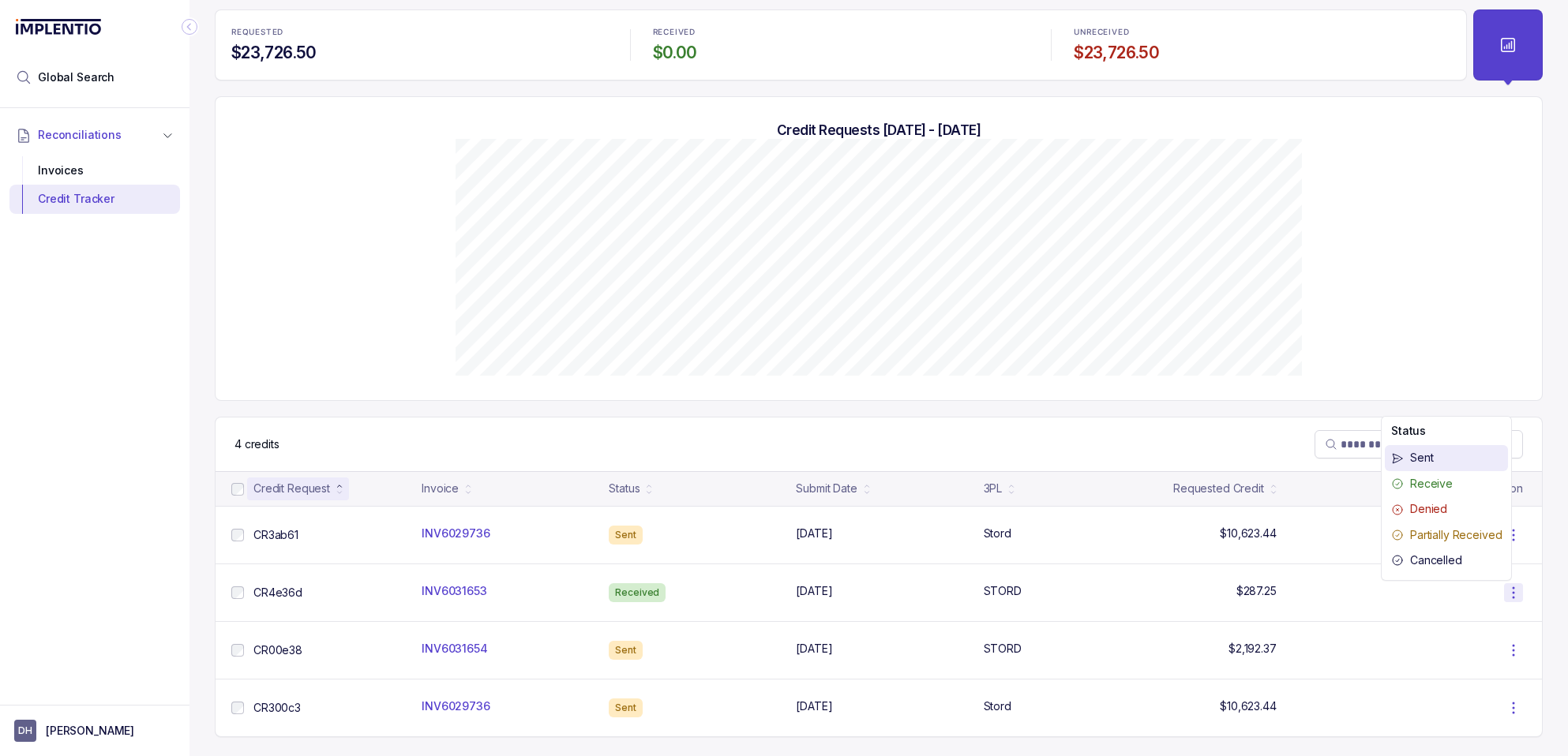
click at [1432, 459] on p "Sent" at bounding box center [1456, 458] width 92 height 16
click at [55, 171] on div "Invoices" at bounding box center [95, 171] width 145 height 29
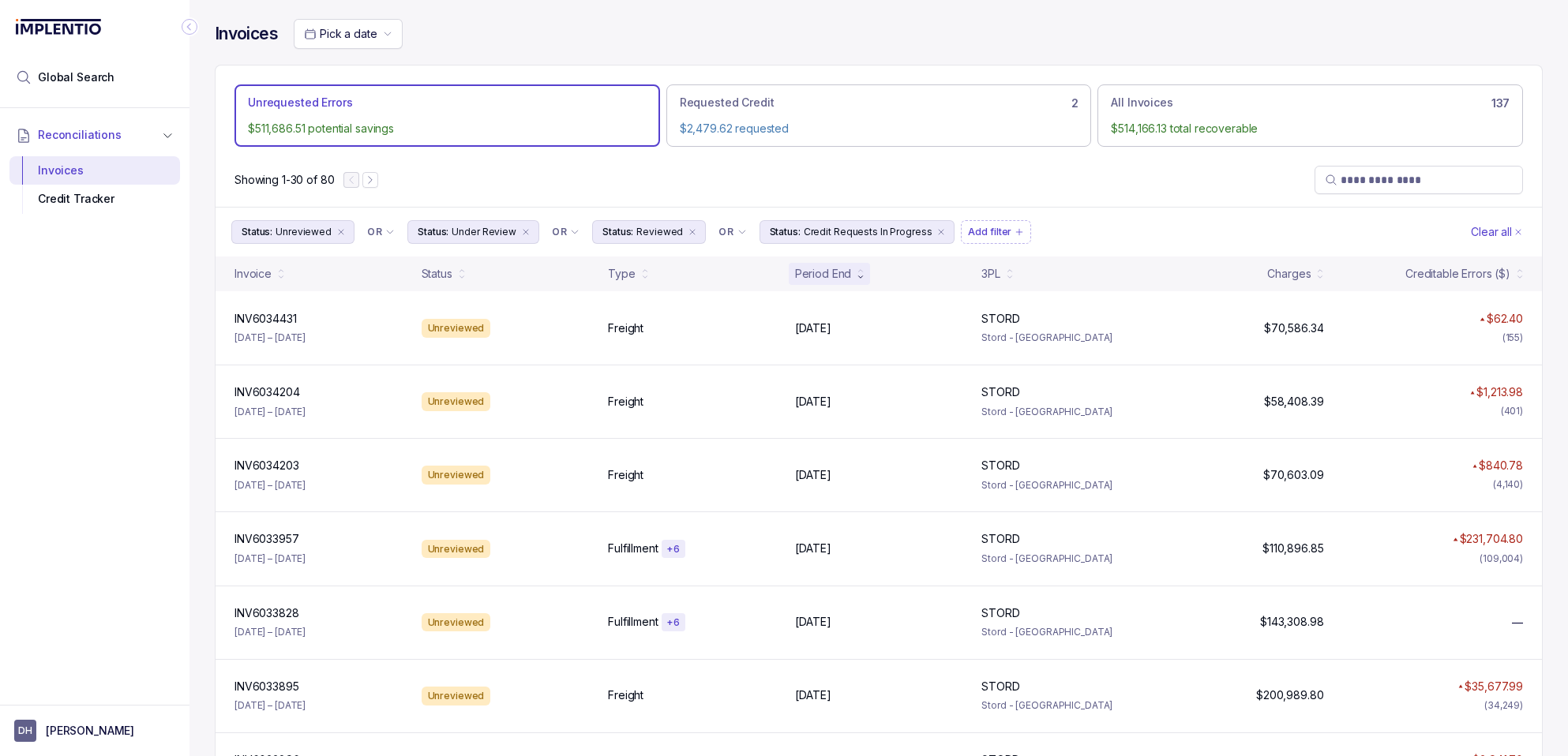
click at [188, 27] on icon "Collapse Icon" at bounding box center [189, 27] width 4 height 7
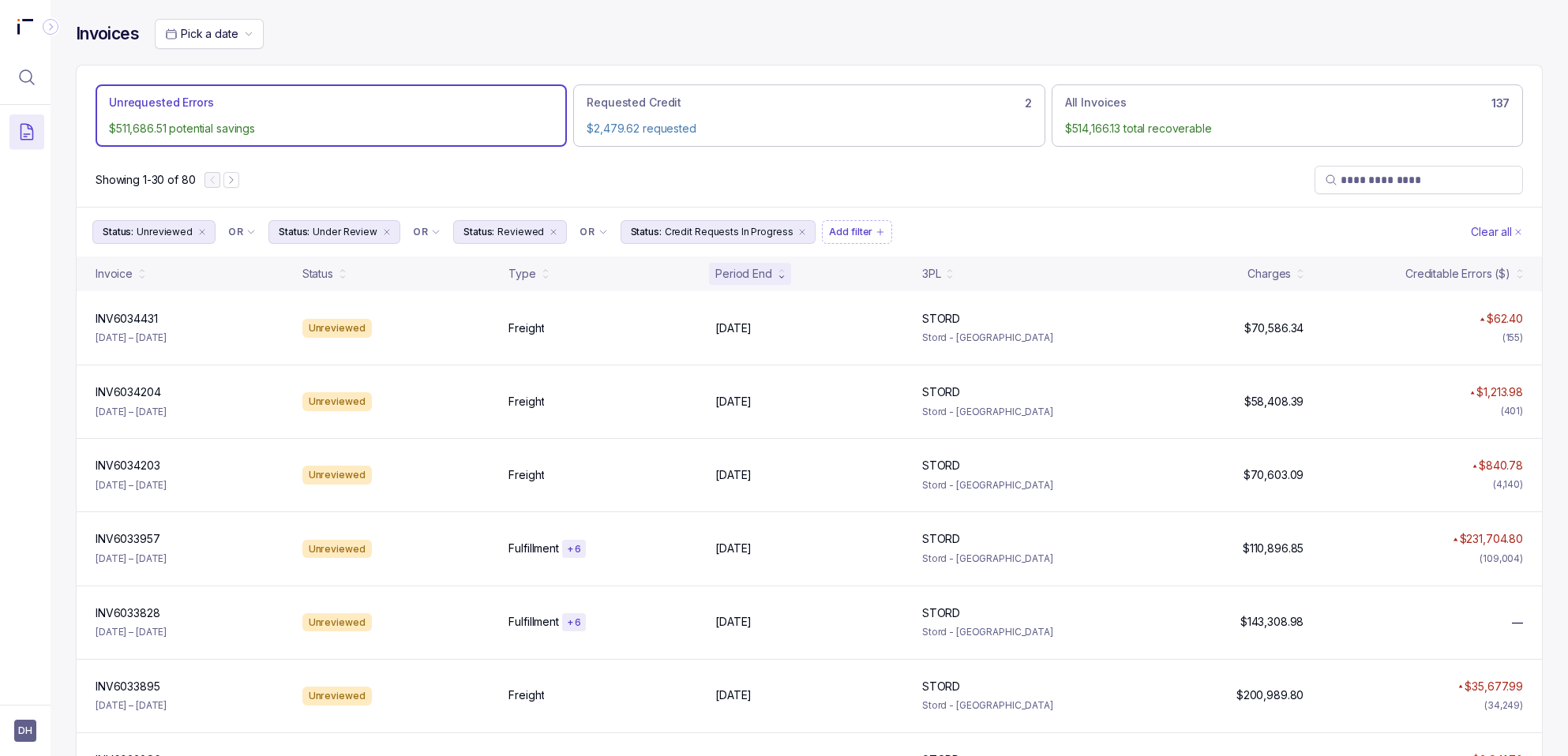
click at [47, 28] on icon "Collapse Icon" at bounding box center [50, 27] width 16 height 16
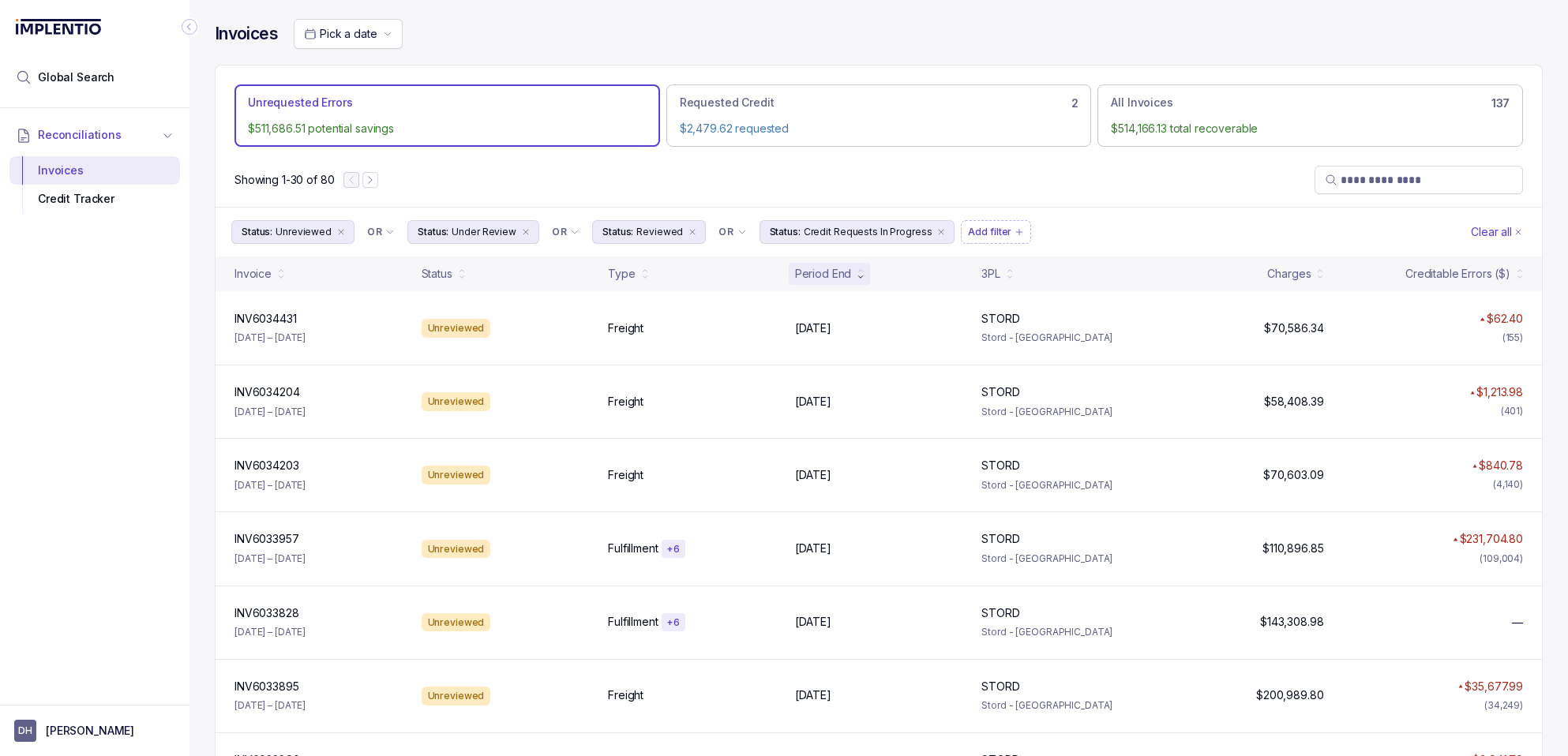
click at [171, 139] on icon "button" at bounding box center [168, 135] width 13 height 12
click at [170, 136] on icon "button" at bounding box center [168, 136] width 12 height 13
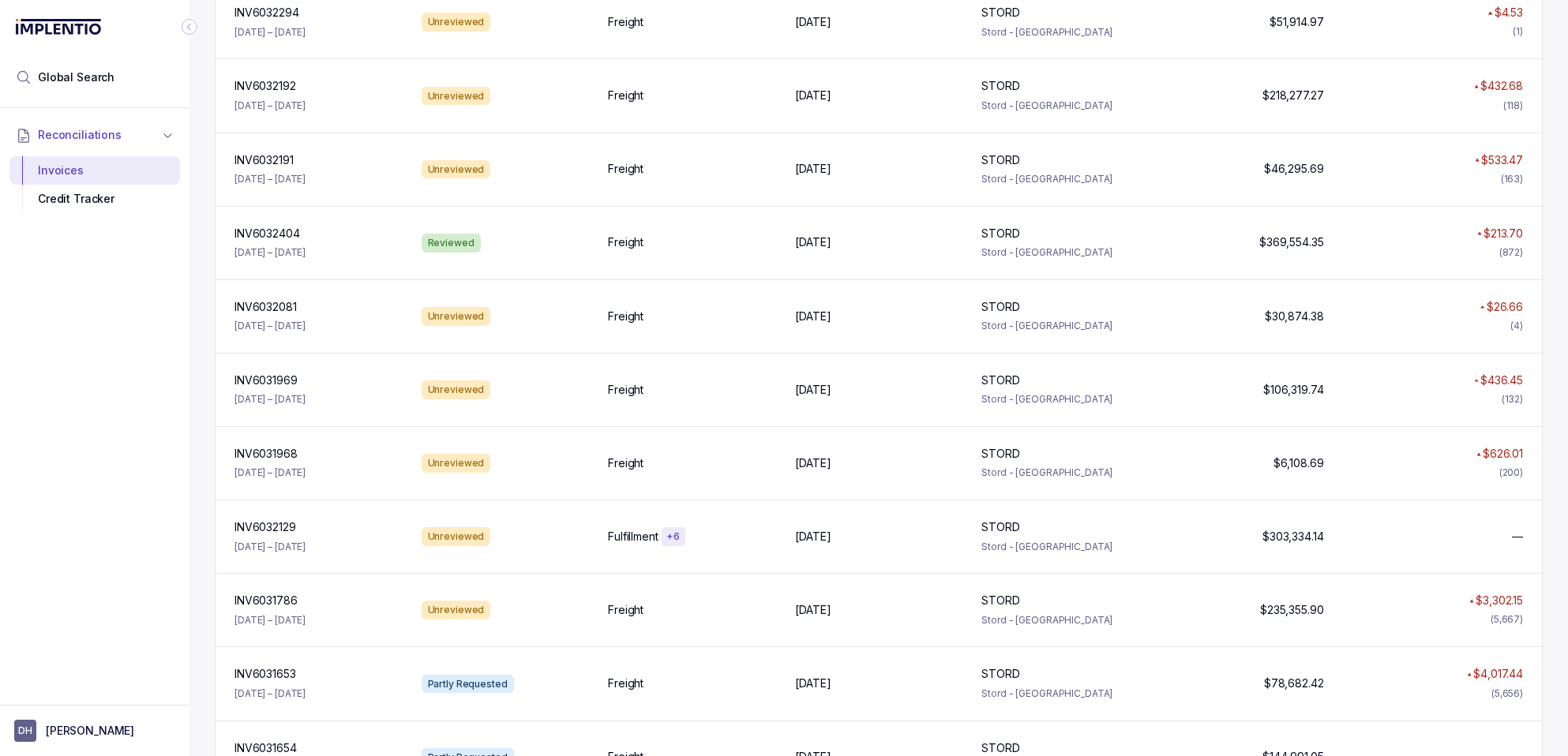
scroll to position [1760, 0]
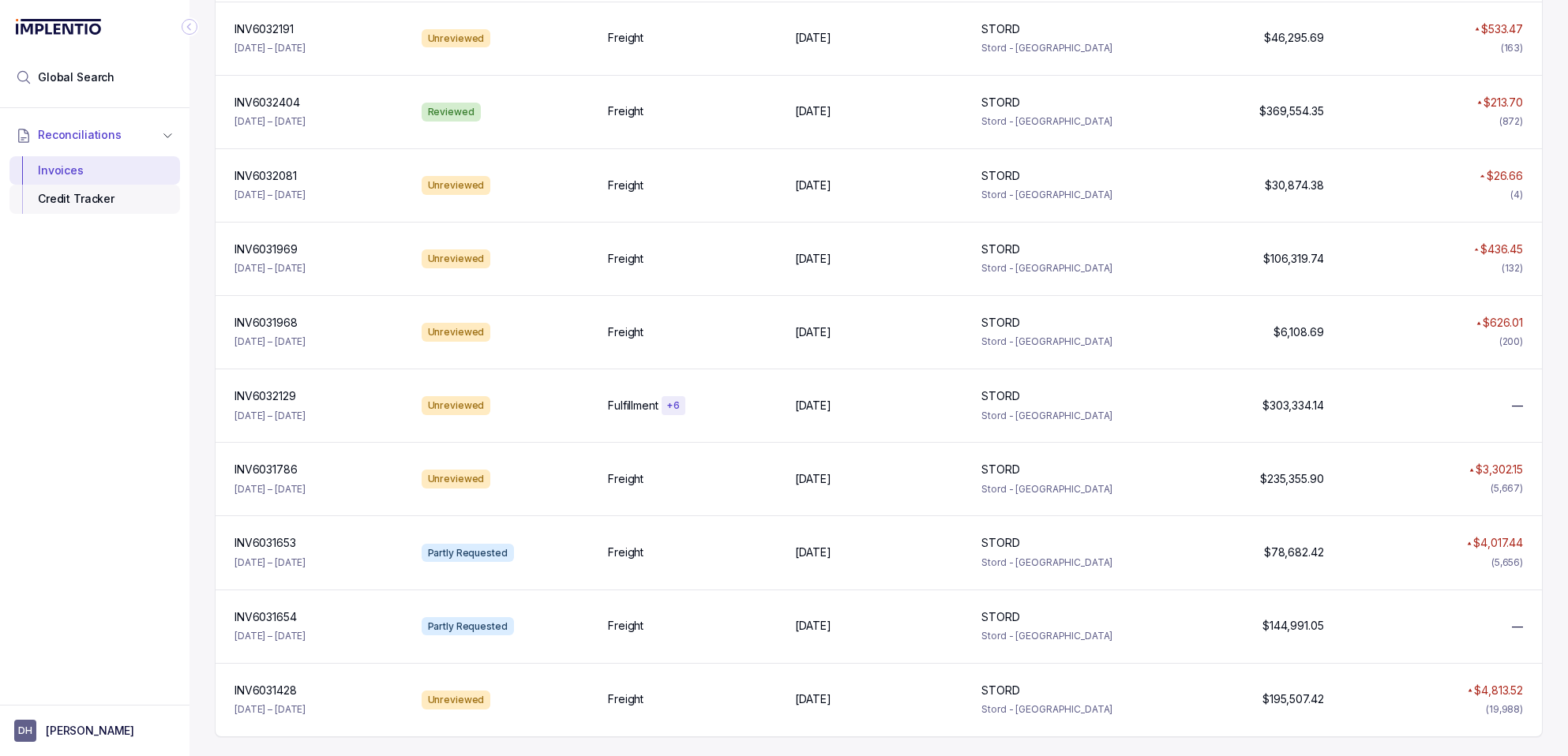
click at [75, 195] on div "Credit Tracker" at bounding box center [95, 199] width 145 height 29
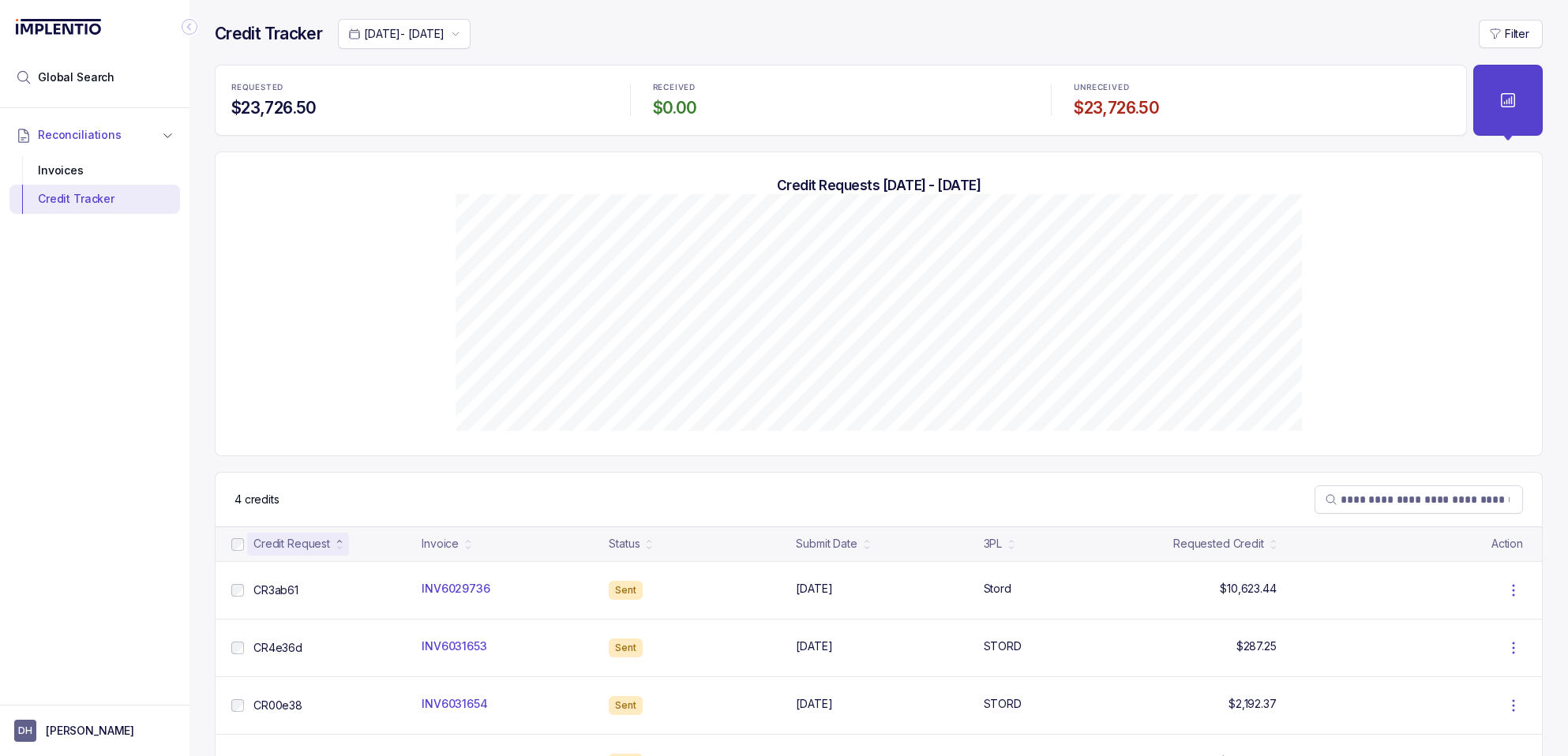
click at [1497, 86] on button at bounding box center [1508, 100] width 69 height 71
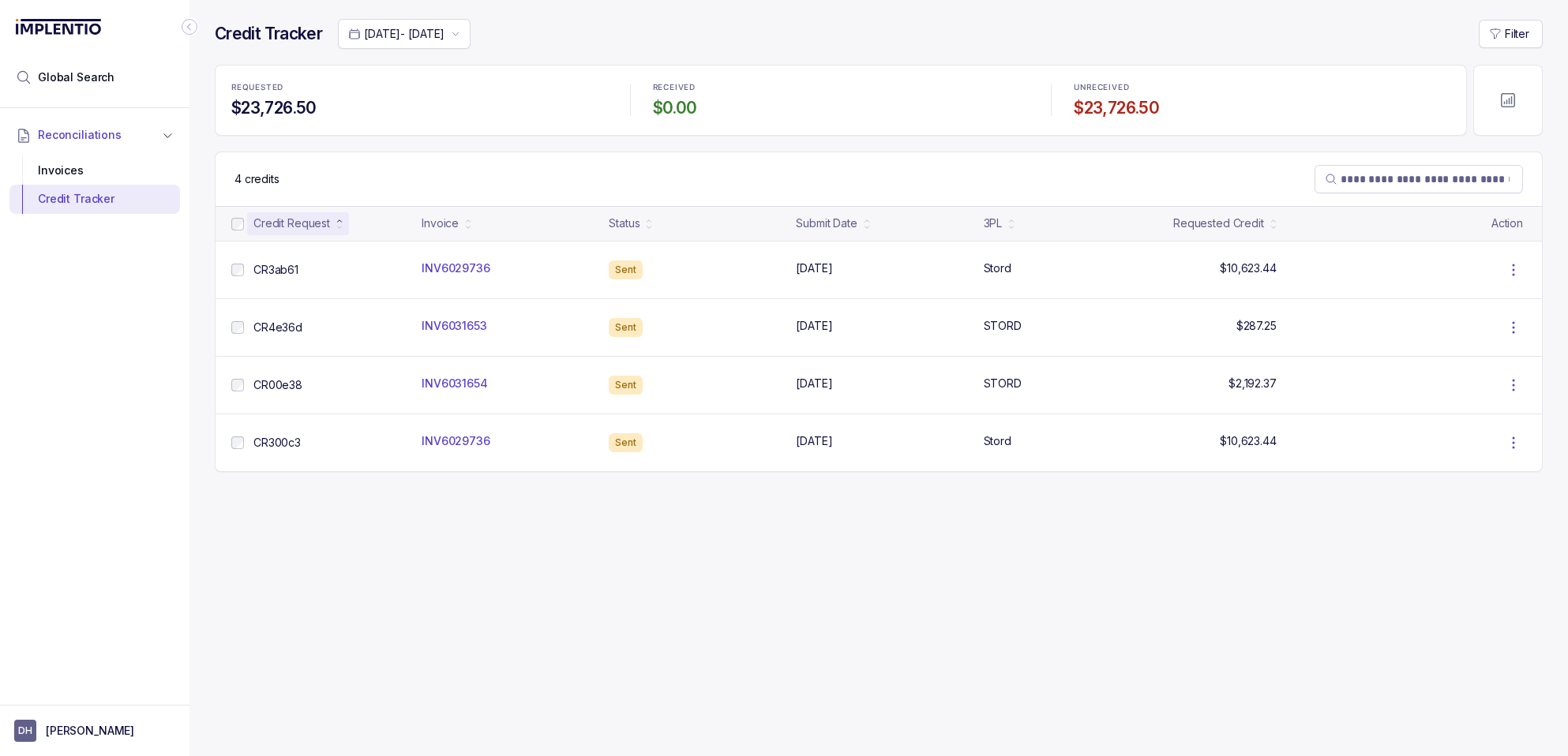
click at [1497, 90] on button at bounding box center [1508, 100] width 69 height 71
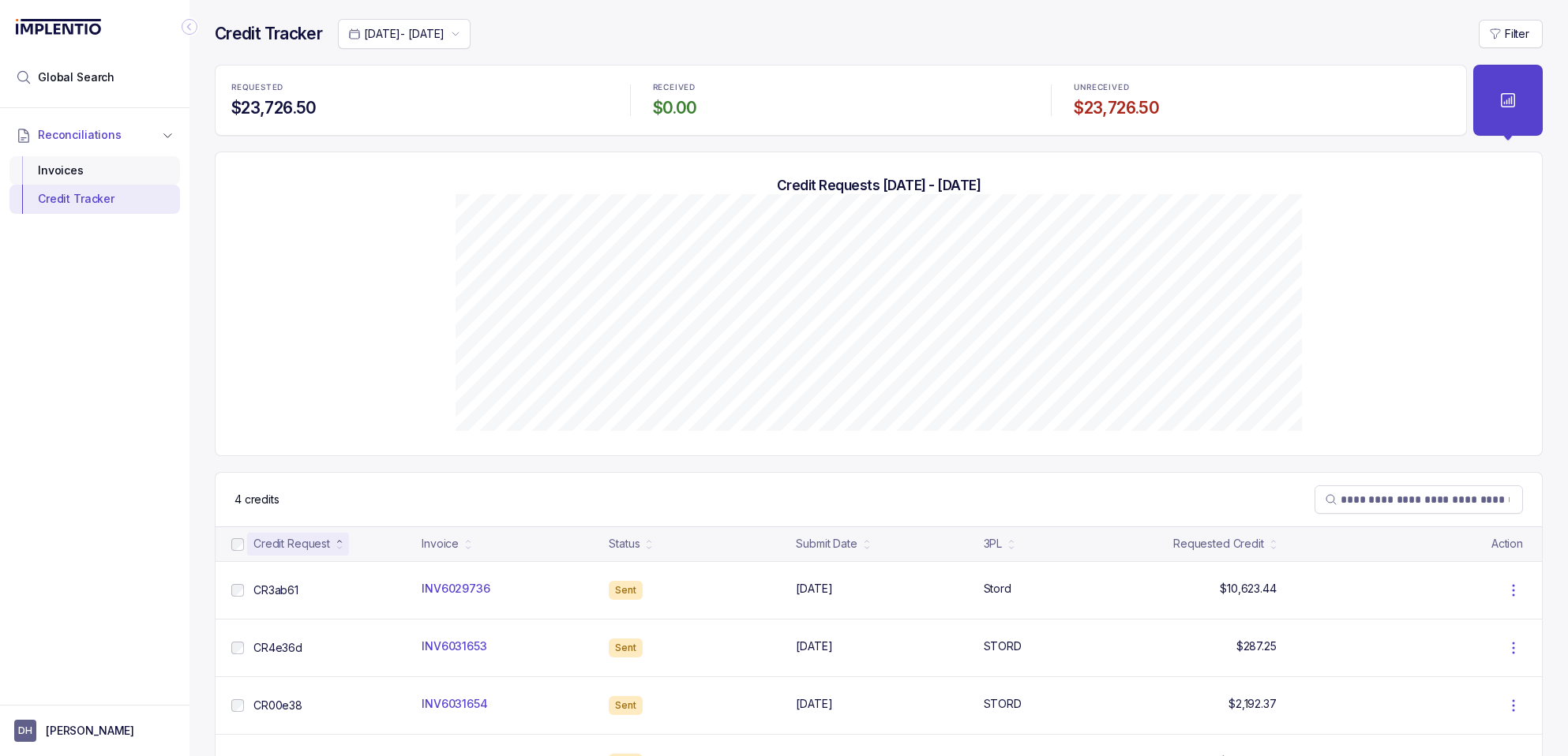
click at [60, 175] on div "Invoices" at bounding box center [95, 171] width 145 height 29
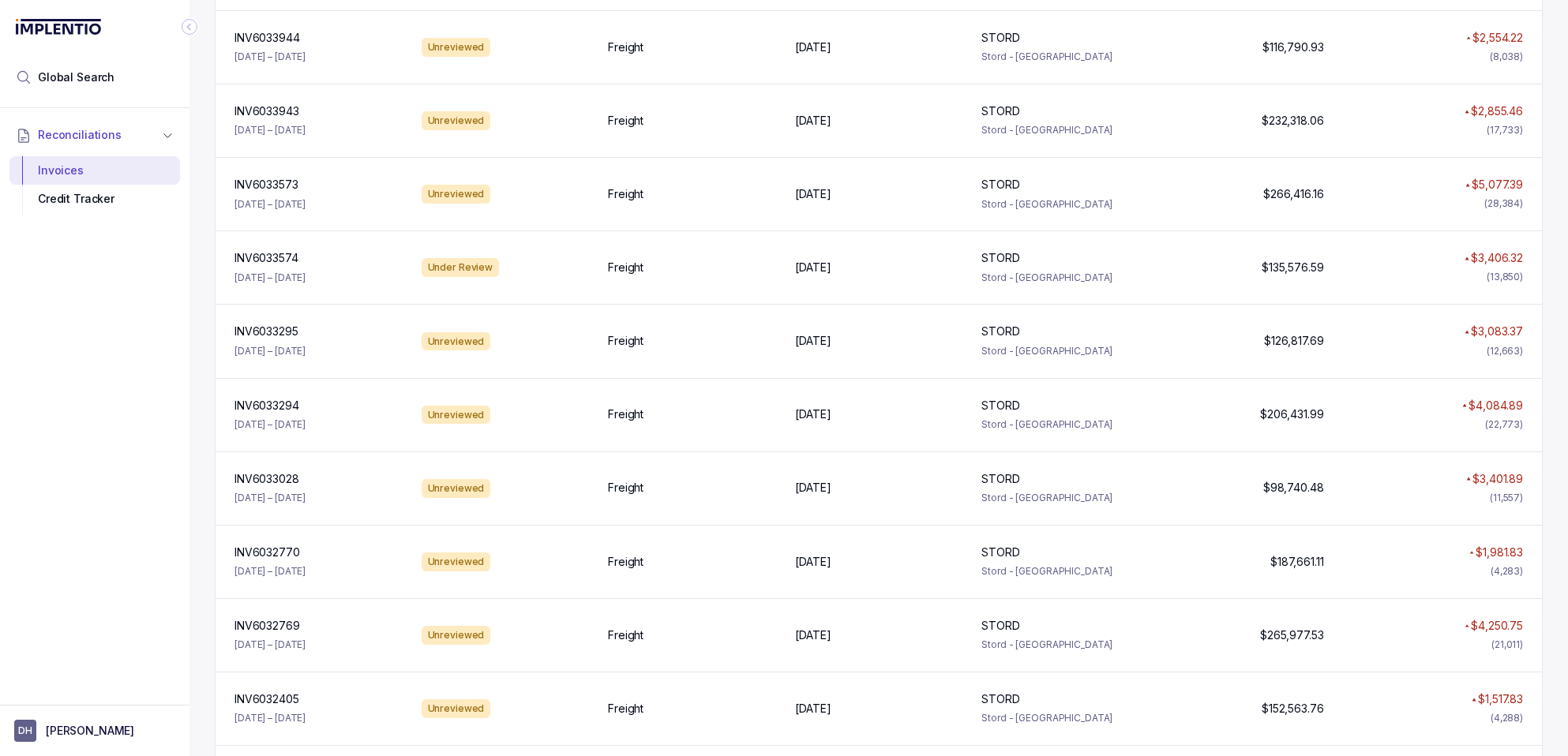
scroll to position [868, 0]
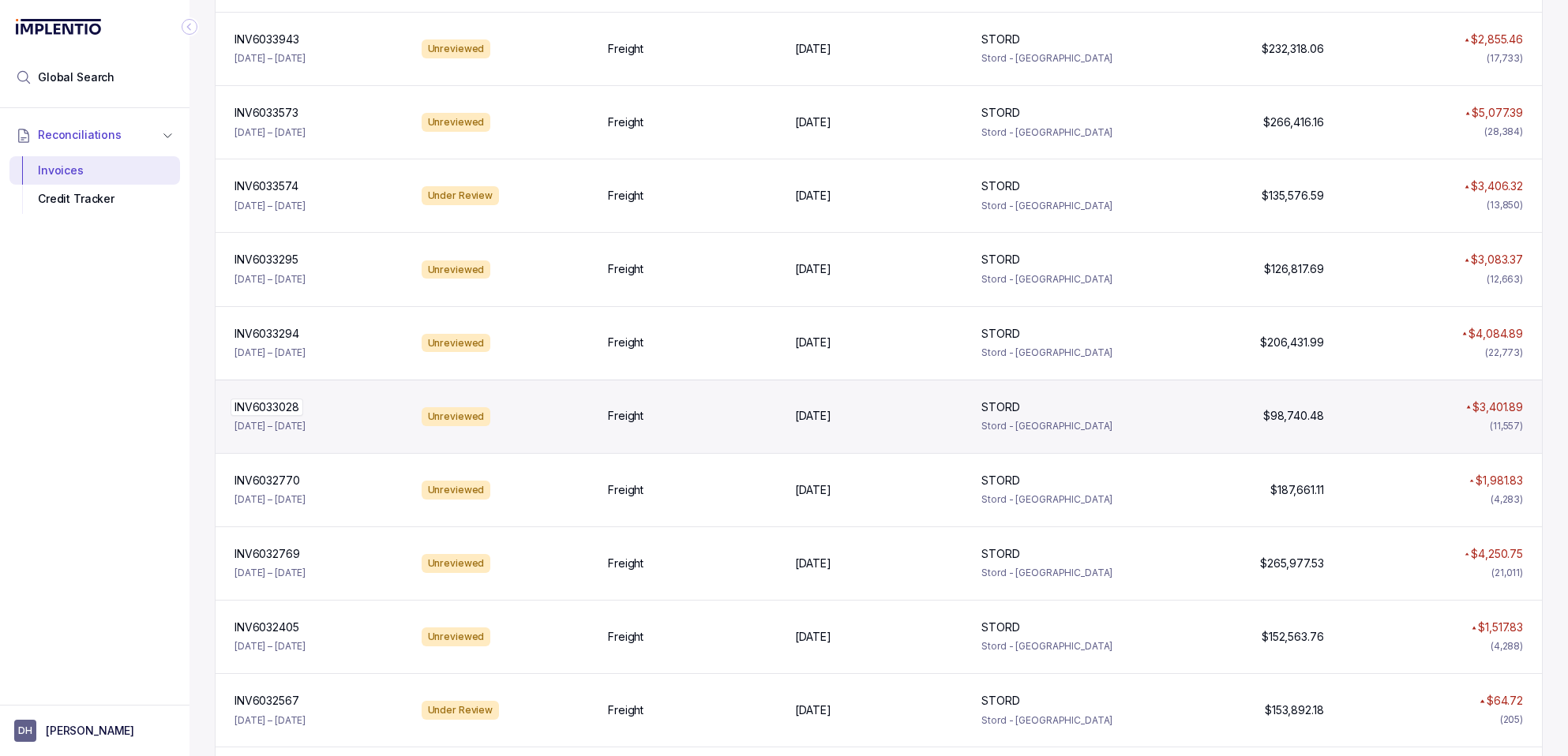
click at [263, 405] on p "INV6033028" at bounding box center [267, 408] width 73 height 18
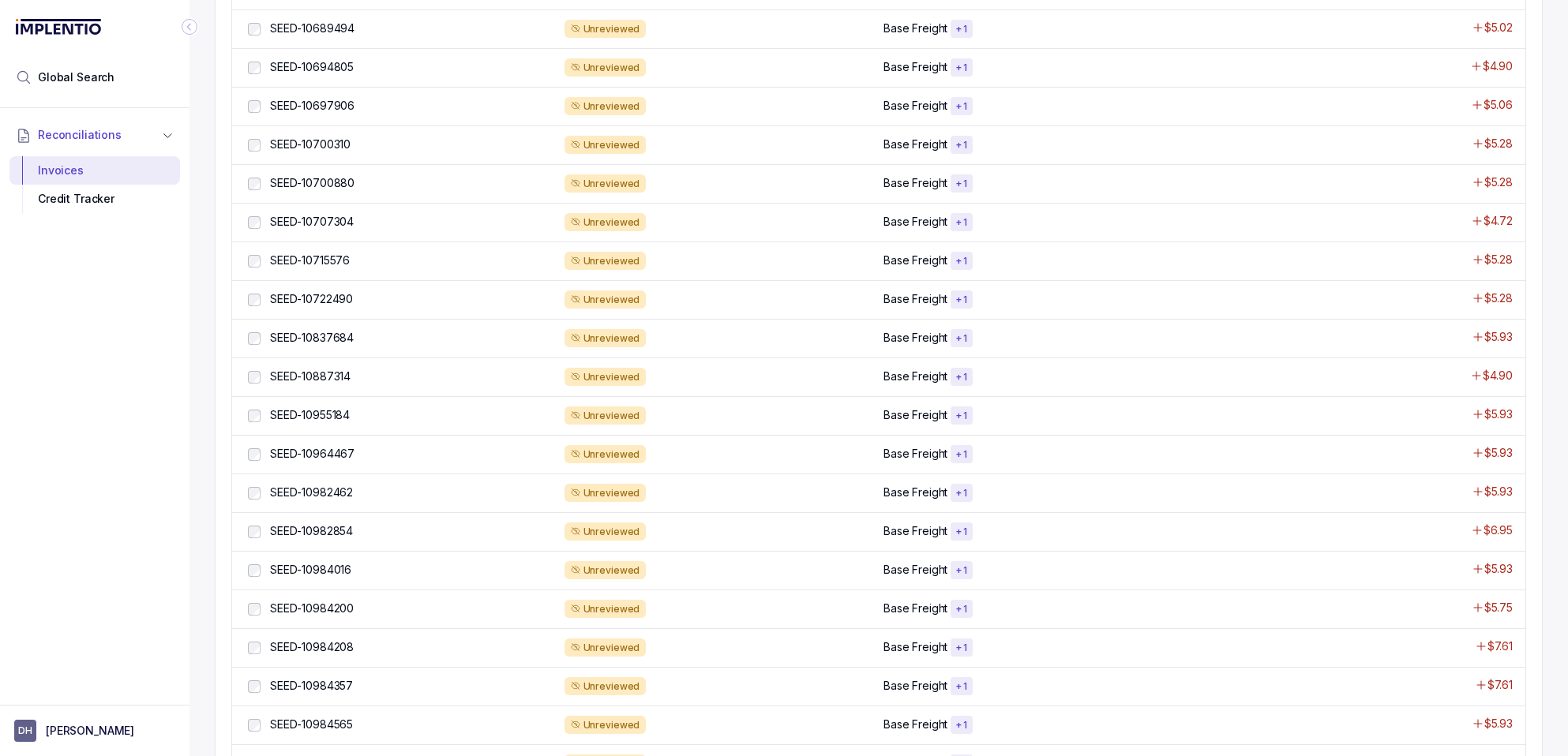
scroll to position [1250, 0]
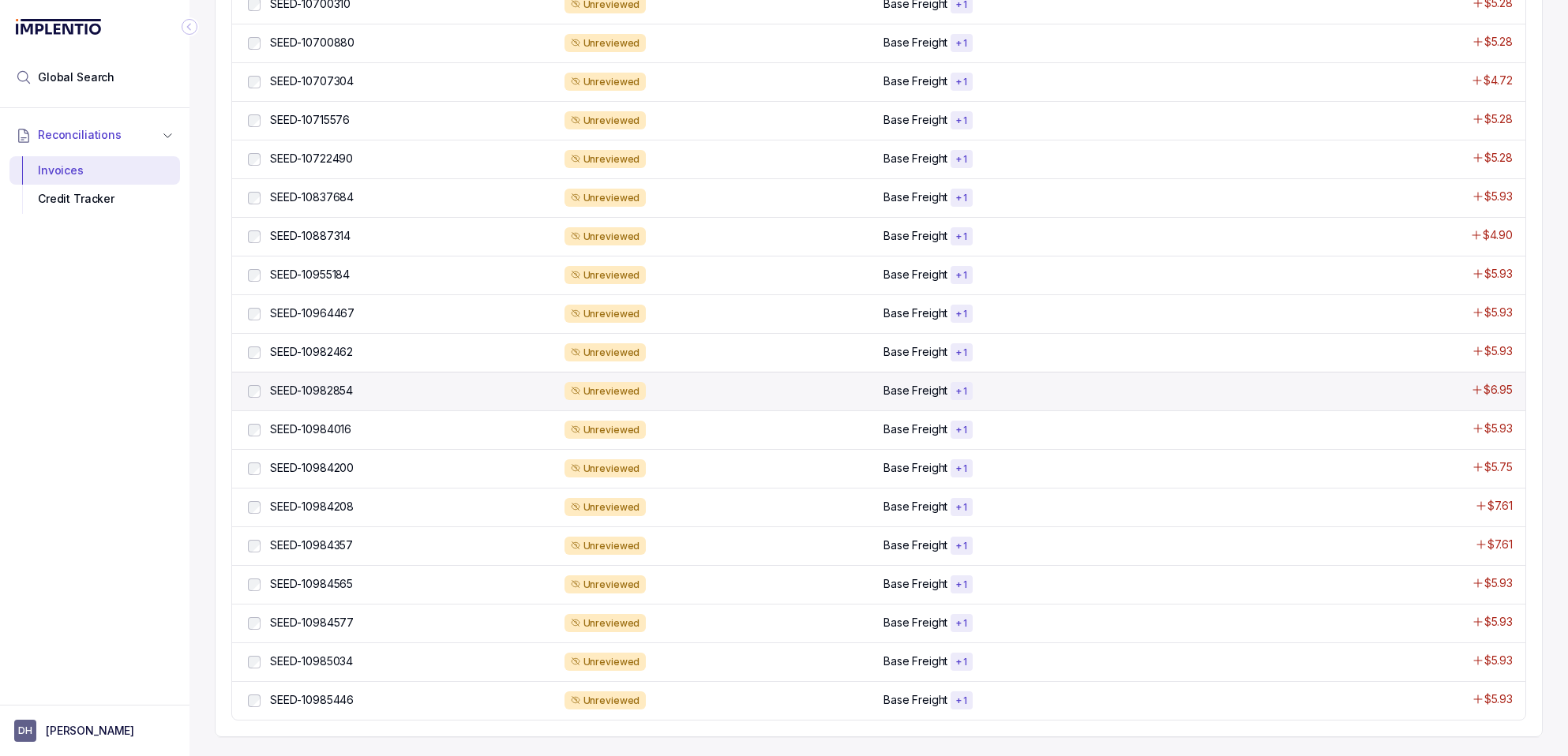
click at [874, 392] on div "SEED-10982854 SEED-10982854 Unreviewed Base Freight + 1 $6.95" at bounding box center [879, 391] width 1294 height 38
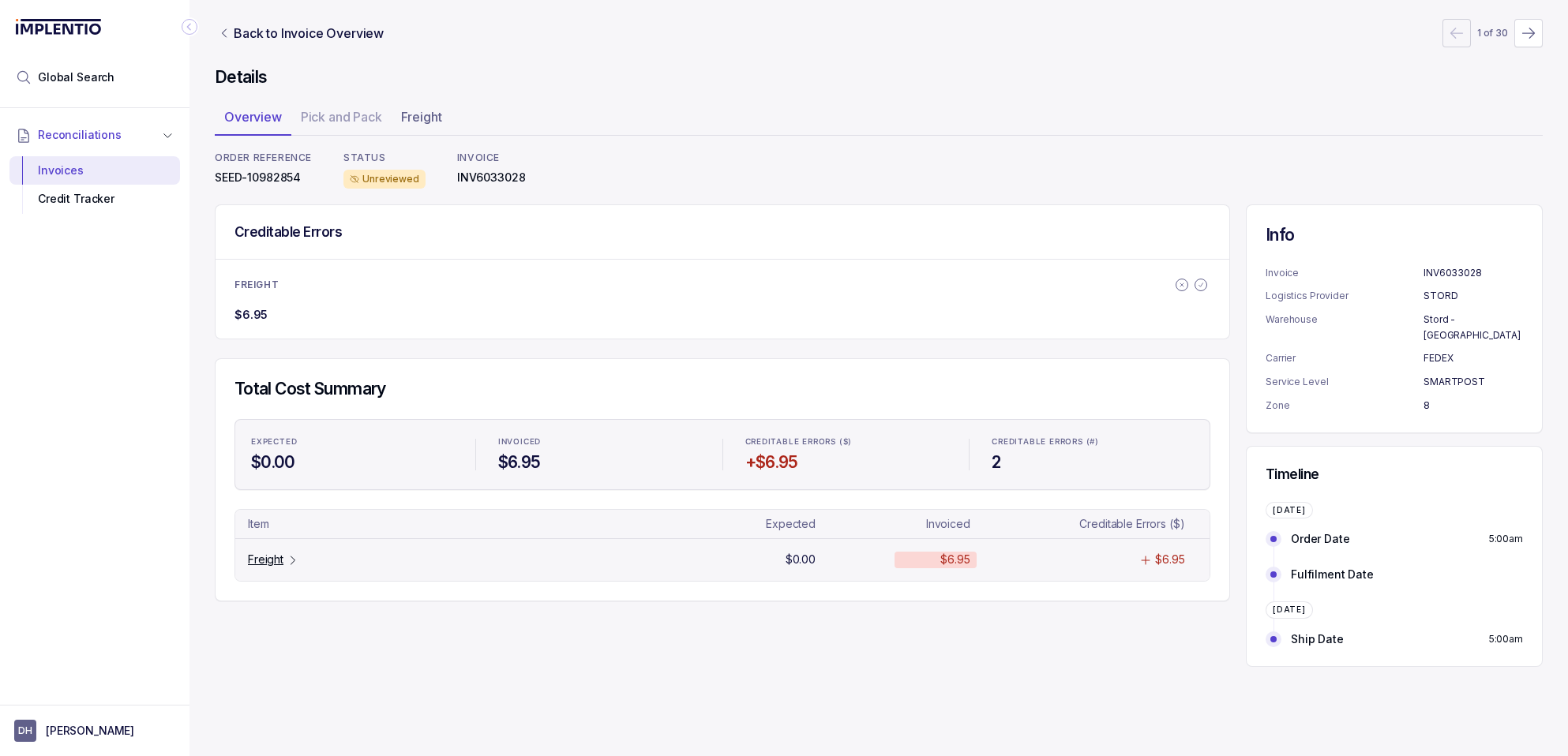
click at [256, 561] on p "Freight" at bounding box center [266, 560] width 36 height 16
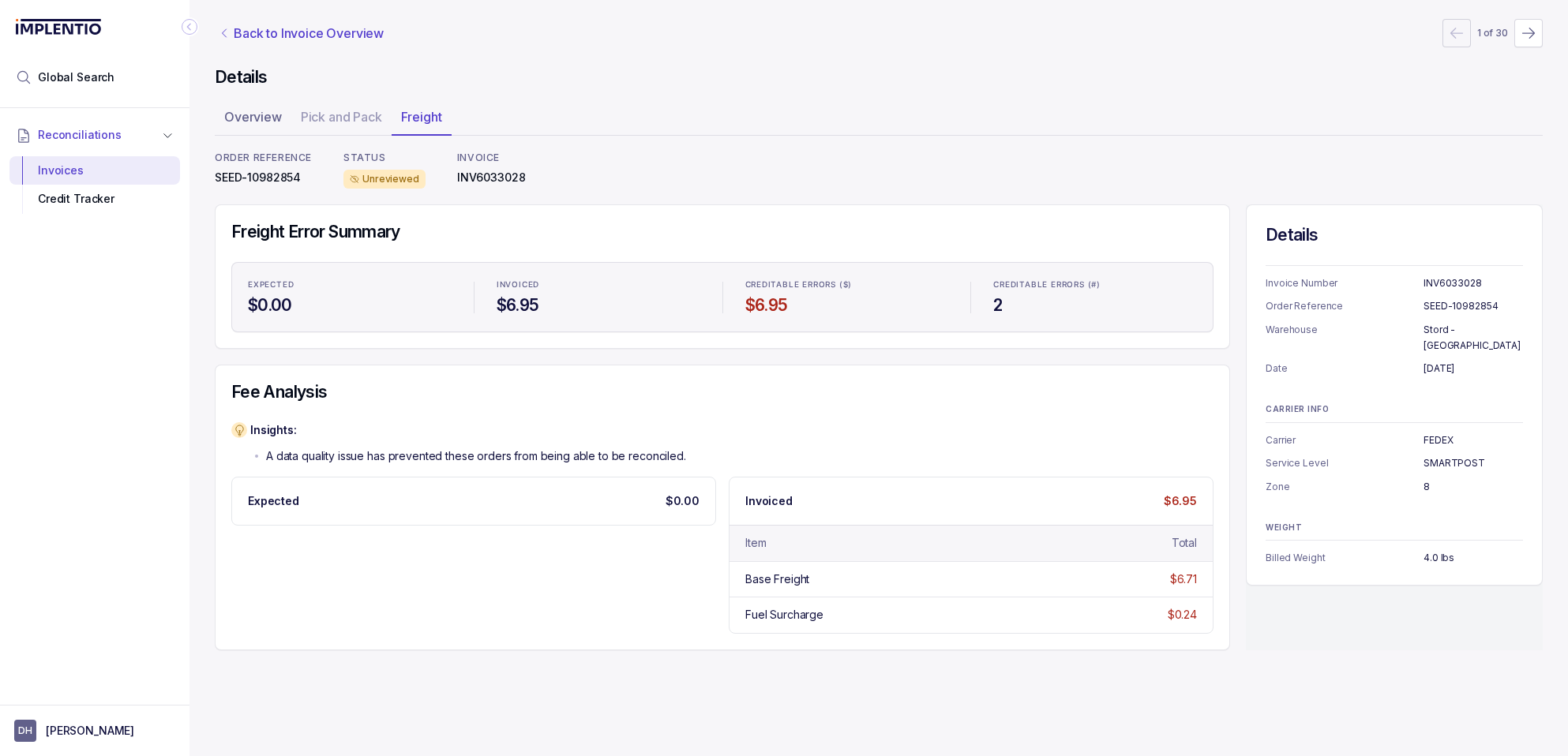
click at [255, 37] on p "Back to Invoice Overview" at bounding box center [309, 33] width 150 height 19
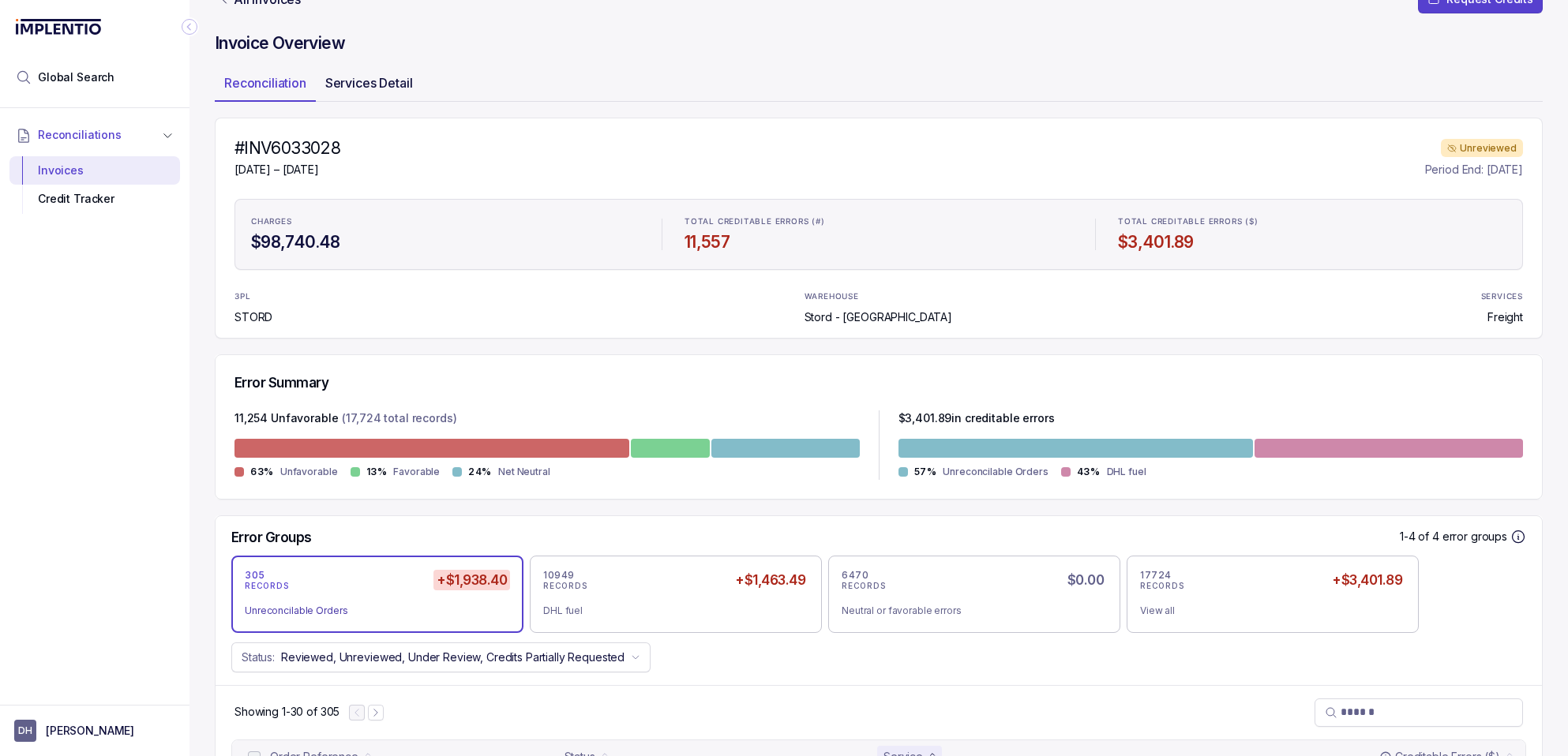
scroll to position [35, 0]
click at [702, 592] on div "10949 RECORDS +$1,463.49 DHL fuel" at bounding box center [676, 593] width 266 height 50
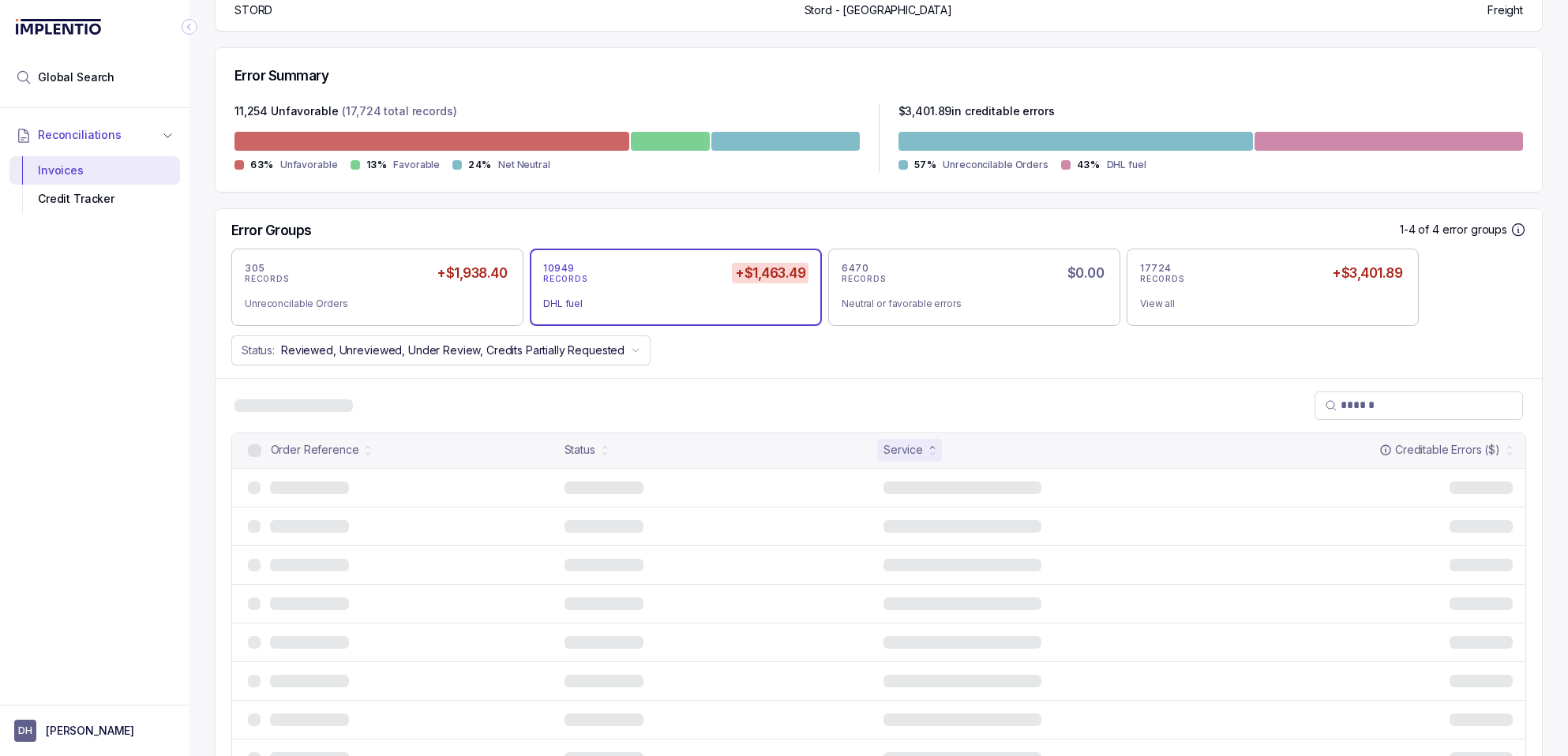
scroll to position [0, 0]
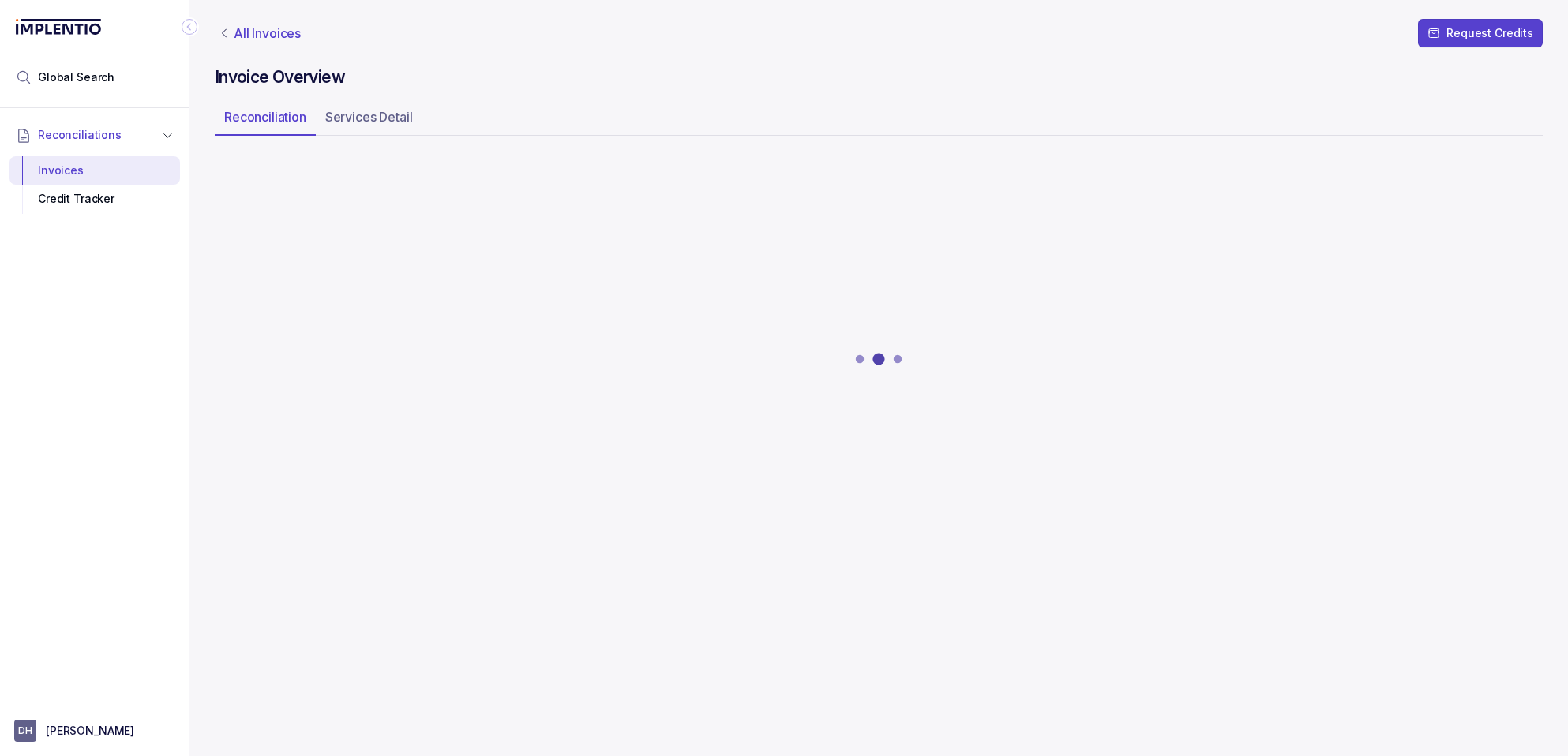
click at [247, 34] on p "All Invoices" at bounding box center [267, 33] width 67 height 16
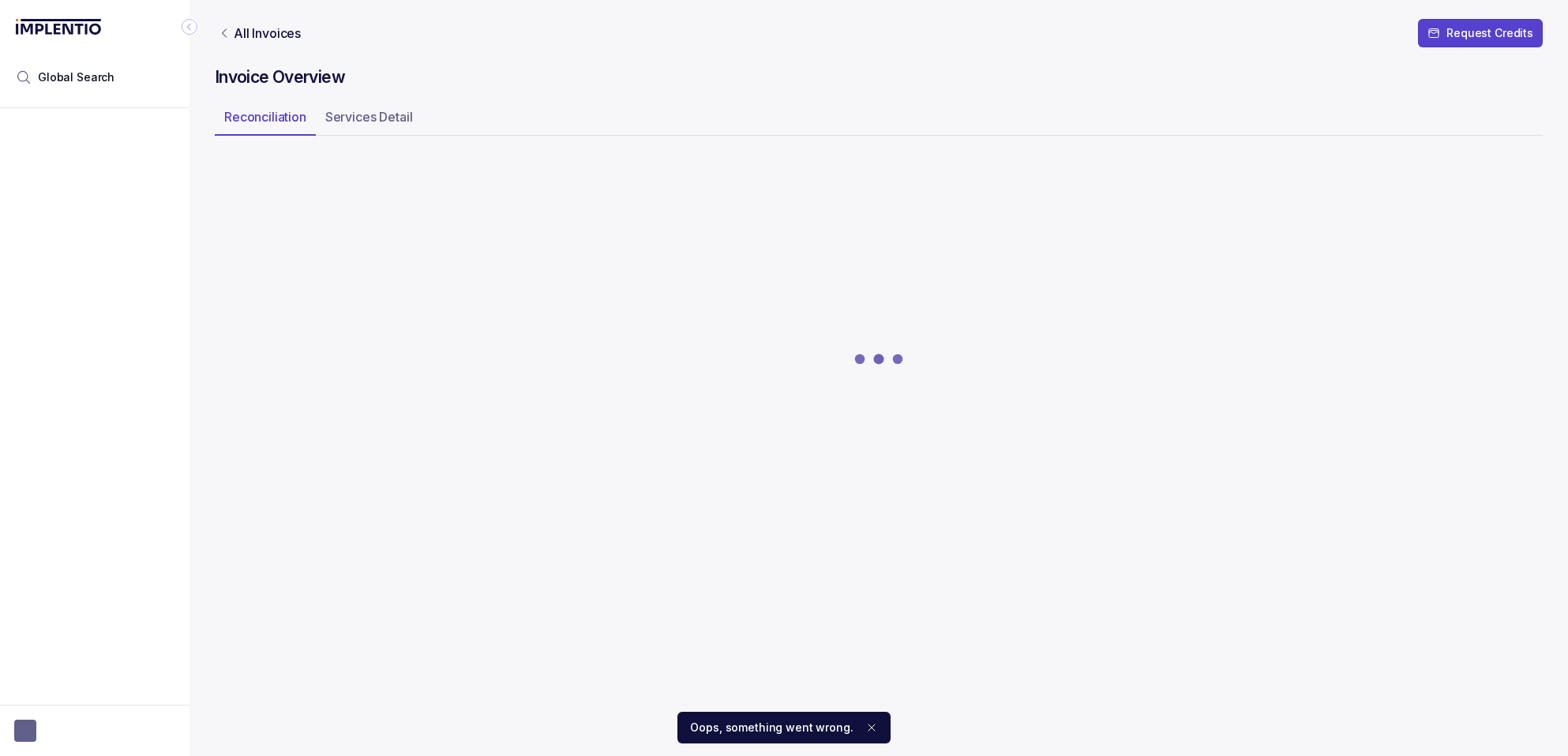
click at [866, 728] on icon "Notifications (F8)" at bounding box center [872, 728] width 13 height 13
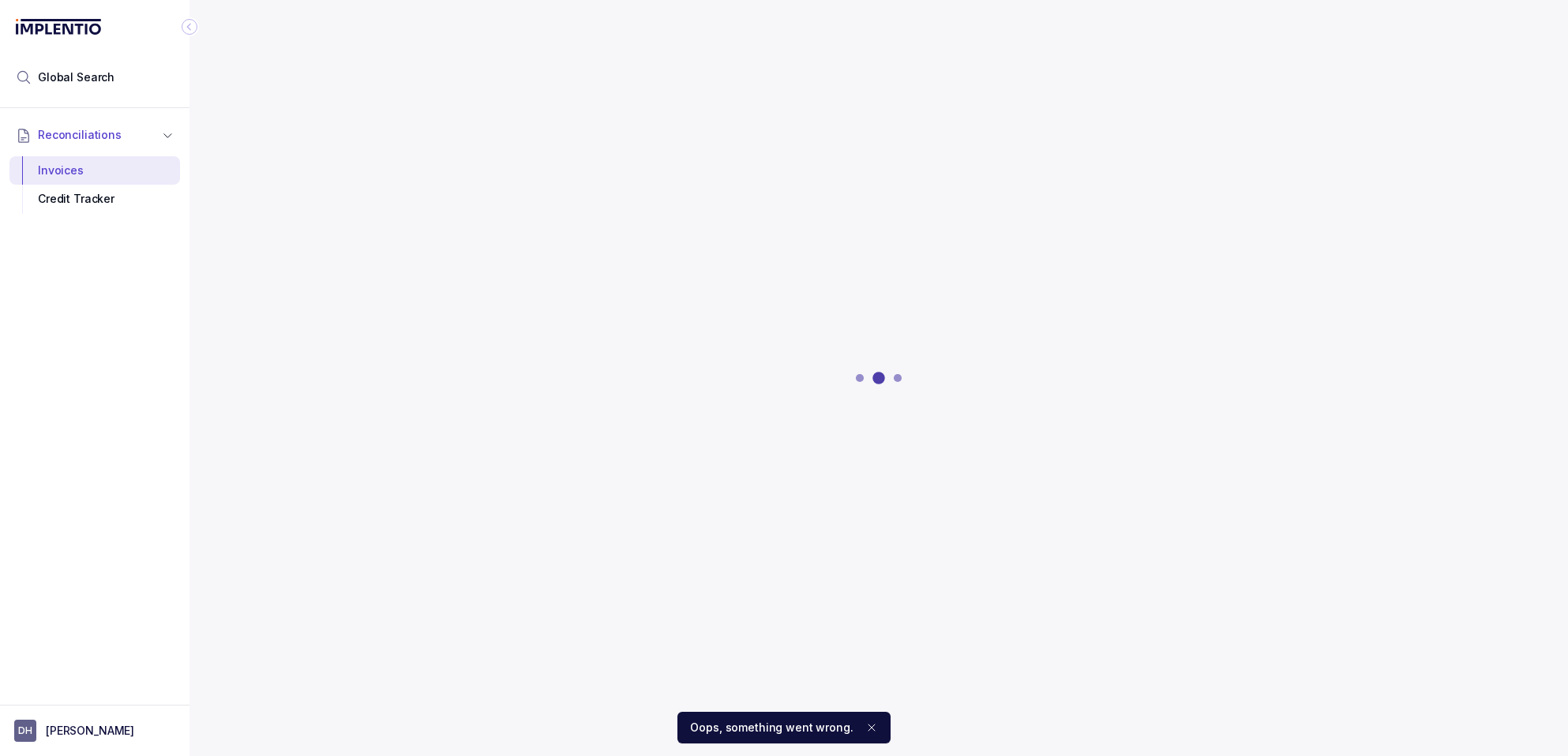
click at [866, 727] on icon "Notifications (F8)" at bounding box center [872, 728] width 13 height 13
click at [57, 167] on div "Invoices" at bounding box center [95, 171] width 145 height 29
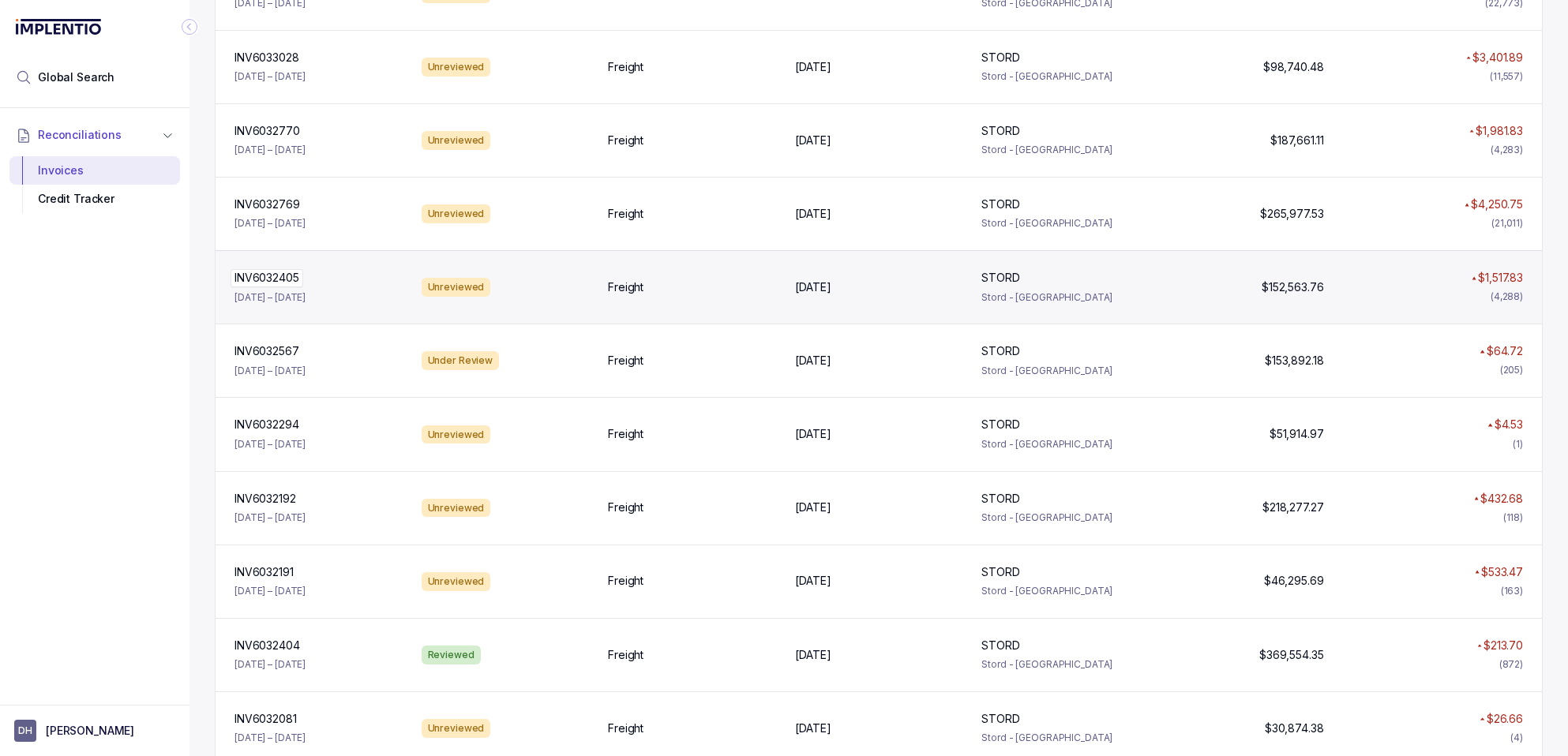
scroll to position [1281, 0]
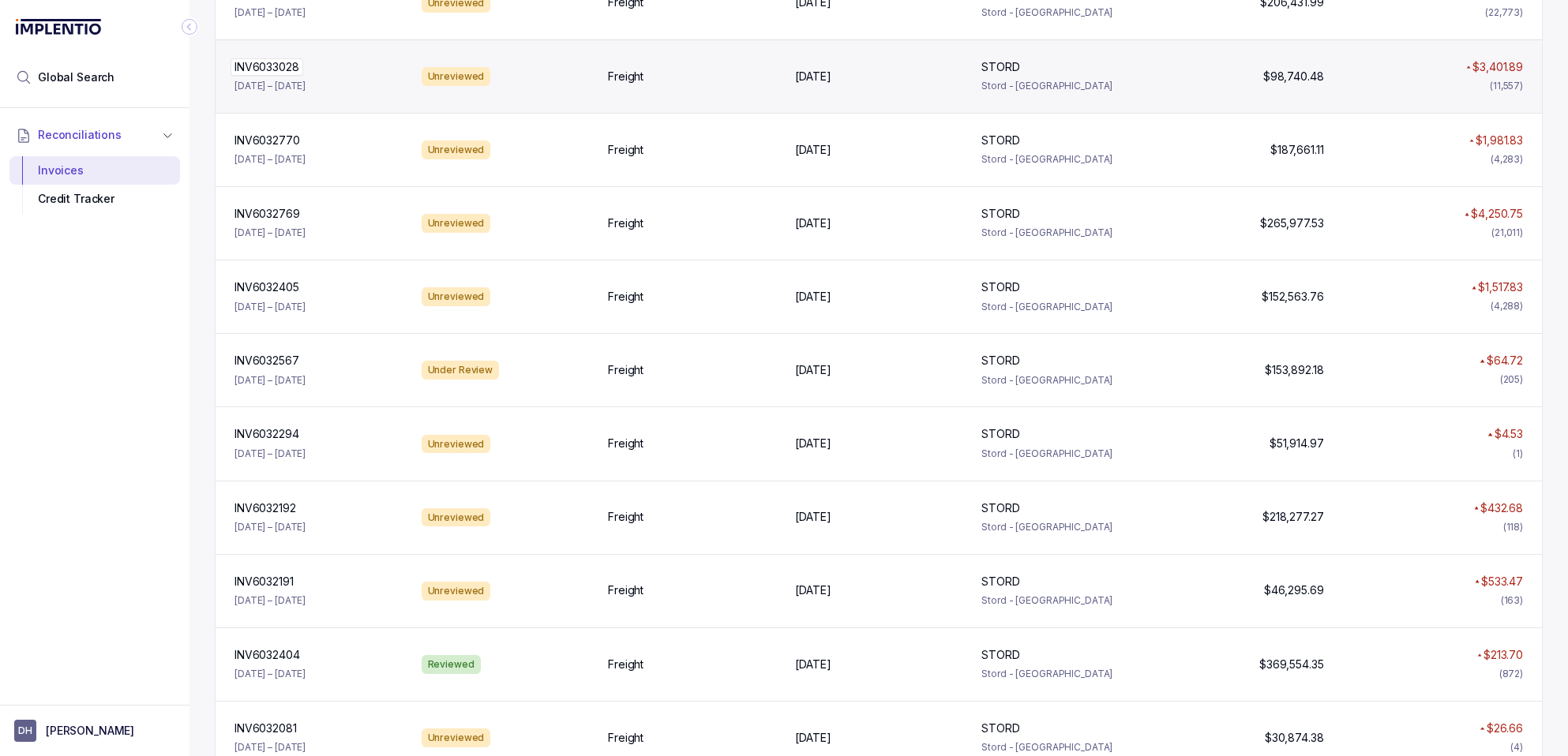
click at [267, 61] on p "INV6033028" at bounding box center [267, 67] width 73 height 18
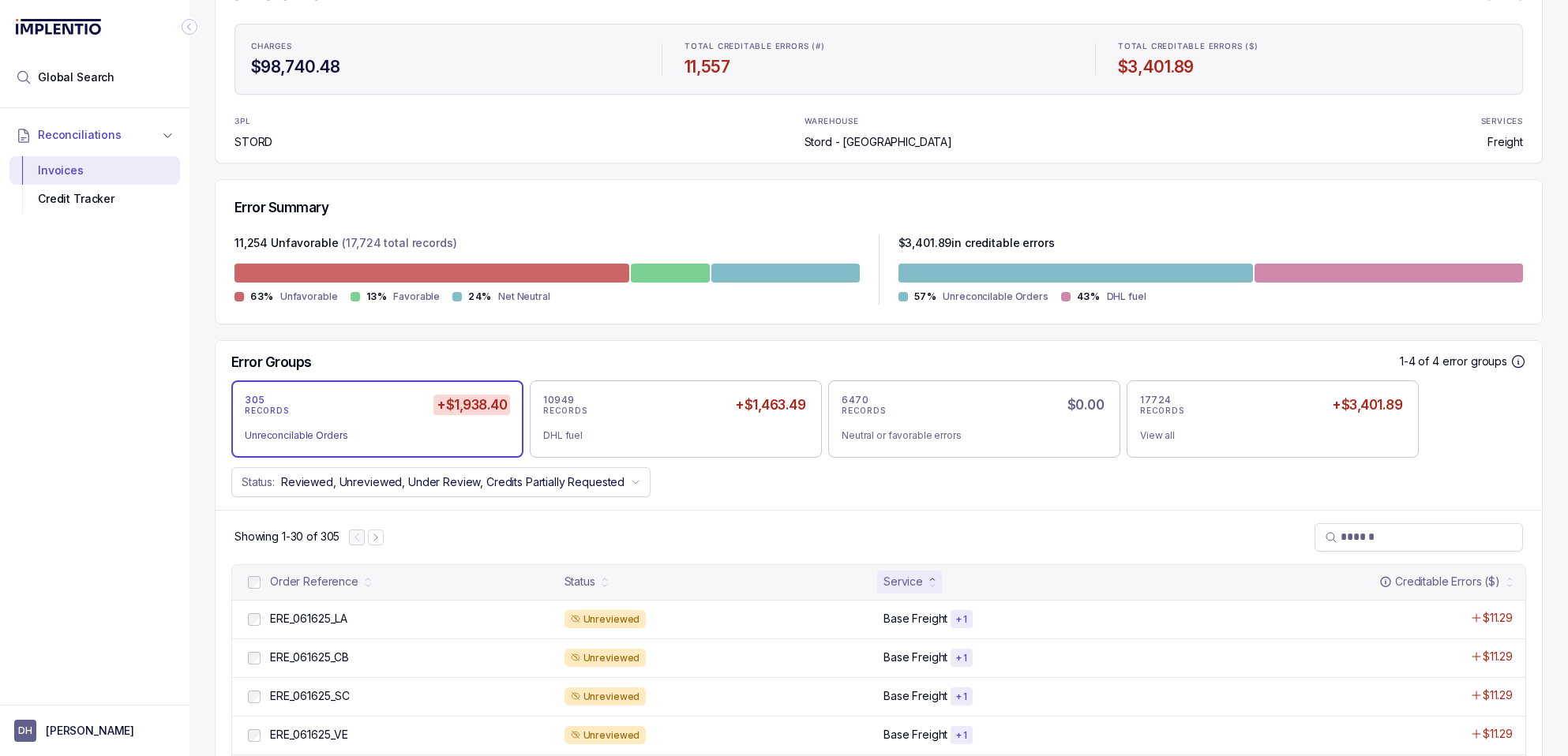
scroll to position [278, 0]
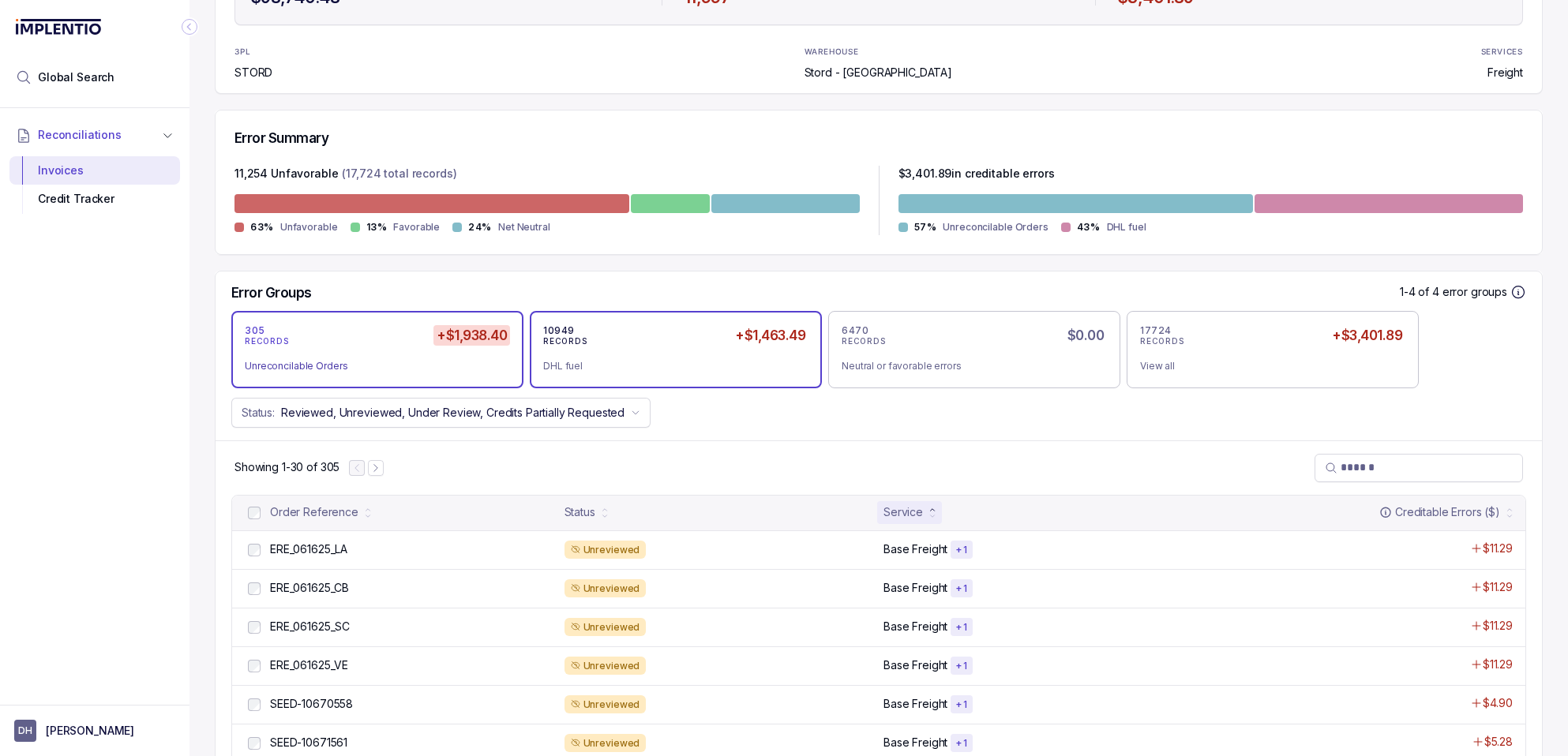
click at [642, 356] on li "DHL fuel" at bounding box center [676, 365] width 266 height 19
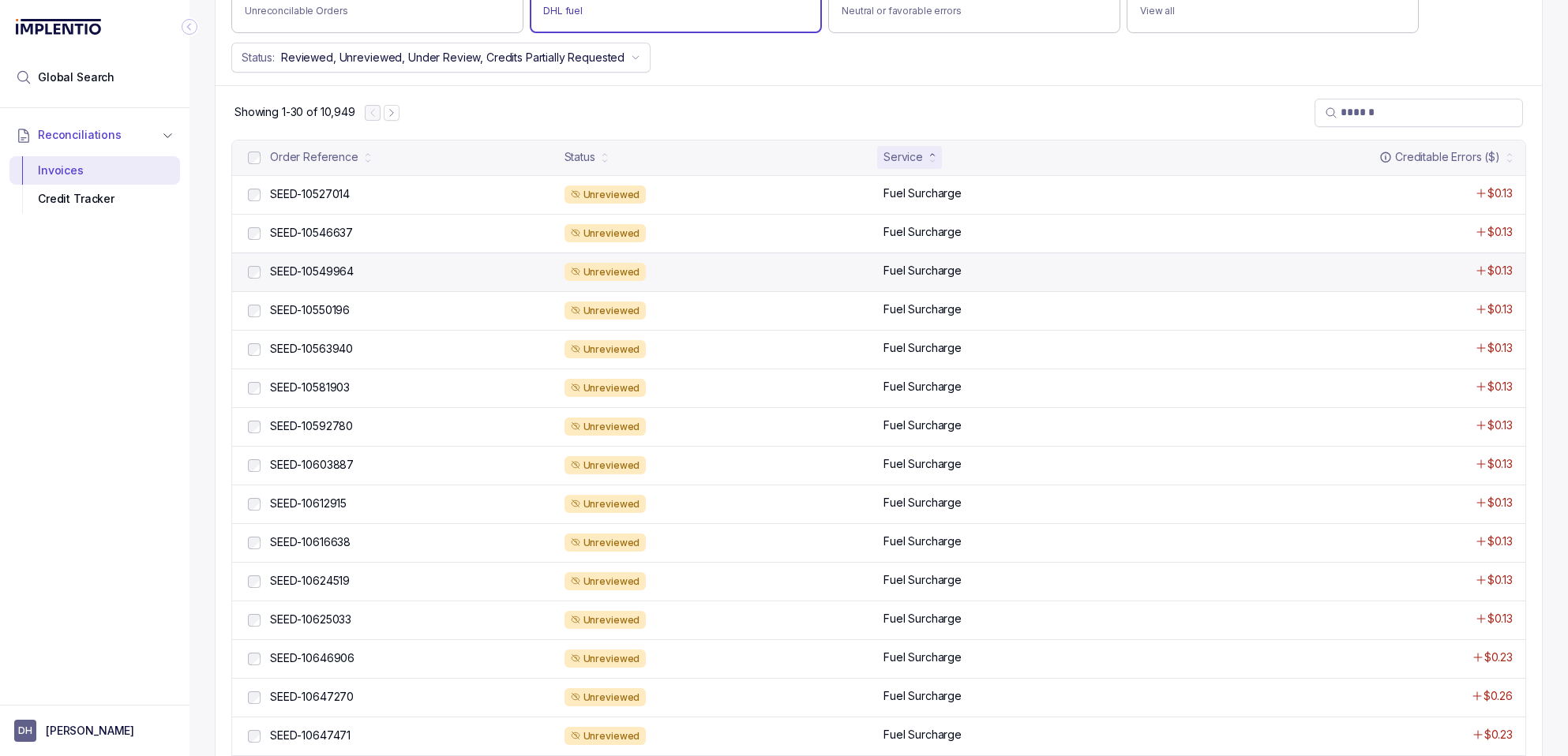
scroll to position [758, 0]
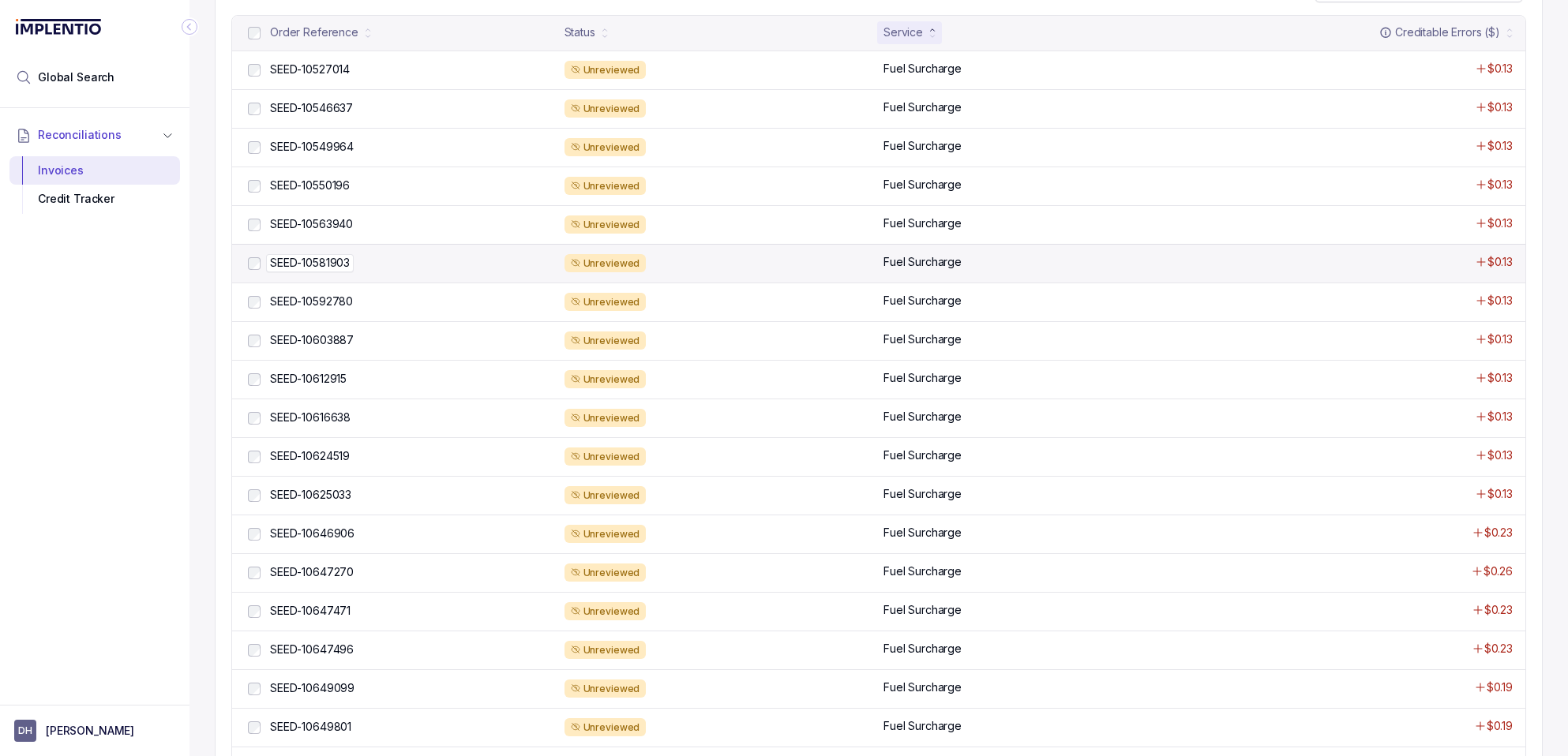
click at [379, 265] on div "SEED-10581903 SEED-10581903" at bounding box center [412, 263] width 285 height 16
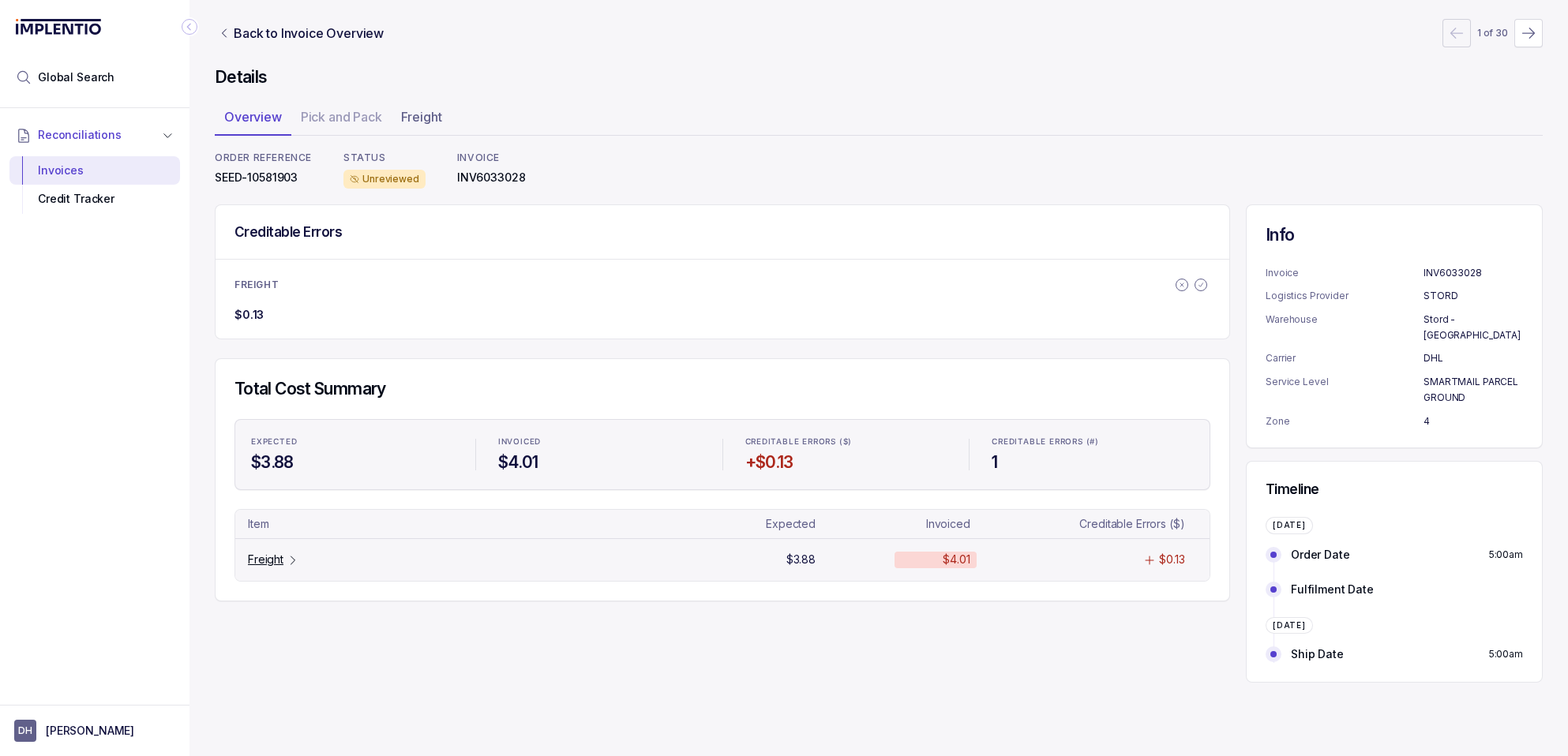
click at [255, 564] on p "Freight" at bounding box center [266, 560] width 36 height 16
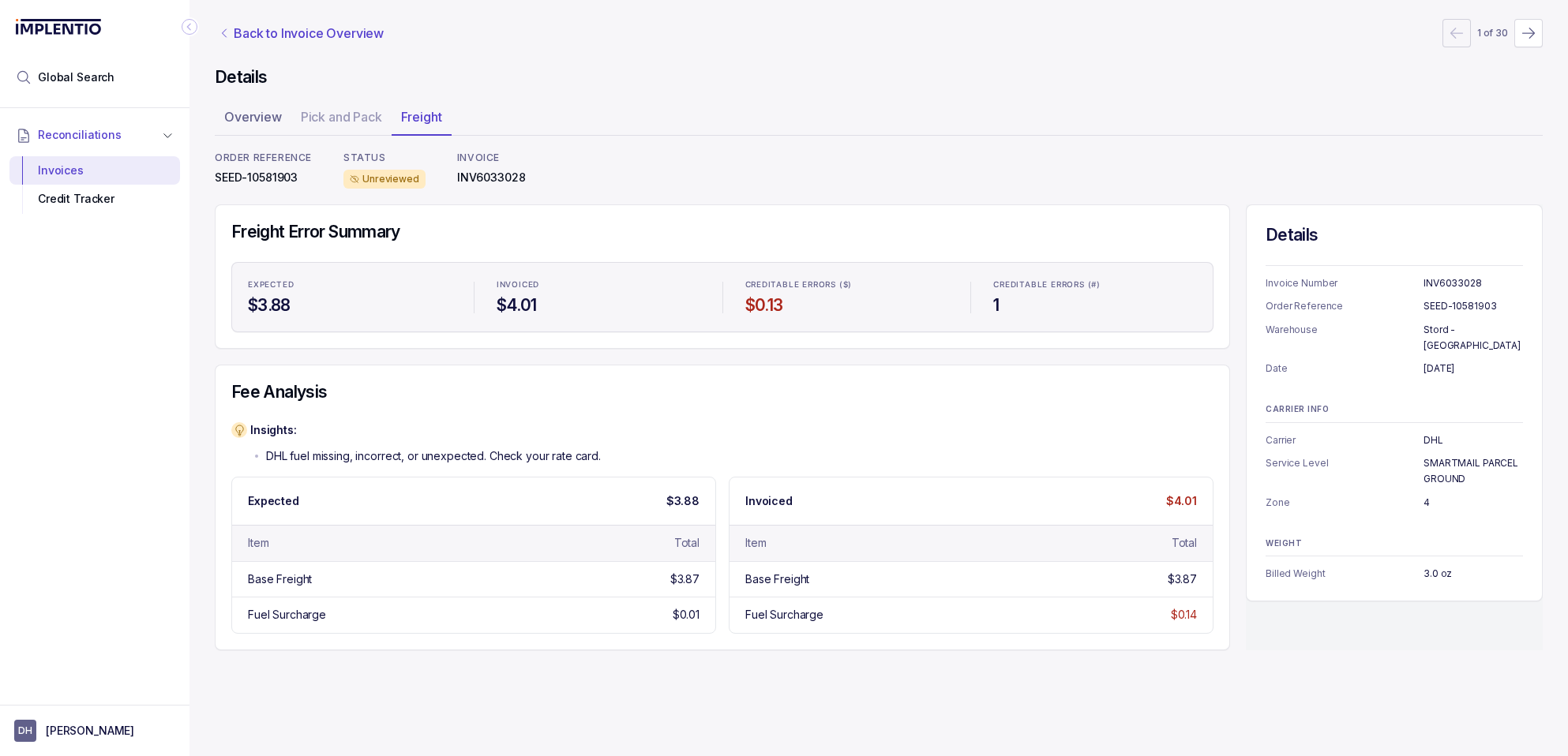
click at [255, 33] on p "Back to Invoice Overview" at bounding box center [309, 33] width 150 height 19
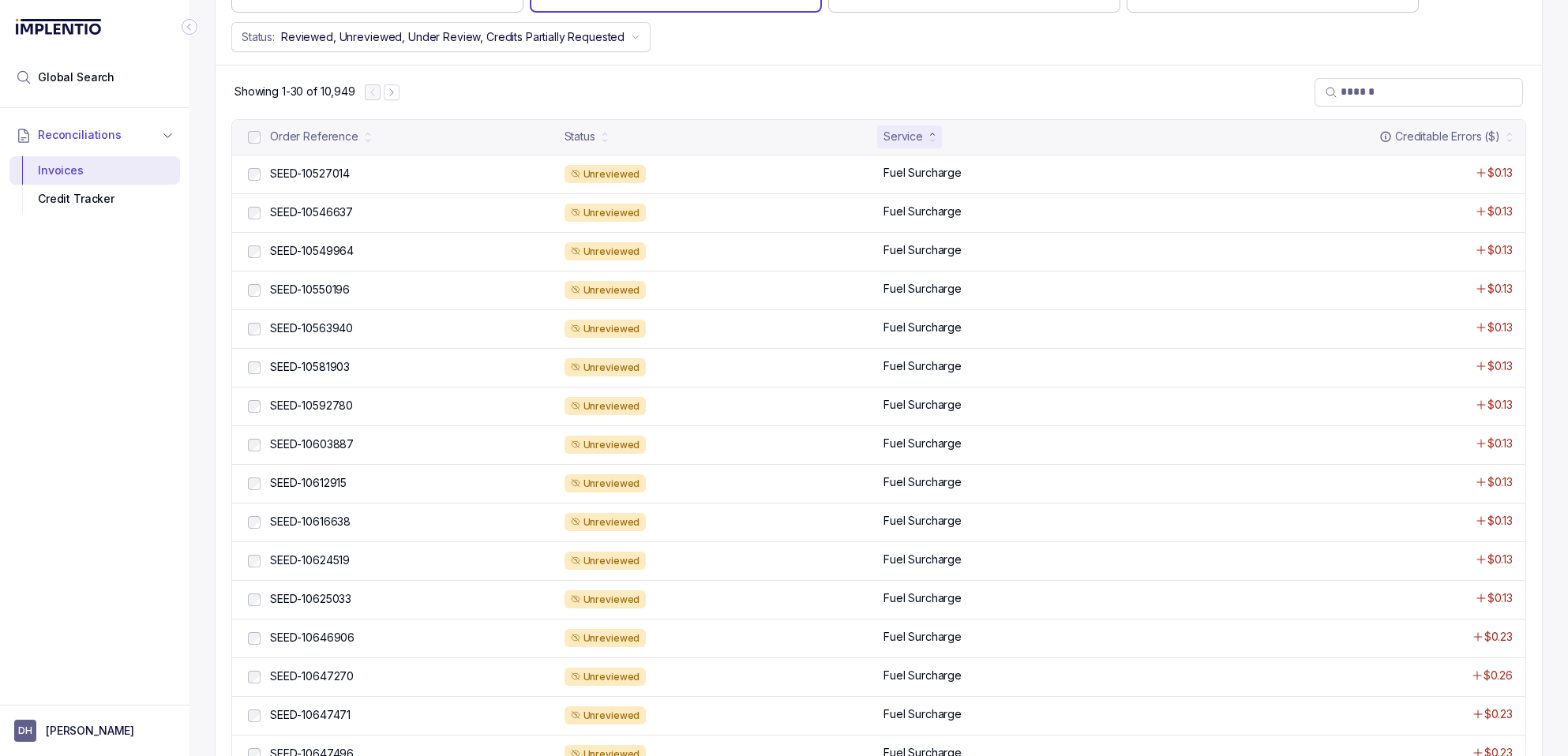
scroll to position [370, 0]
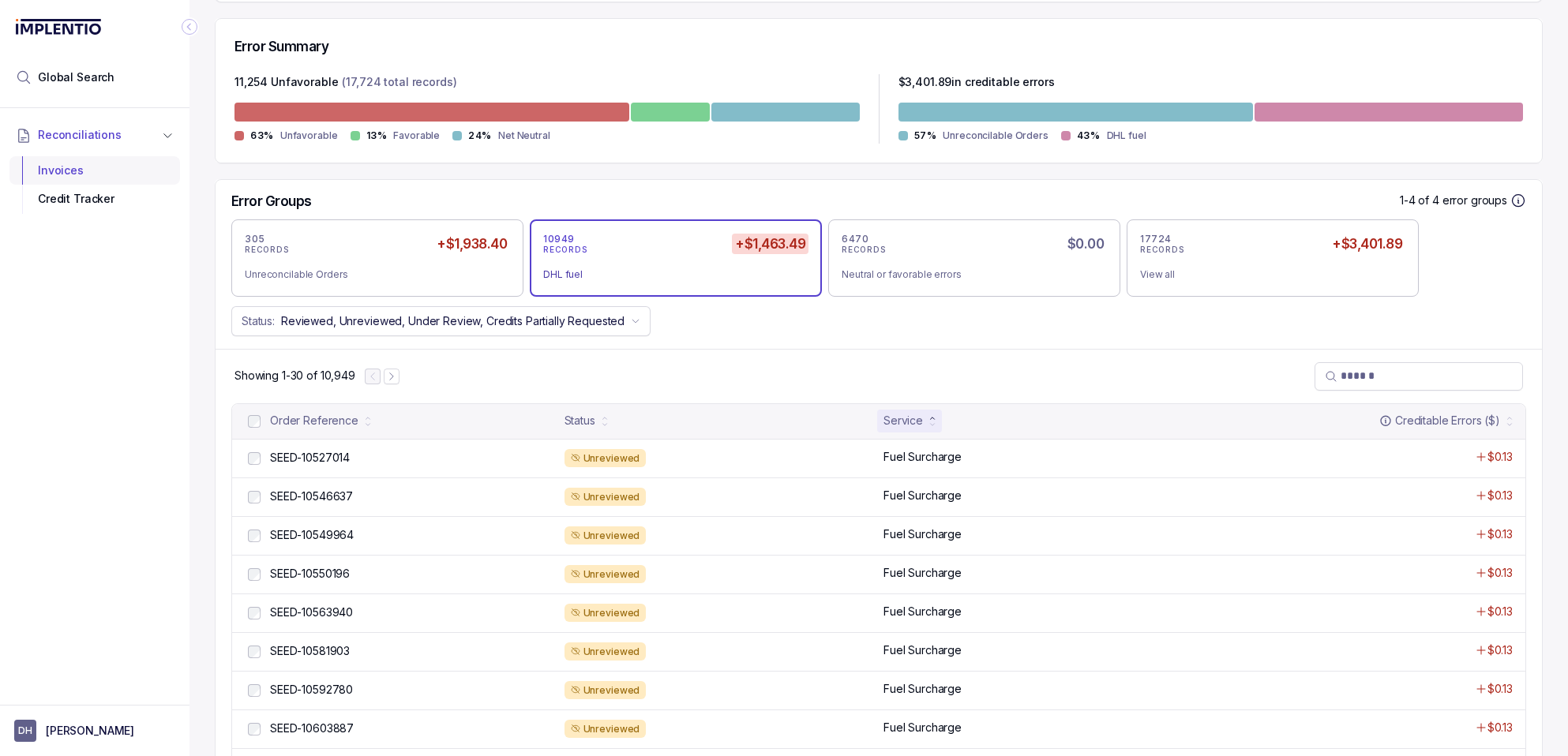
click at [83, 175] on div "Invoices" at bounding box center [95, 171] width 145 height 29
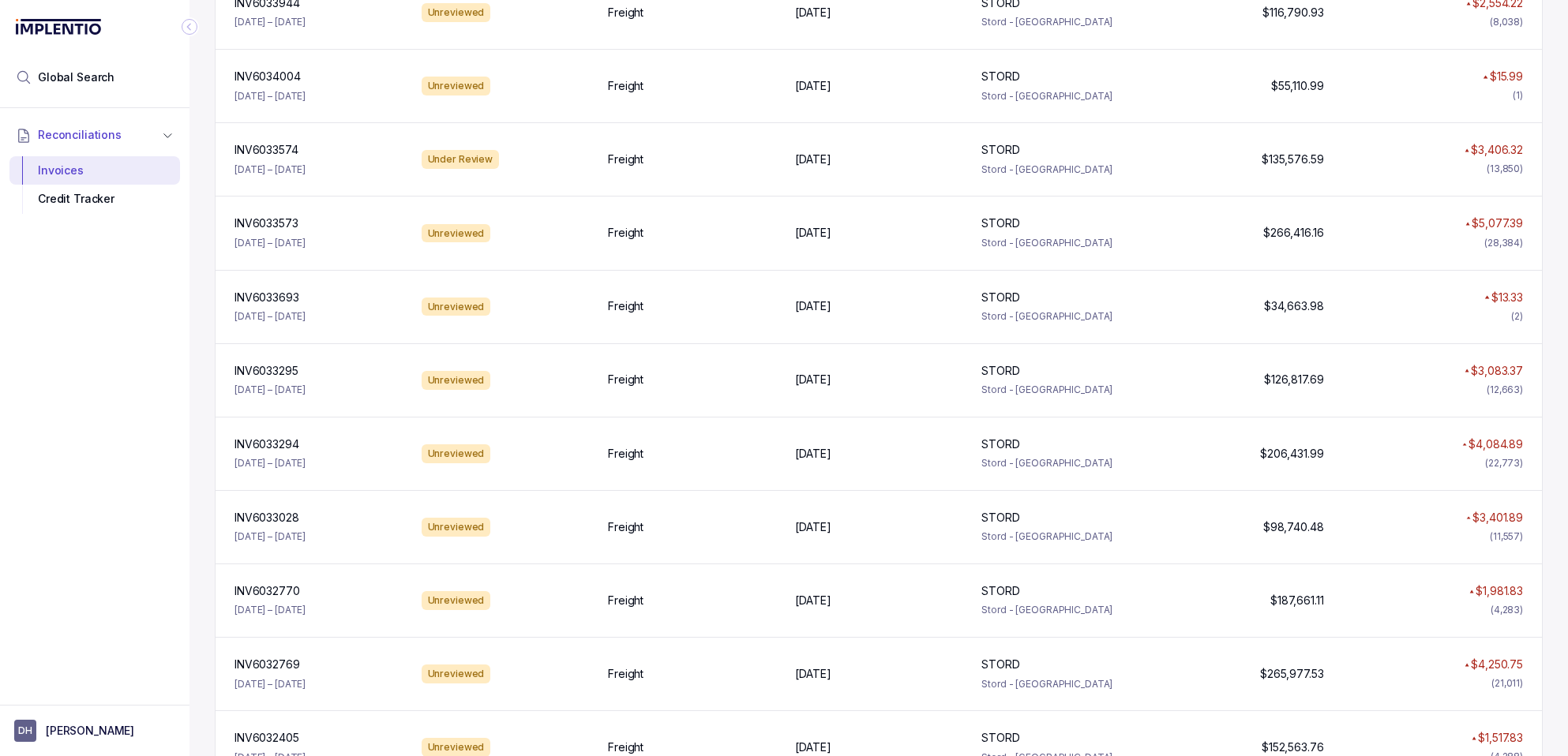
scroll to position [1760, 0]
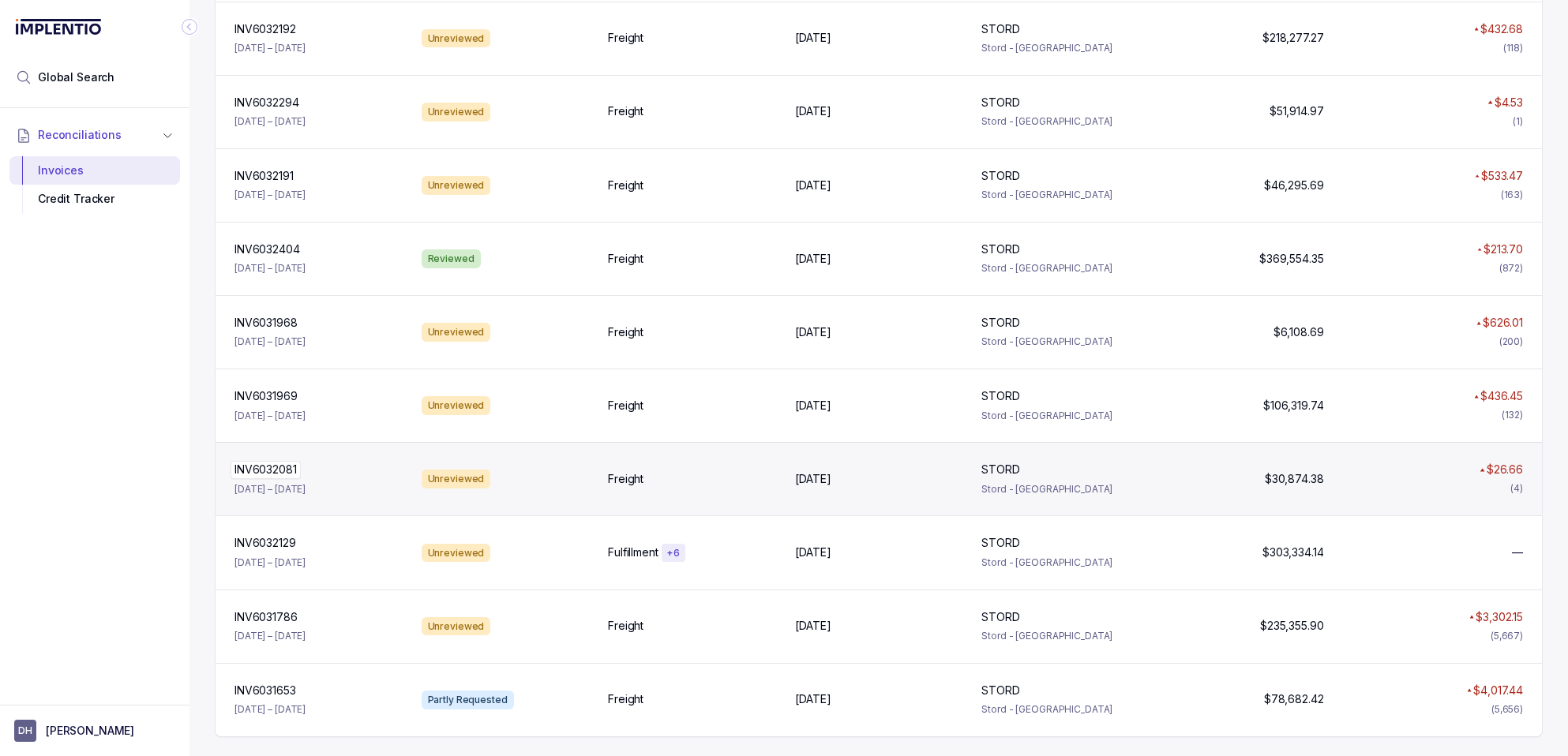
click at [265, 469] on p "INV6032081" at bounding box center [266, 470] width 70 height 18
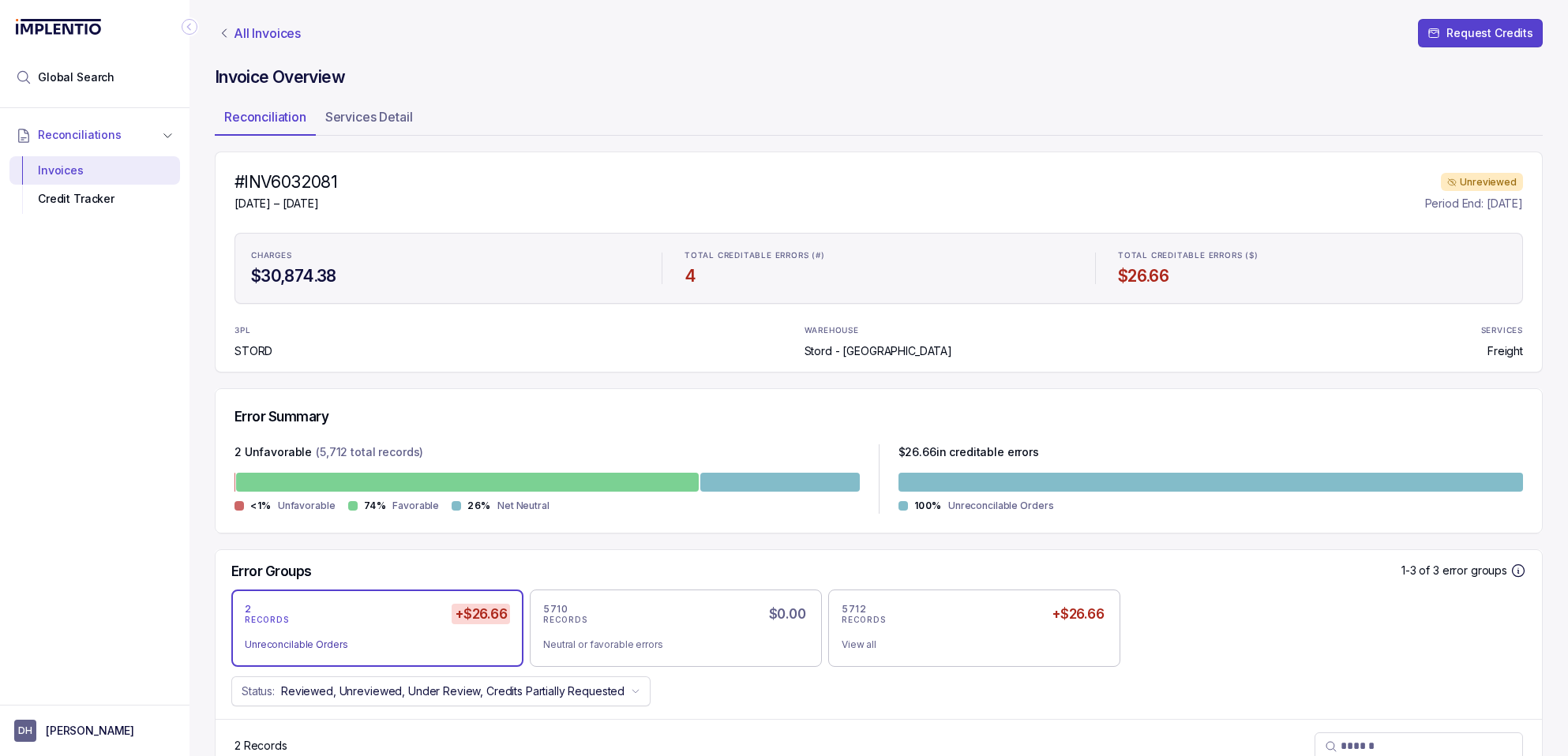
click at [252, 37] on p "All Invoices" at bounding box center [267, 33] width 67 height 16
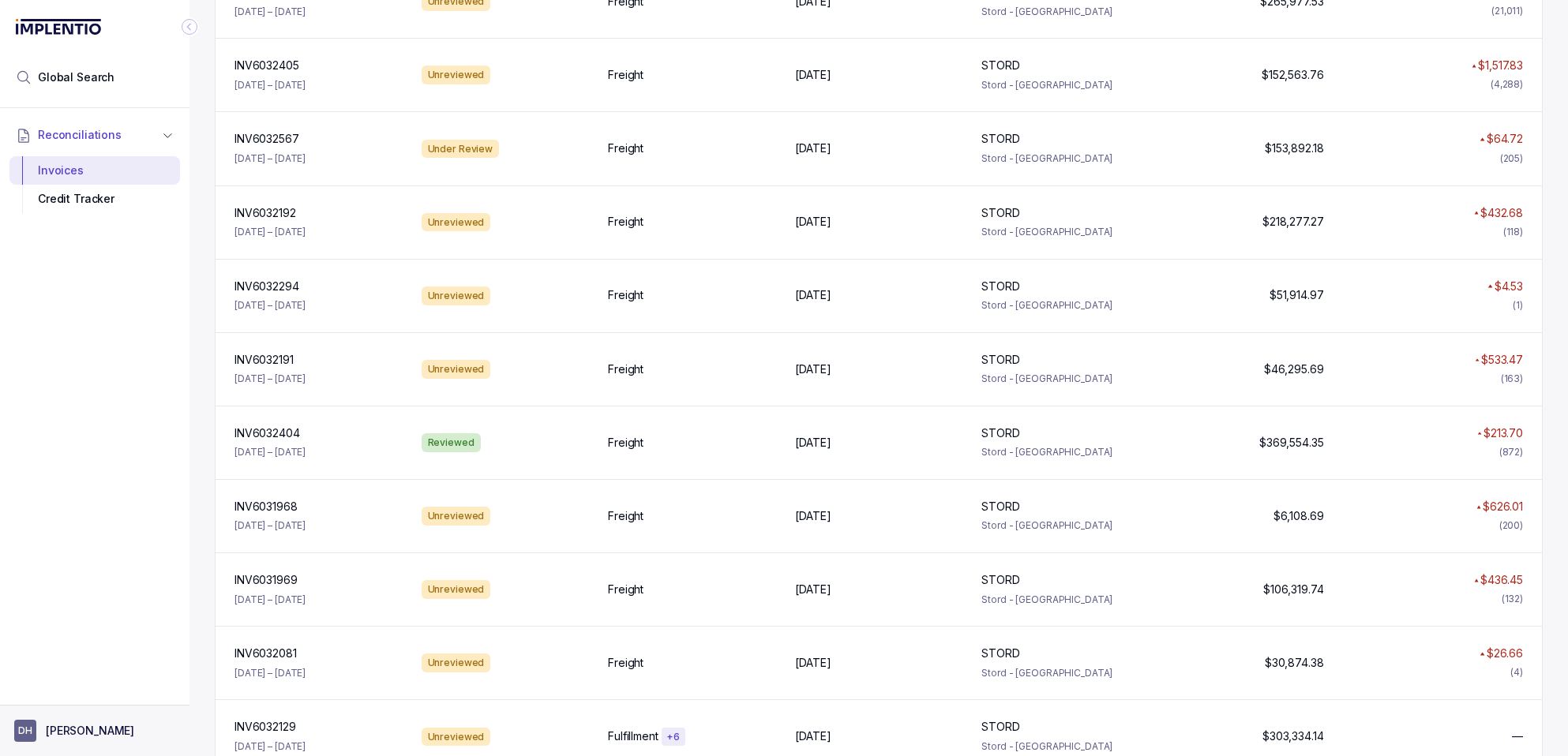
scroll to position [1574, 0]
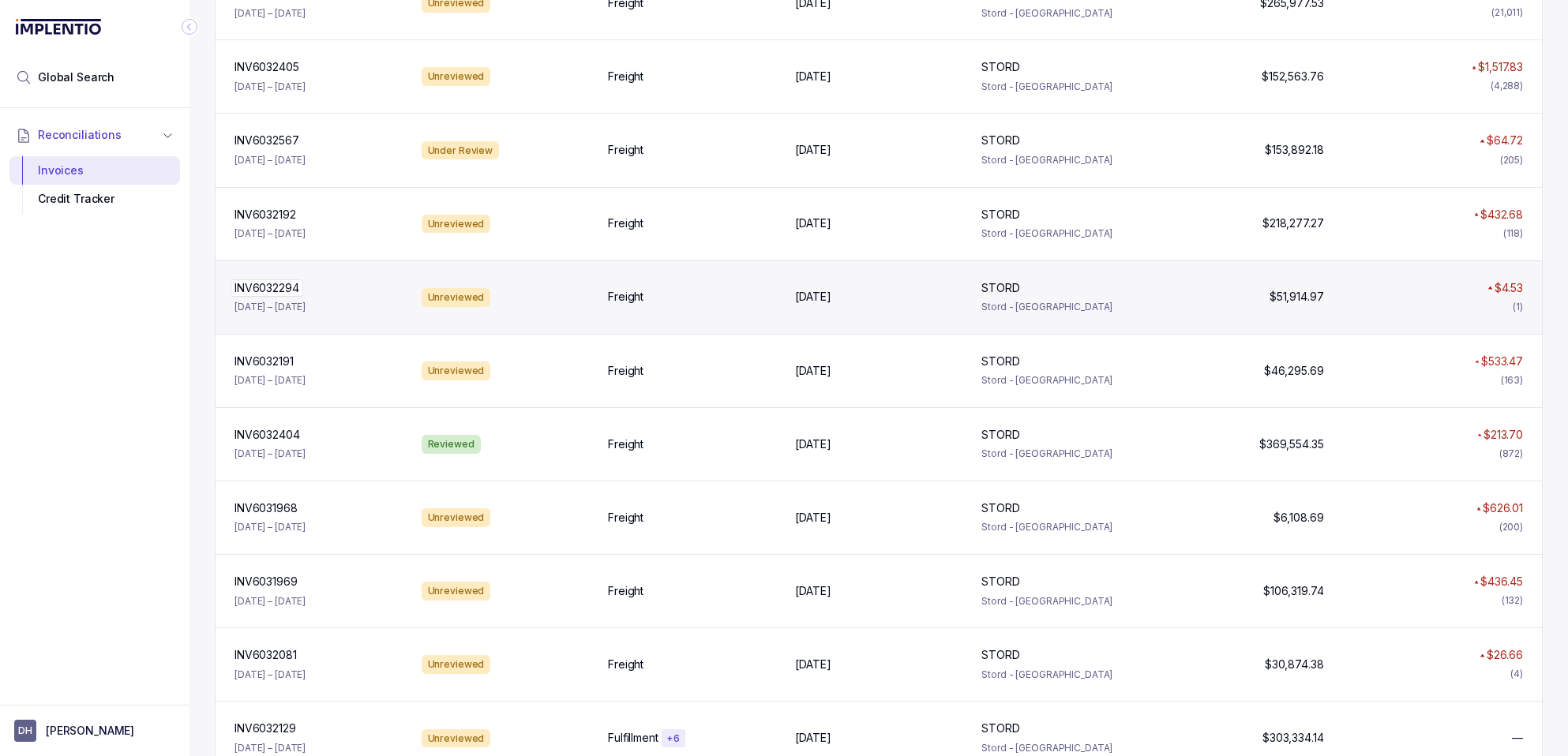
click at [268, 287] on p "INV6032294" at bounding box center [267, 288] width 73 height 18
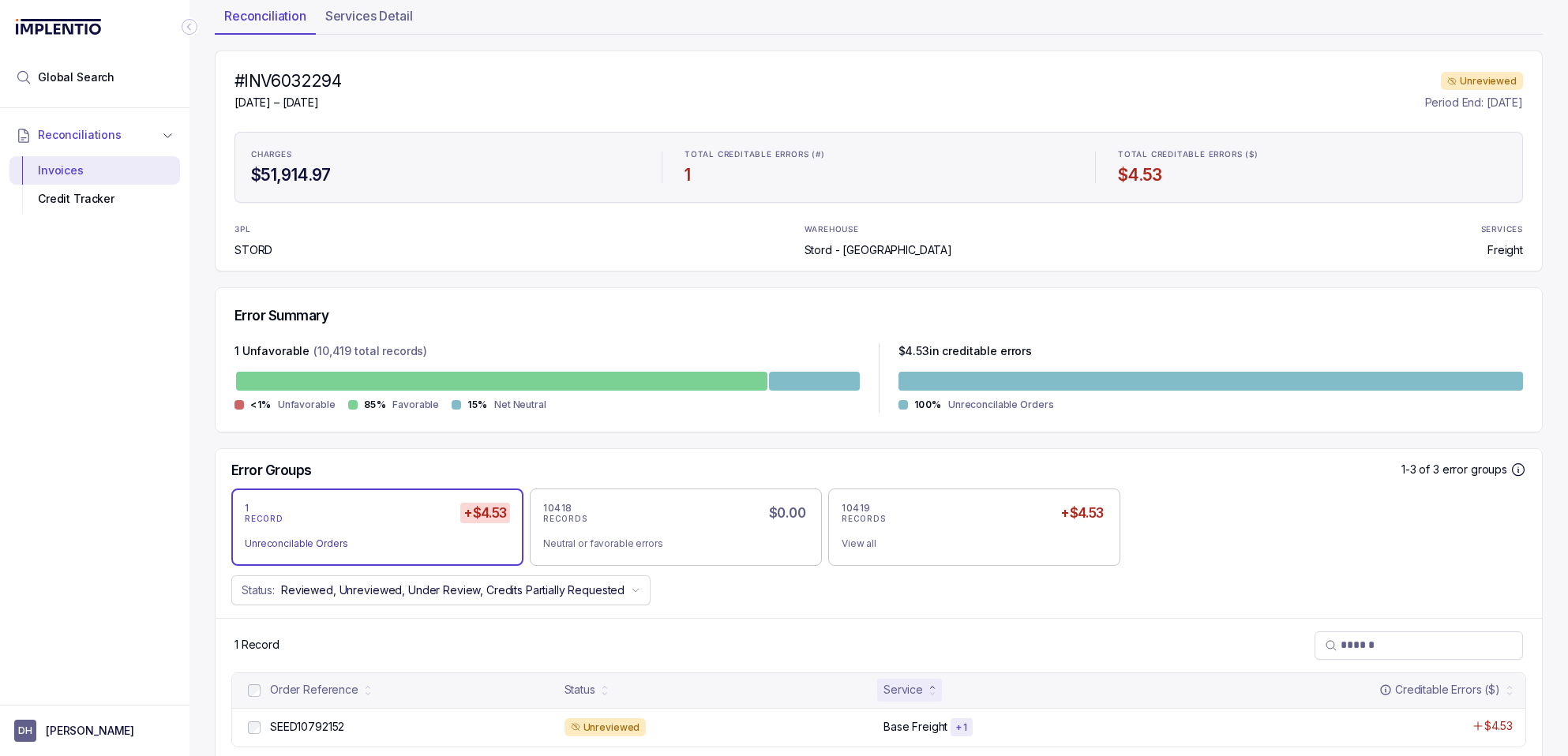
scroll to position [128, 0]
